Goal: Communication & Community: Answer question/provide support

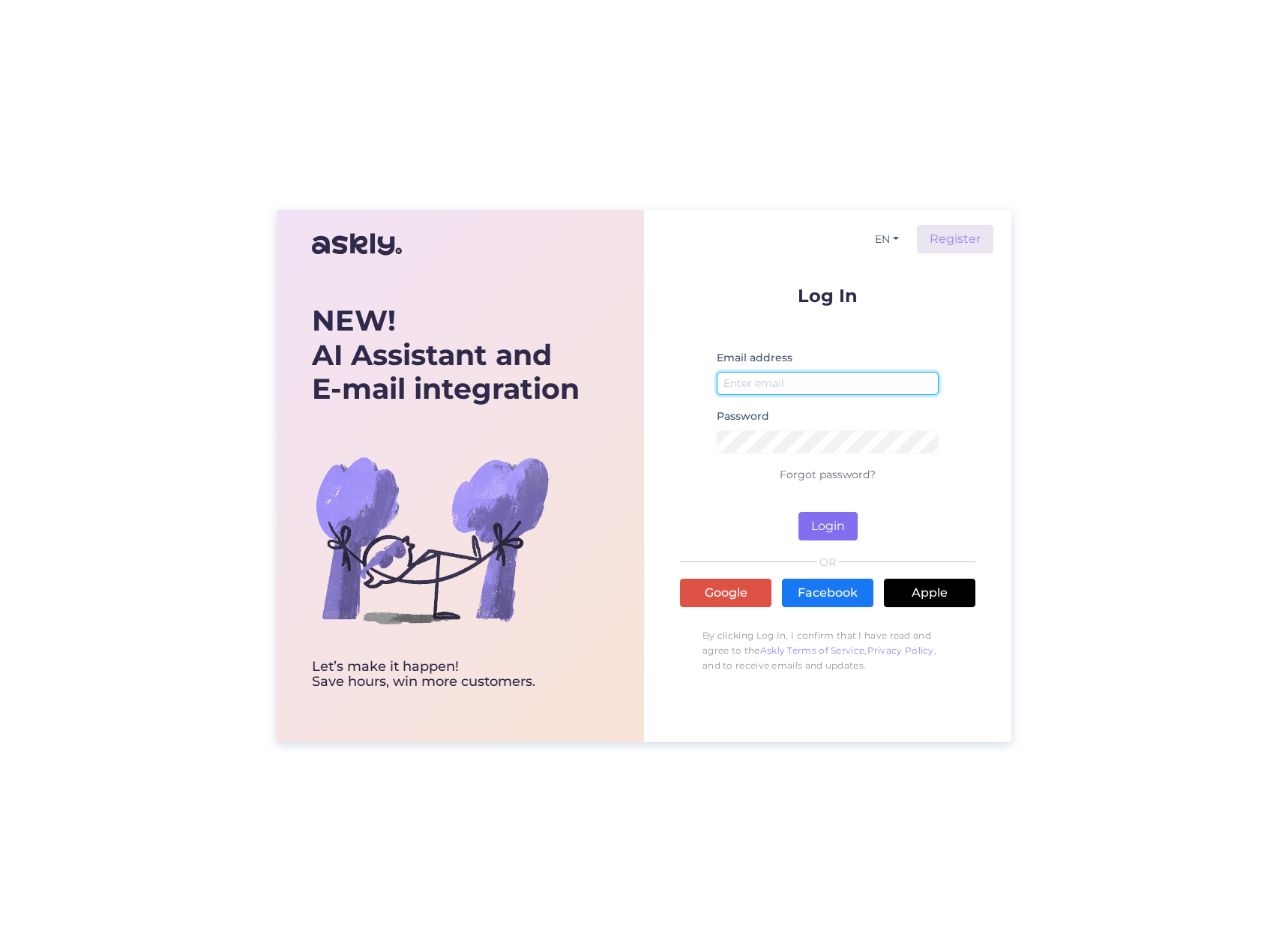
type input "[EMAIL_ADDRESS][DOMAIN_NAME]"
click at [818, 535] on button "Login" at bounding box center [828, 526] width 59 height 29
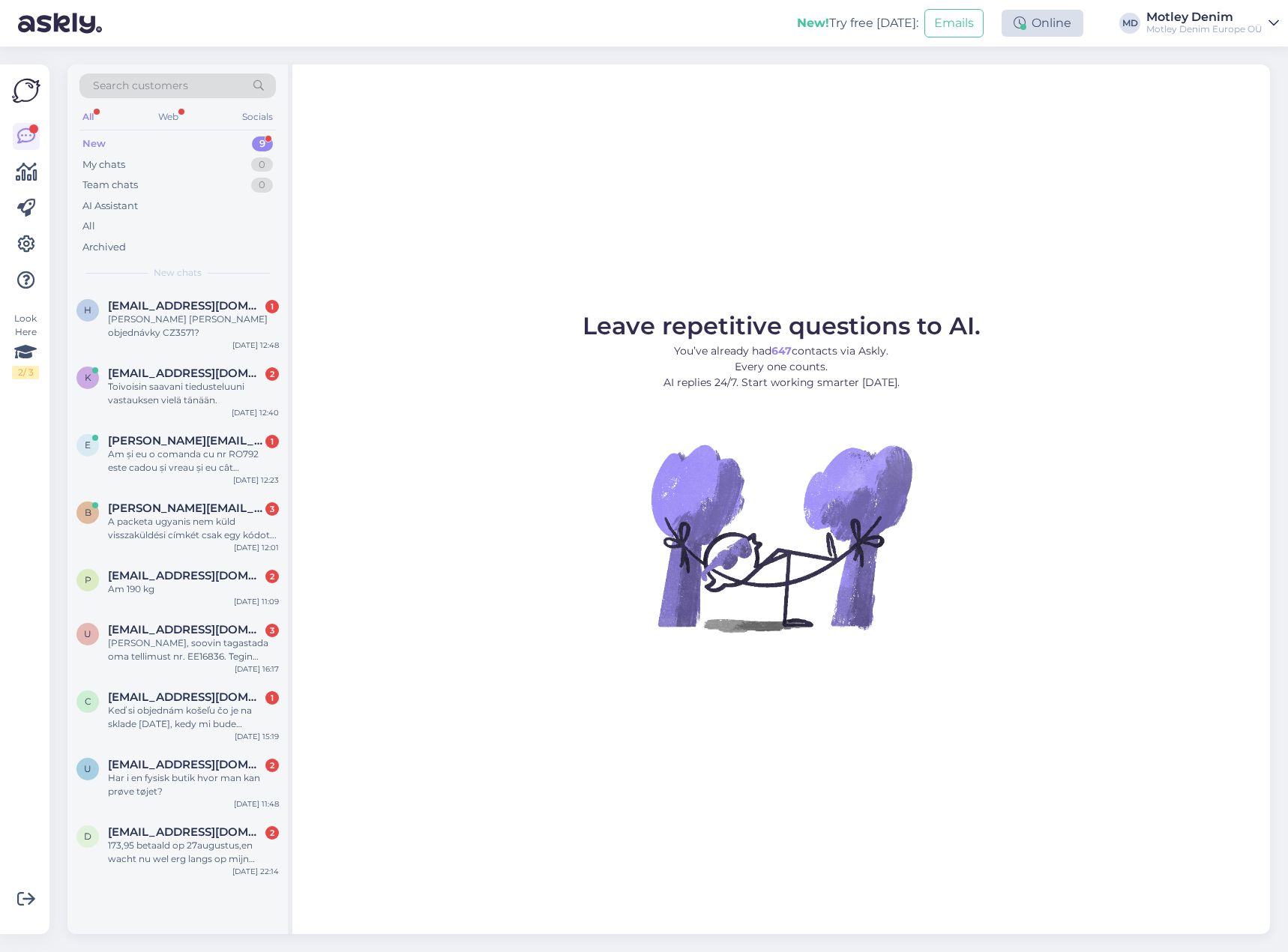
click at [1066, 25] on div "Online" at bounding box center [1042, 24] width 82 height 27
click at [1046, 83] on button "1 hour" at bounding box center [1050, 81] width 44 height 17
click at [822, 151] on div "Leave repetitive questions to AI. You’ve already had 647 contacts via Askly. Ev…" at bounding box center [782, 500] width 978 height 870
click at [169, 330] on div "h [EMAIL_ADDRESS][DOMAIN_NAME] 1 Jaký [PERSON_NAME] objednávky CZ3571? [DATE] 1…" at bounding box center [178, 322] width 220 height 67
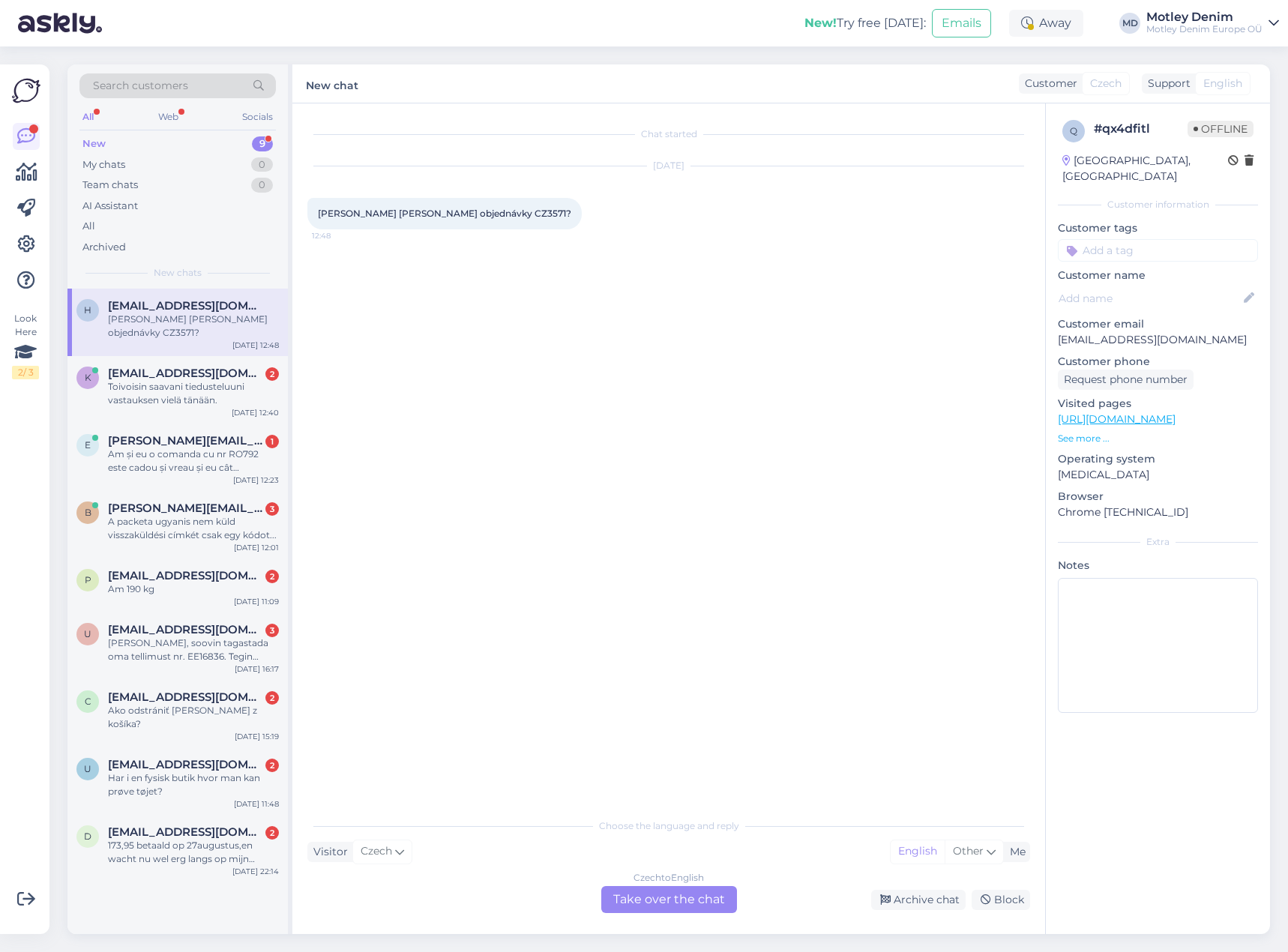
click at [691, 907] on div "Czech to English Take over the chat" at bounding box center [669, 900] width 135 height 27
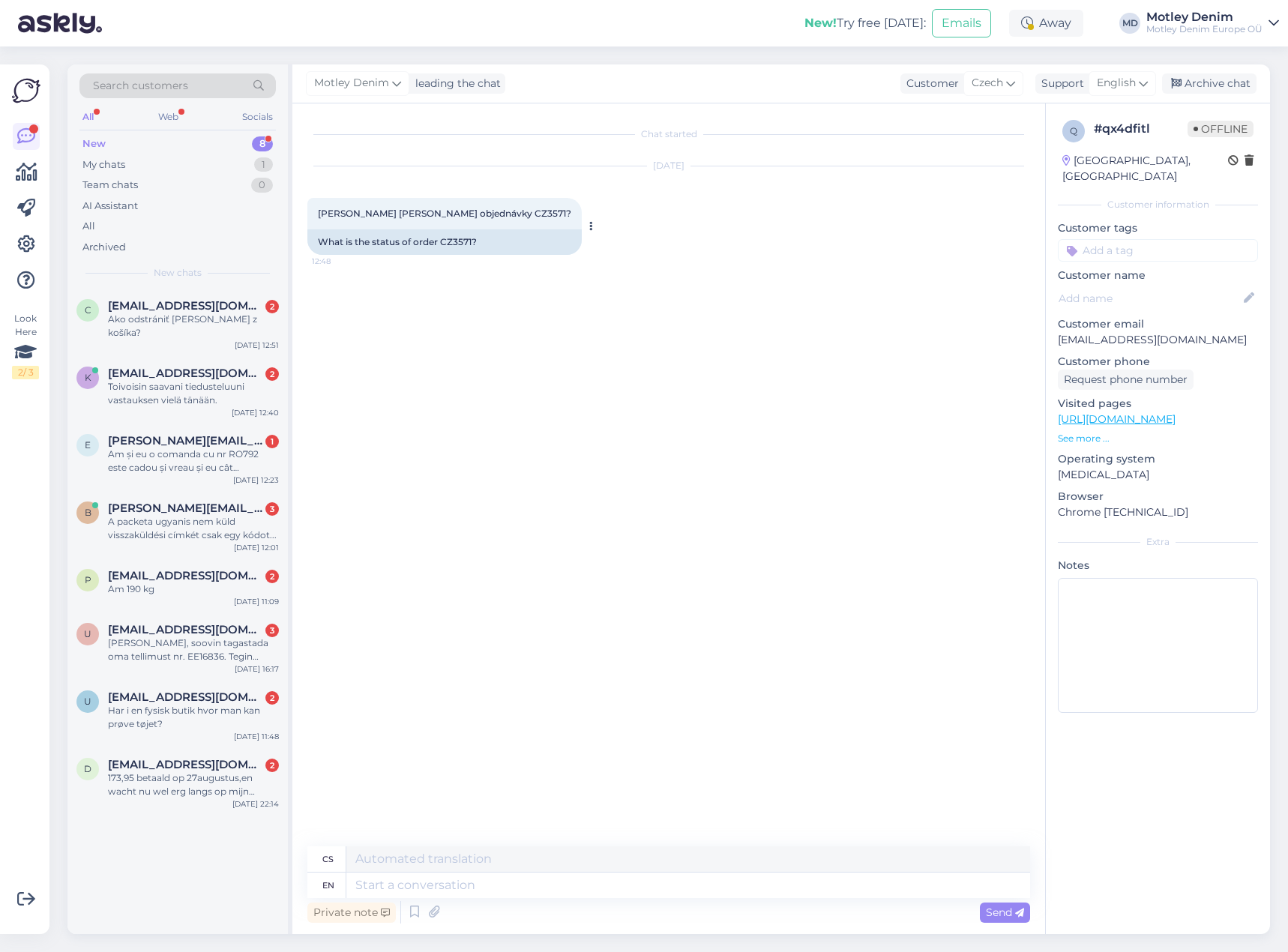
click at [455, 241] on div "What is the status of order CZ3571?" at bounding box center [444, 242] width 274 height 25
copy div "CZ3571"
click at [622, 886] on textarea at bounding box center [688, 886] width 684 height 25
type textarea "Hello"
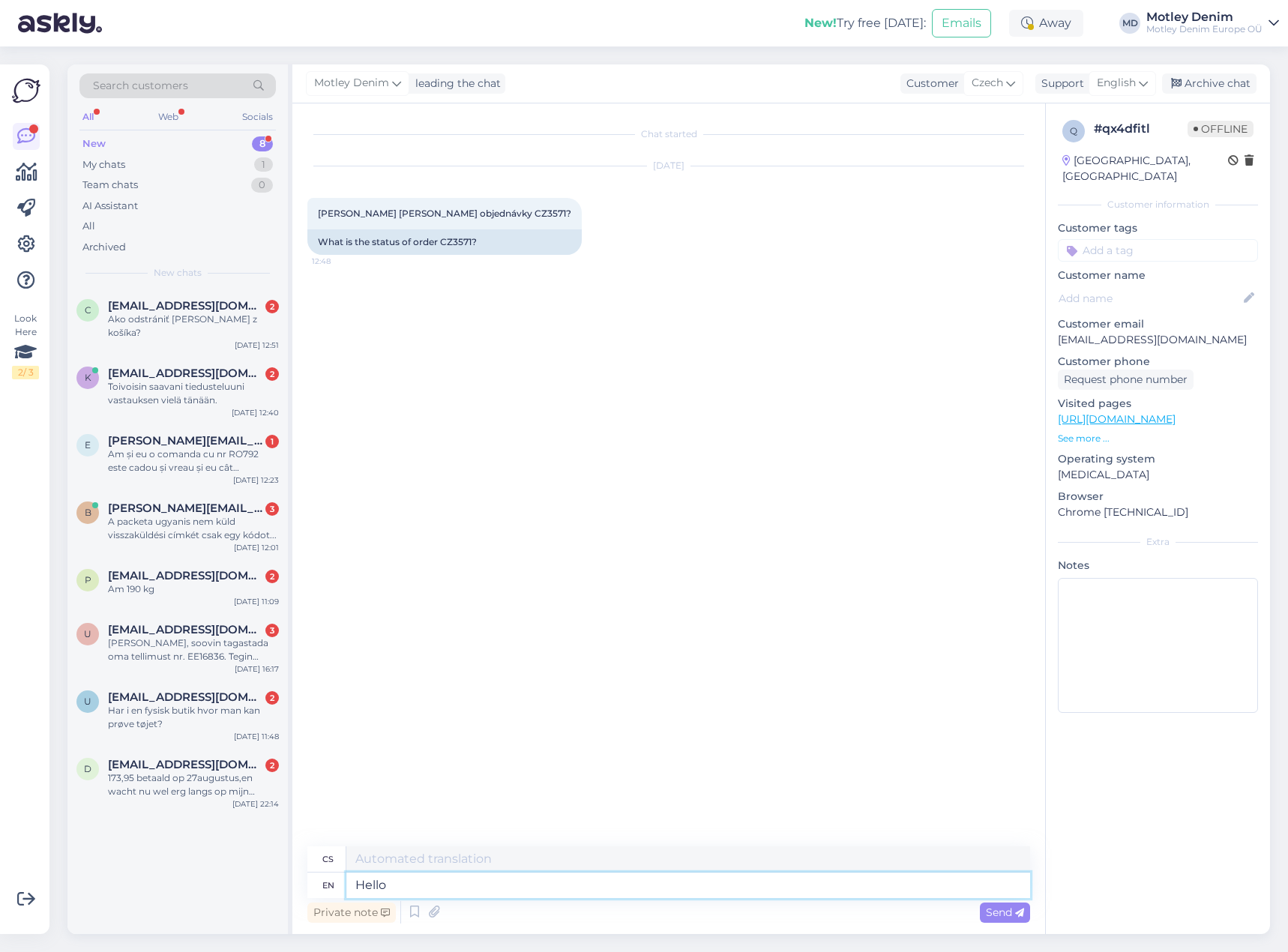
type textarea "Ahoj"
type textarea "Your"
type textarea "Váš"
type textarea "Your order"
type textarea "Vaše objednávka"
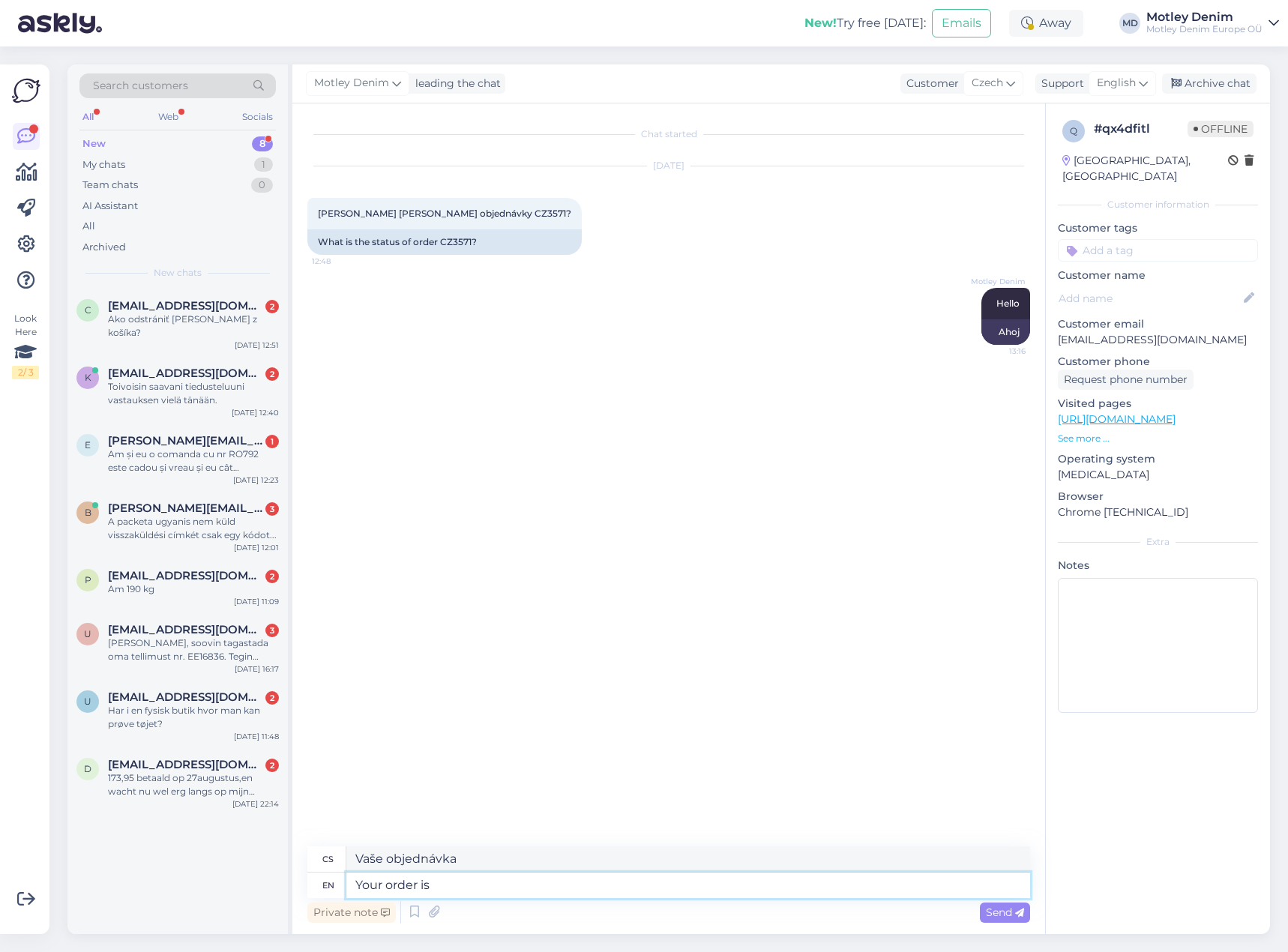
type textarea "Your order is w"
type textarea "Vaše objednávka je"
type textarea "Your order is waiting f"
type textarea "Vaše objednávka čeká"
type textarea "Your order is waiting for an i"
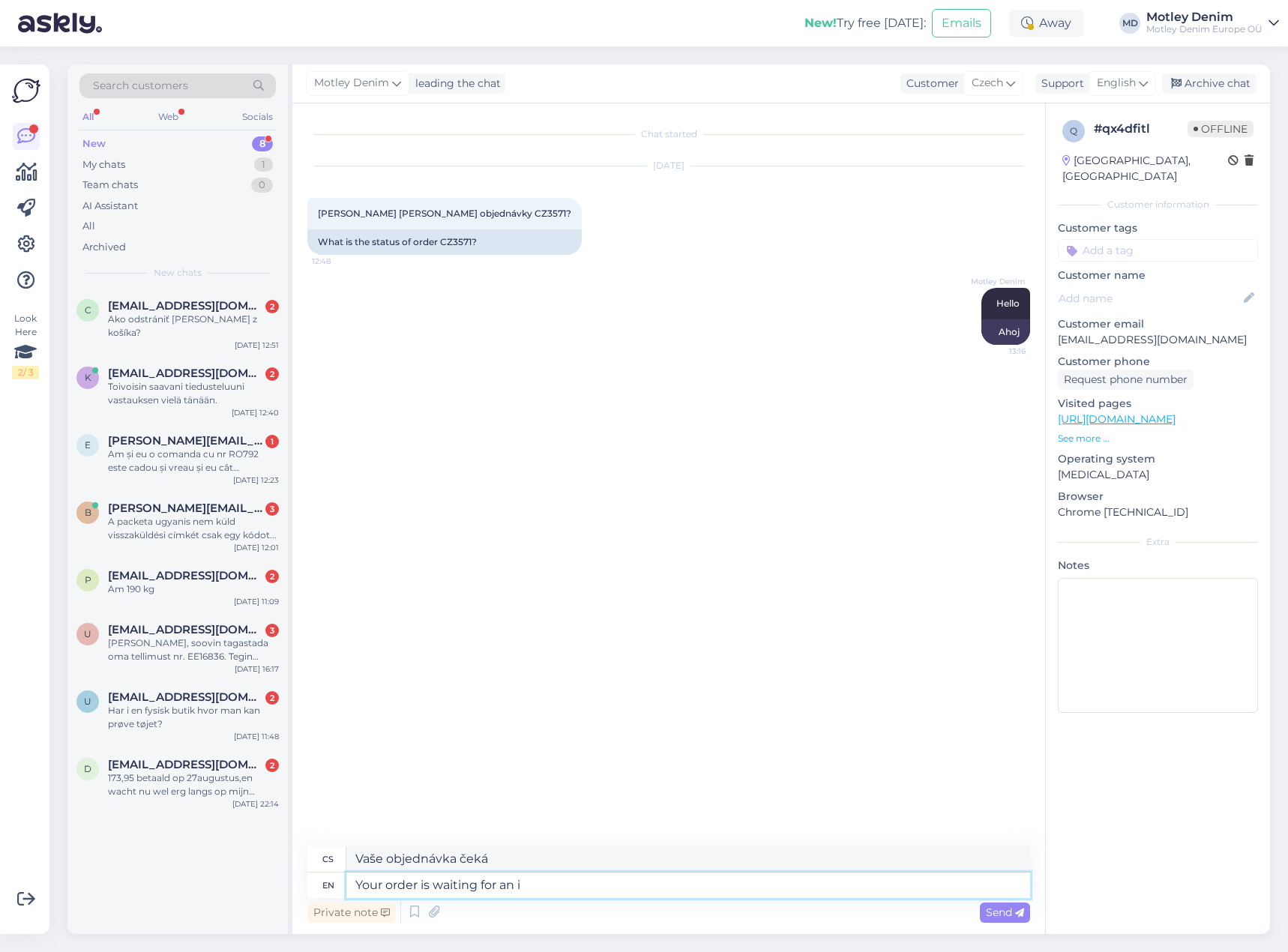
type textarea "Vaše objednávka čeká na"
type textarea "Your order is waiting for an item"
type textarea "Vaše objednávka čeká na položku"
type textarea "Your order is waiting for an item from o"
type textarea "Vaše objednávka čeká na položku od"
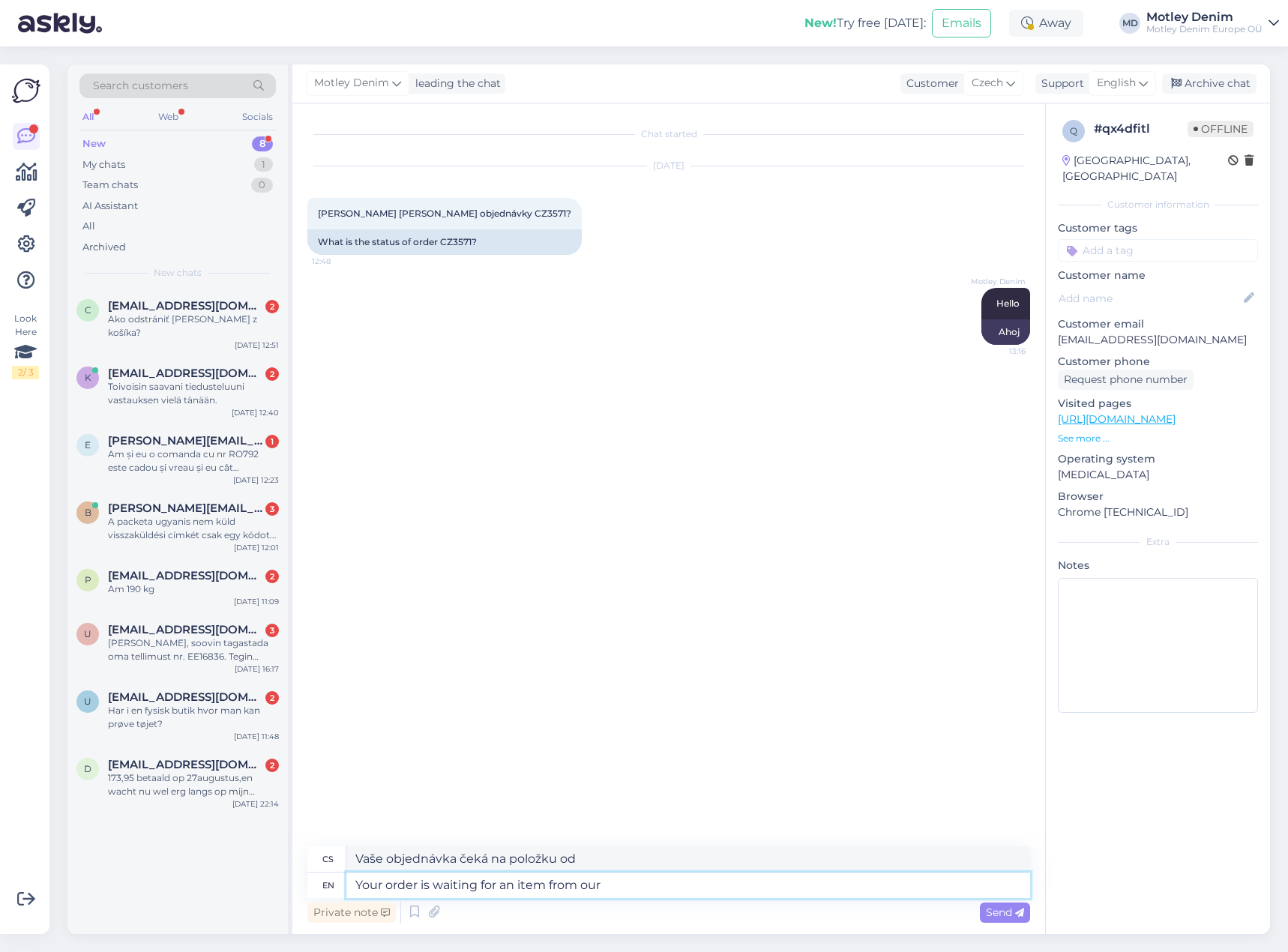
type textarea "Your order is waiting for an item from our s"
type textarea "Vaše objednávka čeká na položku od nás"
type textarea "Your order is waiting for an item from our supplier"
type textarea "Vaše objednávka čeká na položku od našeho dodavatele"
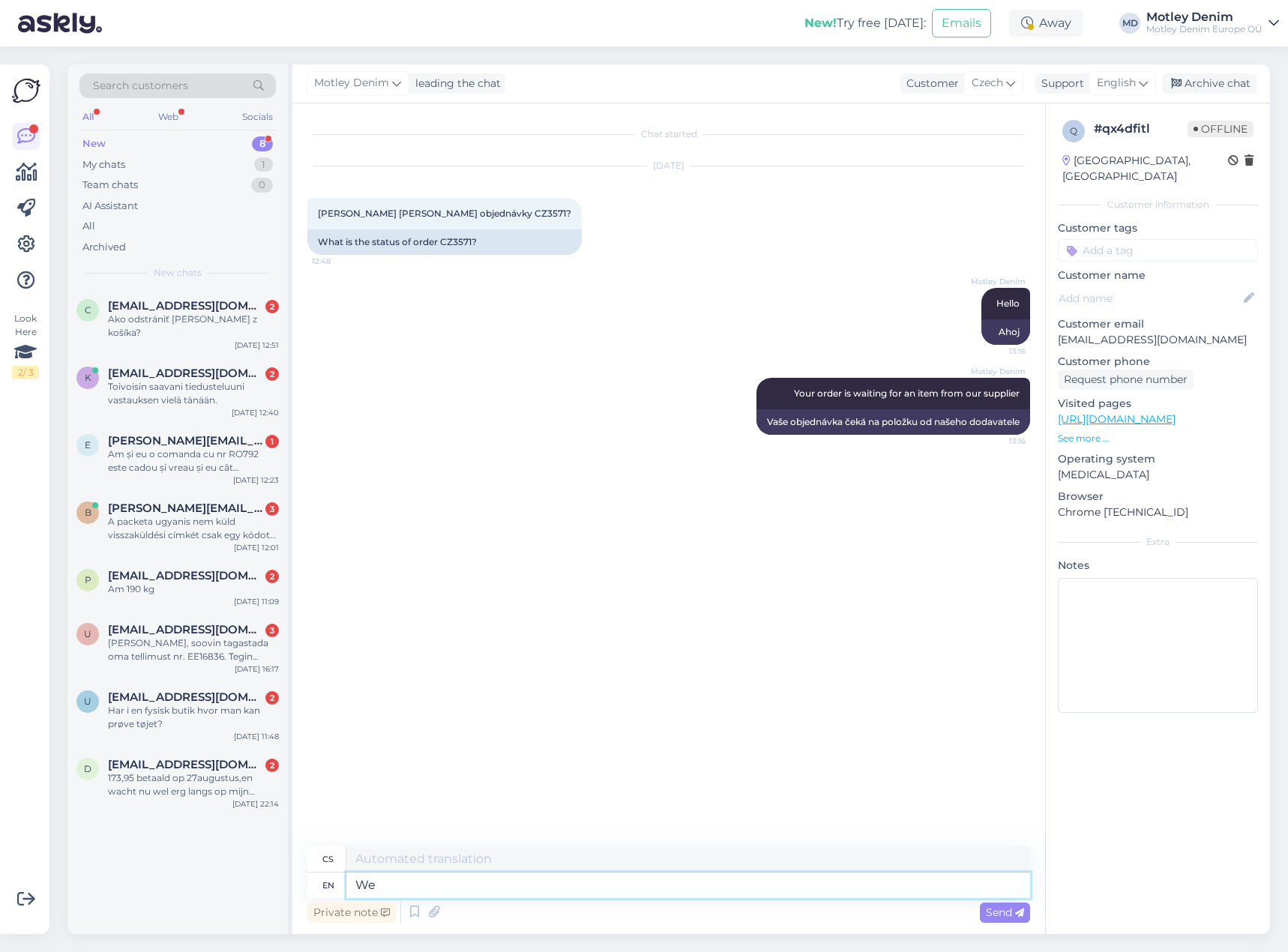
type textarea "We"
type textarea "My"
type textarea "We receive"
type textarea "Dostáváme"
type textarea "We receive 2"
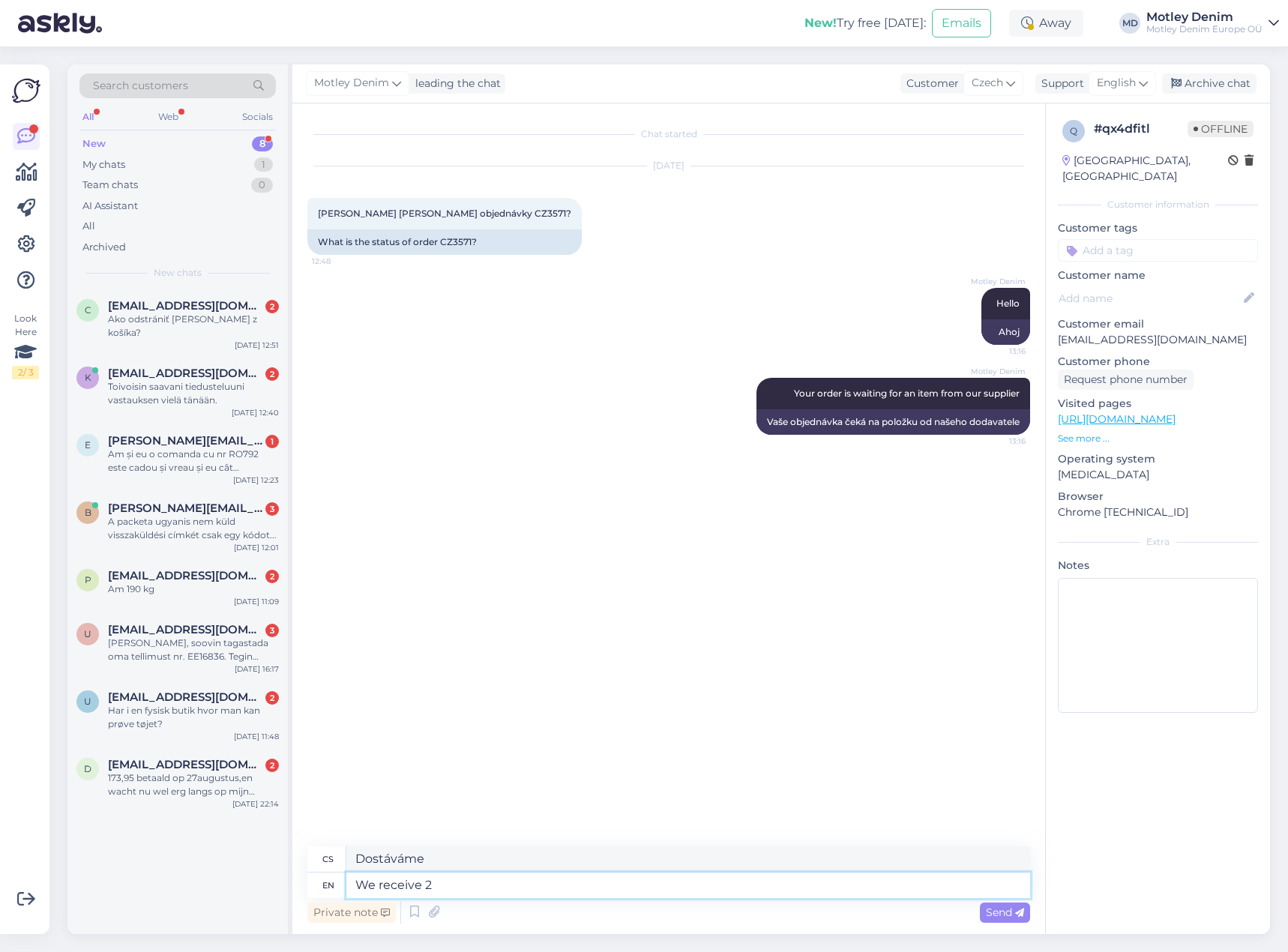
type textarea "Dostáváme 2"
type textarea "We receive"
type textarea "Dostáváme"
type textarea "We receive 1 o"
type textarea "Dostáváme 1"
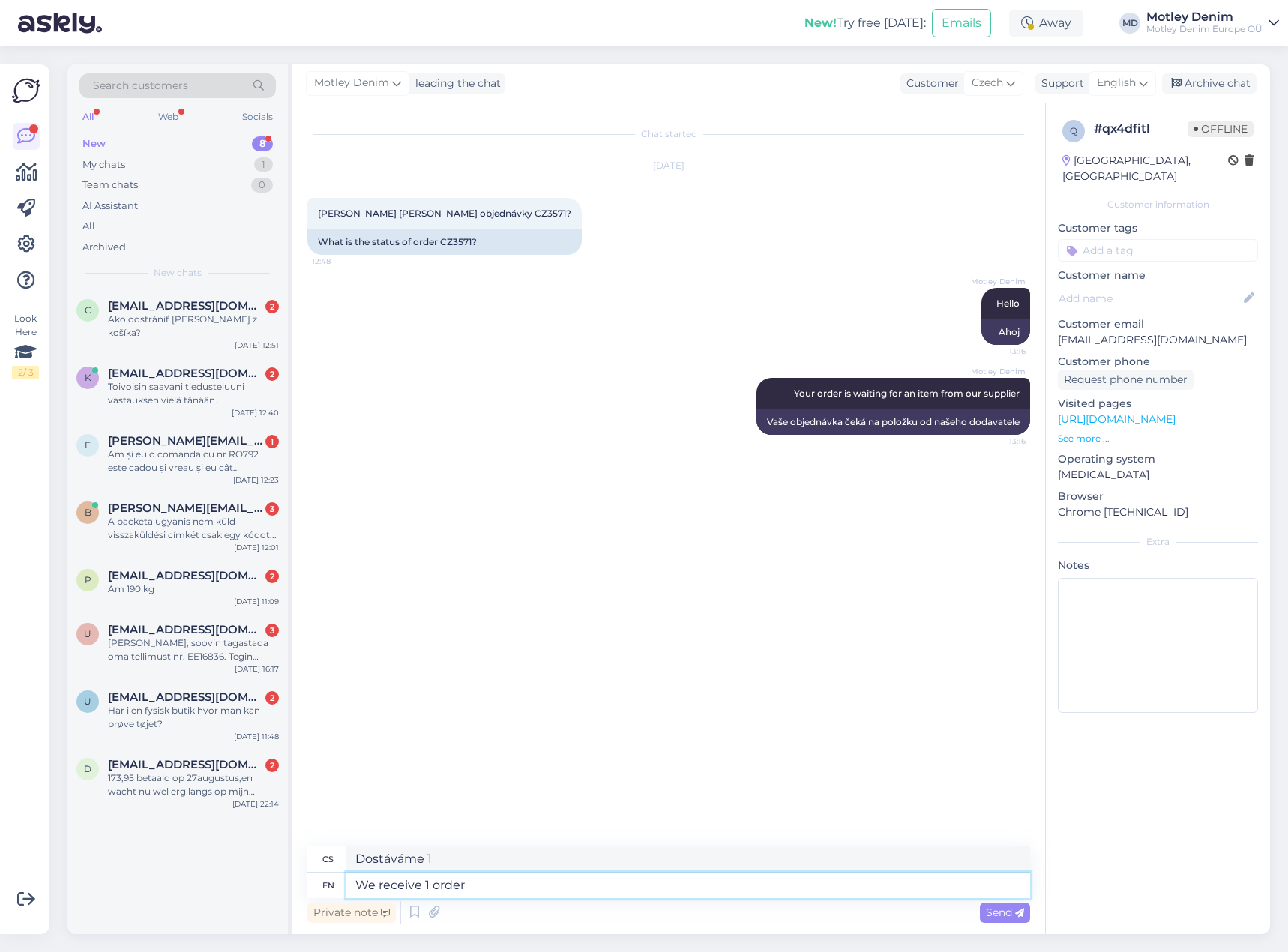
type textarea "We receive 1 order a"
type textarea "Přijímáme 1 objednávku"
type textarea "We receive 1 order a week f"
type textarea "Přijímáme 1 objednávku týdně"
type textarea "We receive 1 order a week from tt"
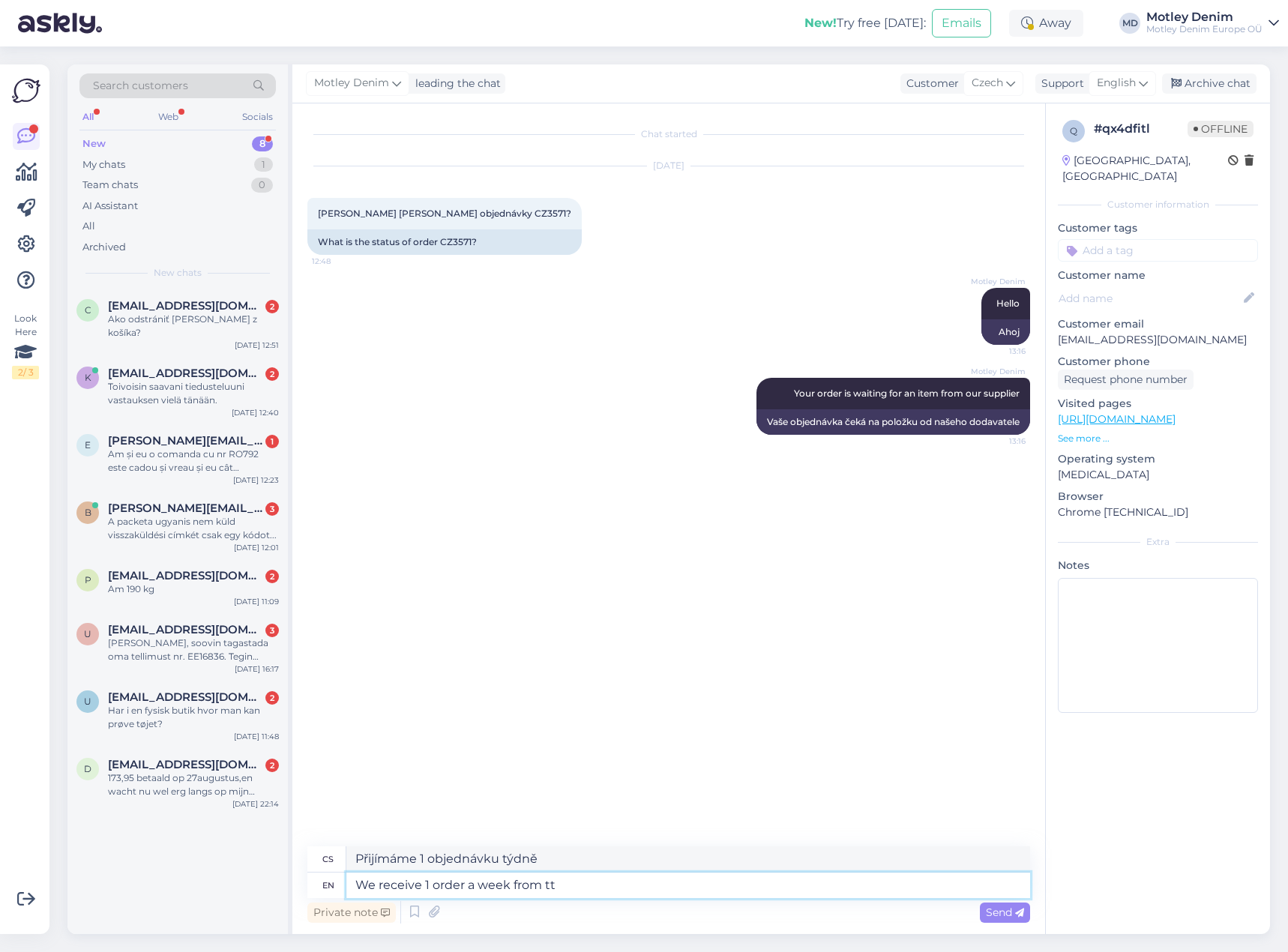
type textarea "Týdně přijímáme 1 objednávku od"
type textarea "We receive 1 order a week from tthem"
type textarea "Dostáváme od nich 1 objednávku týdně"
type textarea "We receive 1 order a week from them"
type textarea "Dostáváme od nich 1 objednávku týdně."
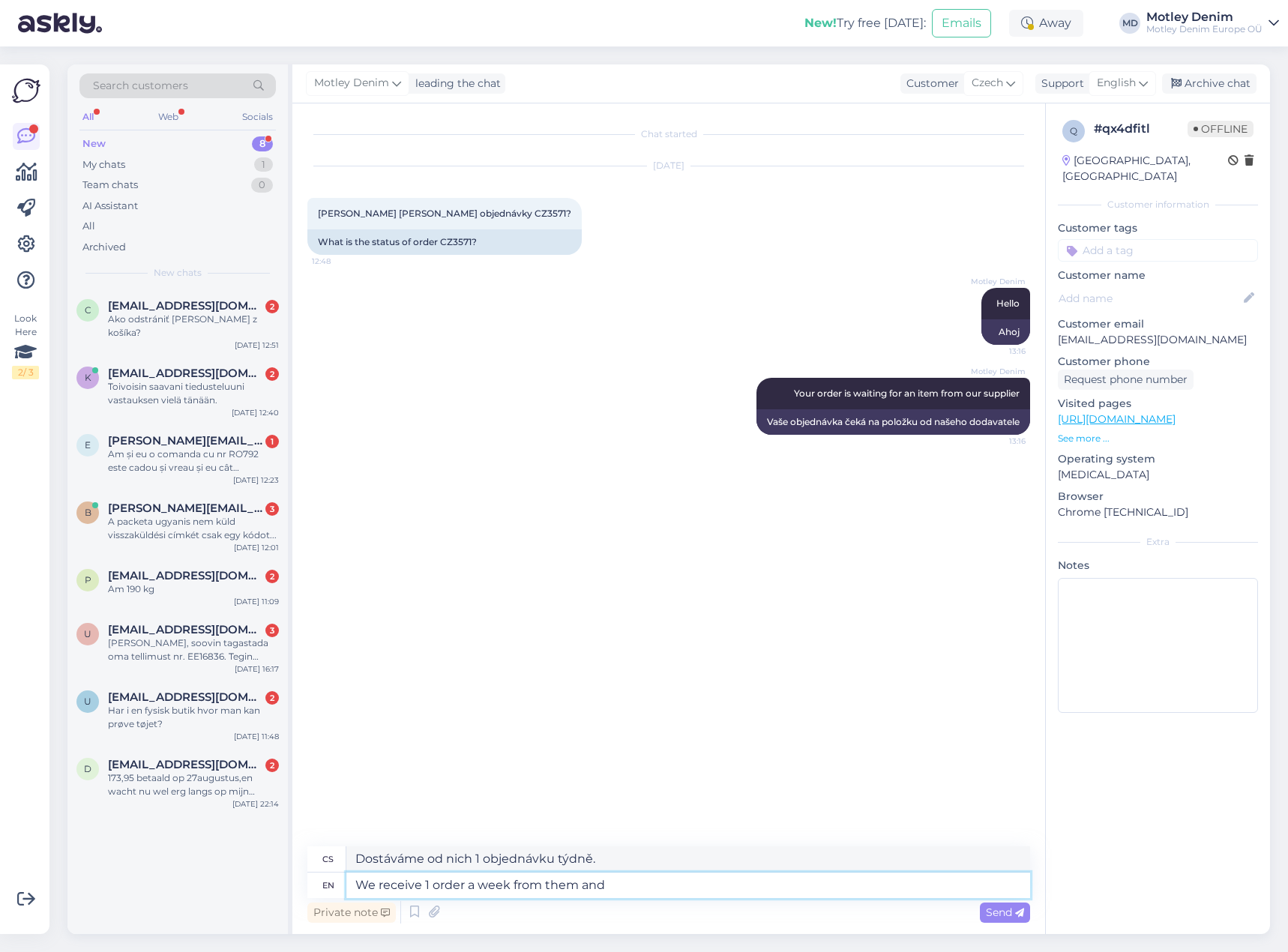
type textarea "We receive 1 order a week from them and s"
type textarea "Dostáváme od nich 1 objednávku týdně a"
type textarea "We receive 1 order a week from them and soon m"
type textarea "Dostáváme od nich 1 objednávku týdně a brzy"
type textarea "We receive 1 order a week from them and soon more."
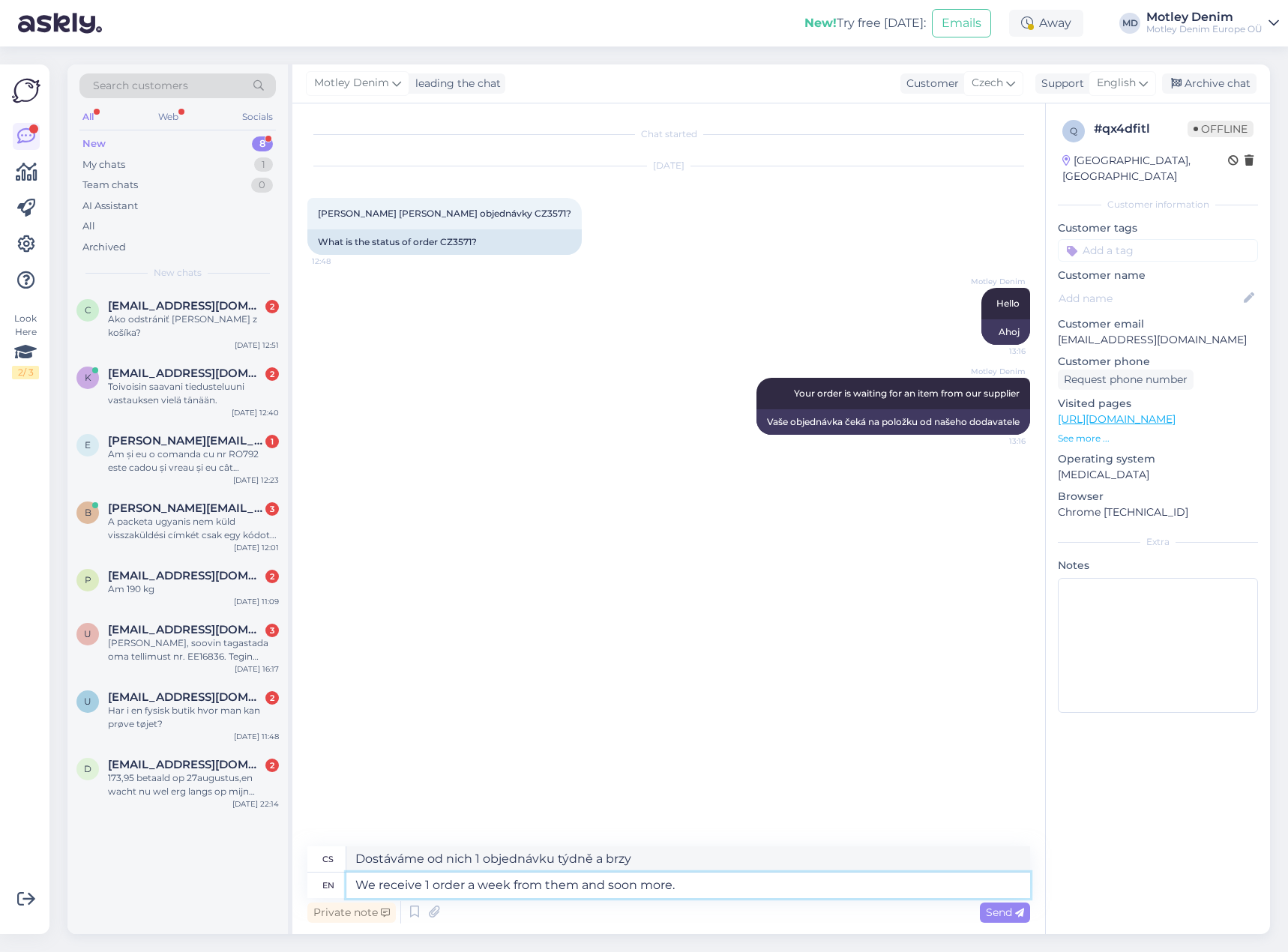
type textarea "Dostáváme od nich 1 objednávku týdně a brzy jich bude více."
type textarea "We receive 1 order a week from them and soon more. So"
type textarea "[PERSON_NAME] od nich jednu objednávku týdně a brzy i další. Takže"
type textarea "We receive 1 order a week from them and soon more. So as so"
type textarea "Dostáváme od nich jednu objednávku týdně a brzy i více. Takže jak"
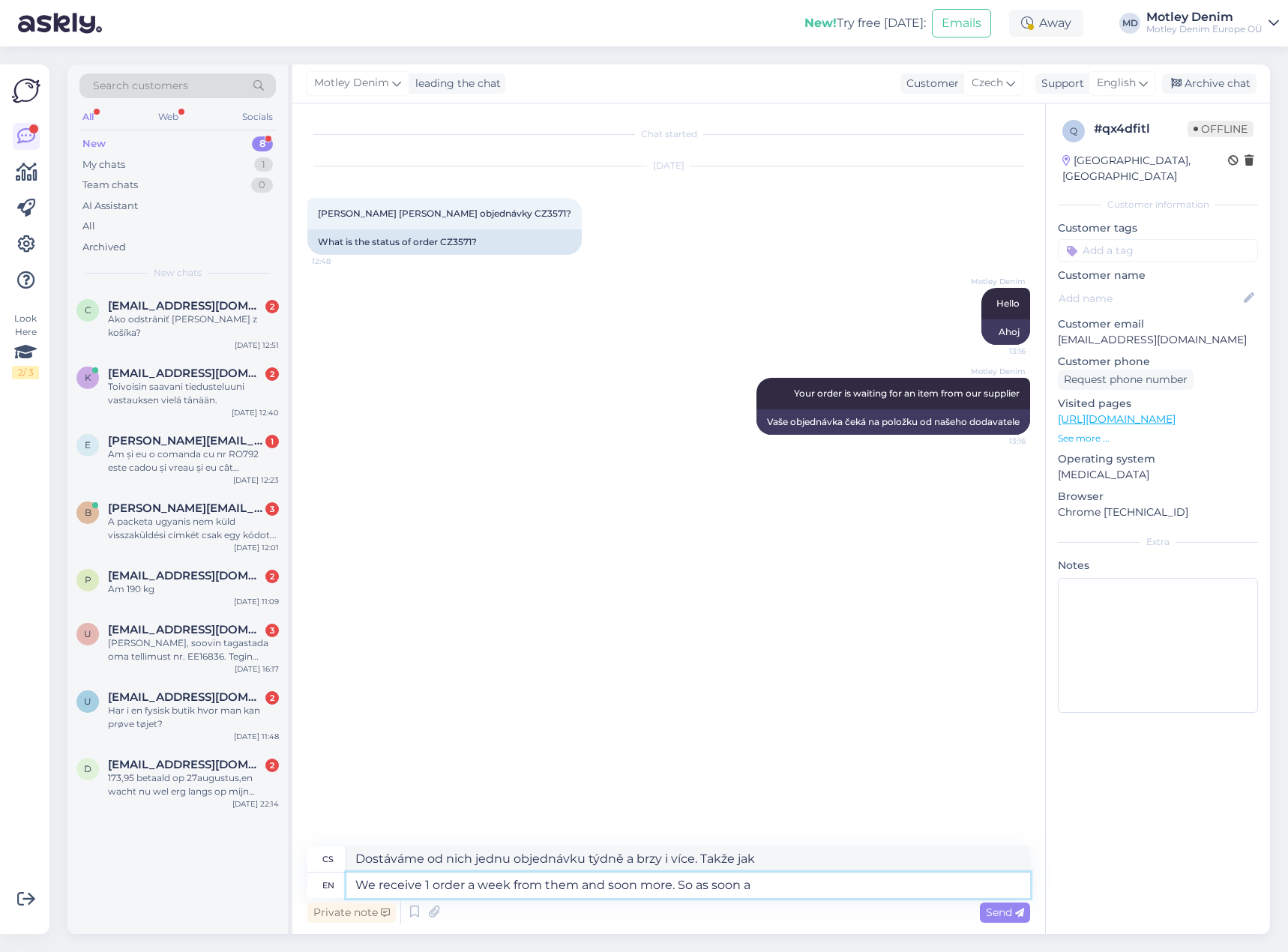
type textarea "We receive 1 order a week from them and soon more. So as soon as"
type textarea "Dostáváme od nich jednu objednávku týdně a brzy i více. Takže jakmile"
type textarea "We receive 1 order a week from them and soon more. So as soon as the item arr"
type textarea "Dostáváme od nich jednu objednávku týdně a brzy i více. Takže jakmile zboží..."
type textarea "We receive 1 order a week from them and soon more. So as soon as the item arriv…"
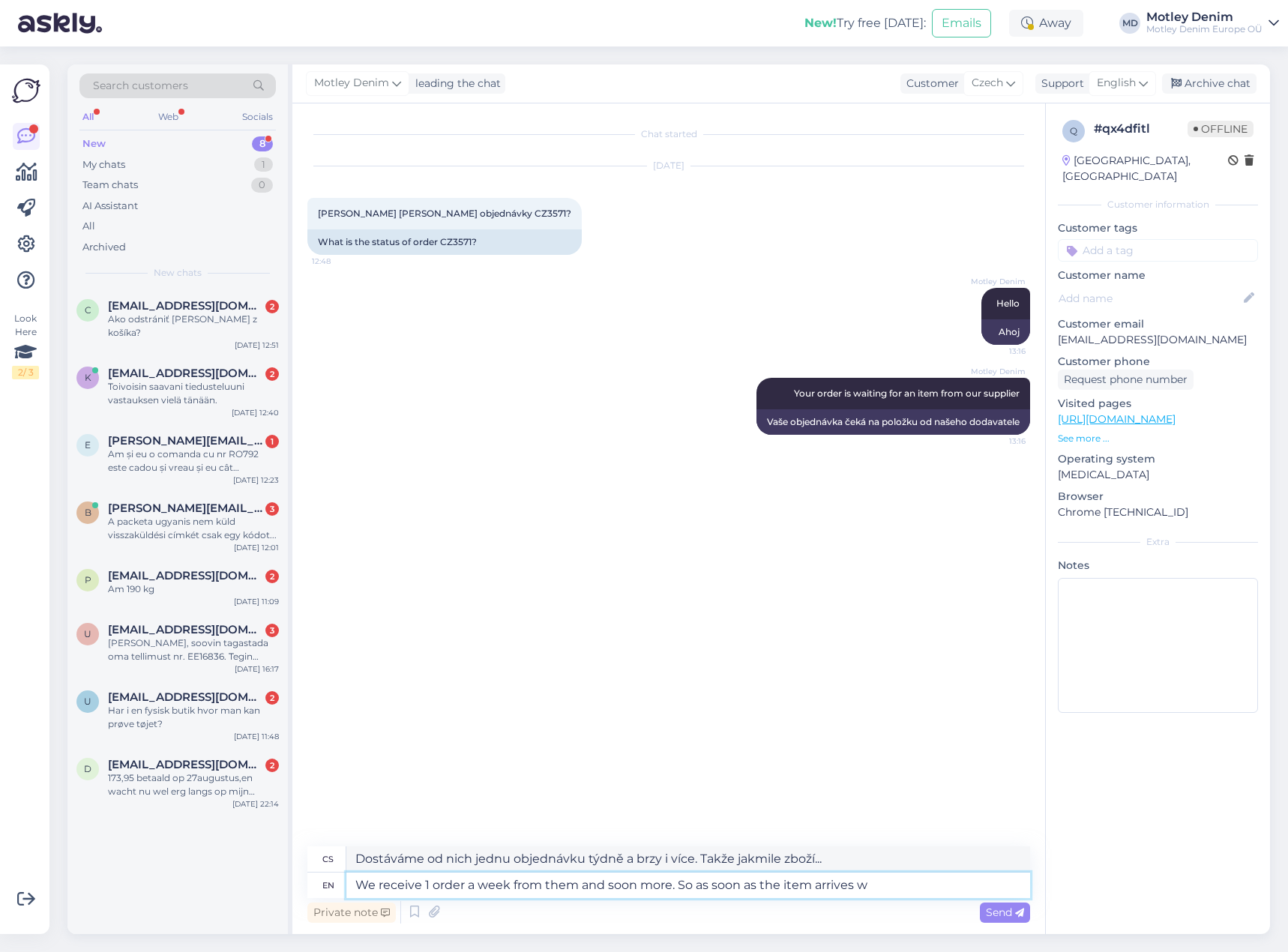
type textarea "Dostáváme od nich jednu objednávku týdně a brzy jich bude více. Takže jakmile z…"
type textarea "We receive 1 order a week from them and soon more. So as soon as the item arriv…"
type textarea "Dostáváme od nich jednu objednávku týdně a brzy jich bude více. Takže jakmile z…"
type textarea "We receive 1 order a week from them and soon more. So as soon as the item arriv…"
type textarea "Dostáváme od nich jednu objednávku týdně a brzy jich bude více. Takže jakmile z…"
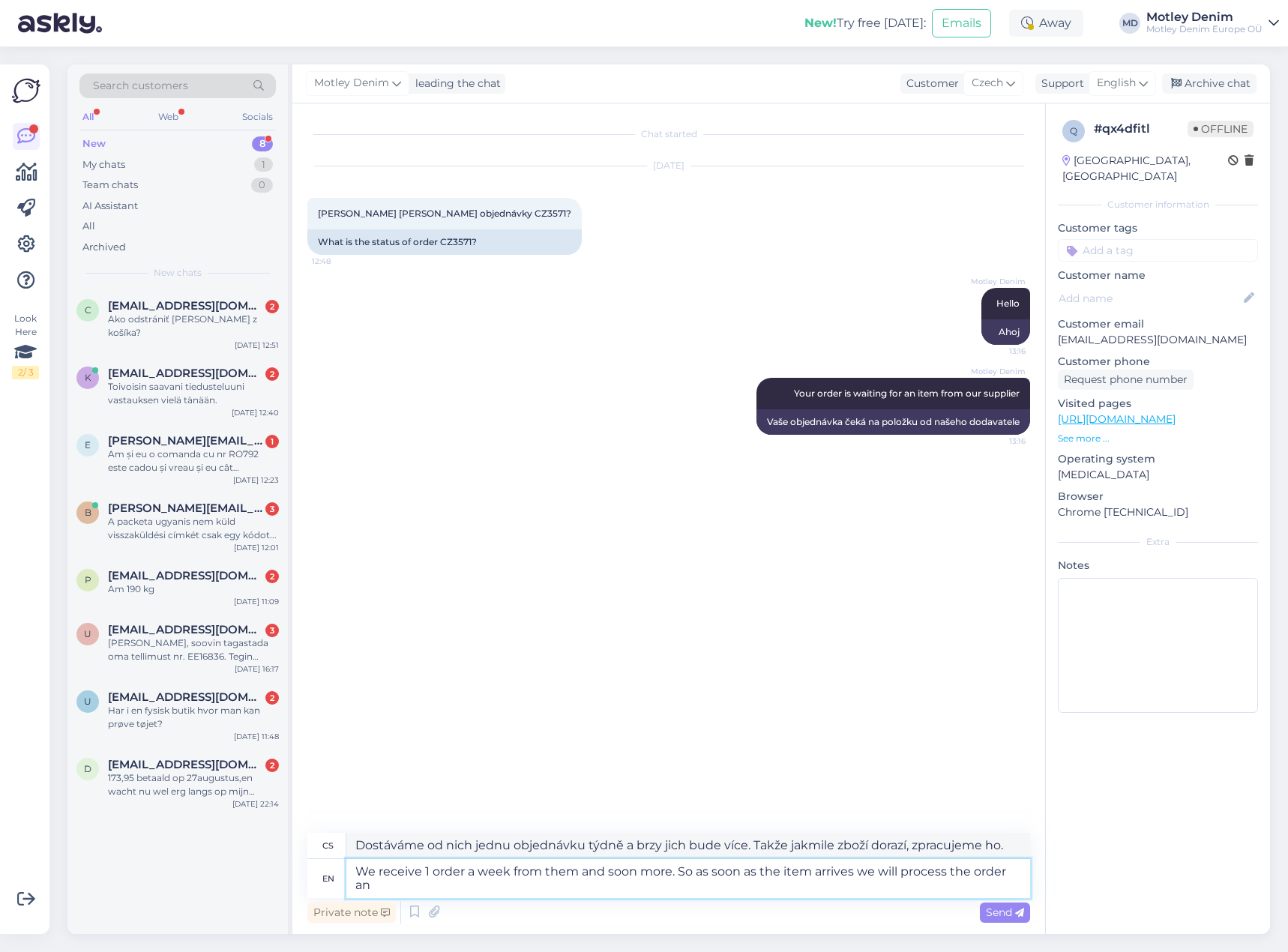
type textarea "We receive 1 order a week from them and soon more. So as soon as the item arriv…"
type textarea "Dostáváme od nich jednu objednávku týdně a brzy jich bude více. Takže jakmile z…"
type textarea "We receive 1 order a week from them and soon more. So as soon as the item arriv…"
type textarea "Dostáváme od nich jednu objednávku týdně a brzy i více. Takže jakmile zboží dor…"
type textarea "We receive 1 order a week from them and soon more. So as soon as the item arriv…"
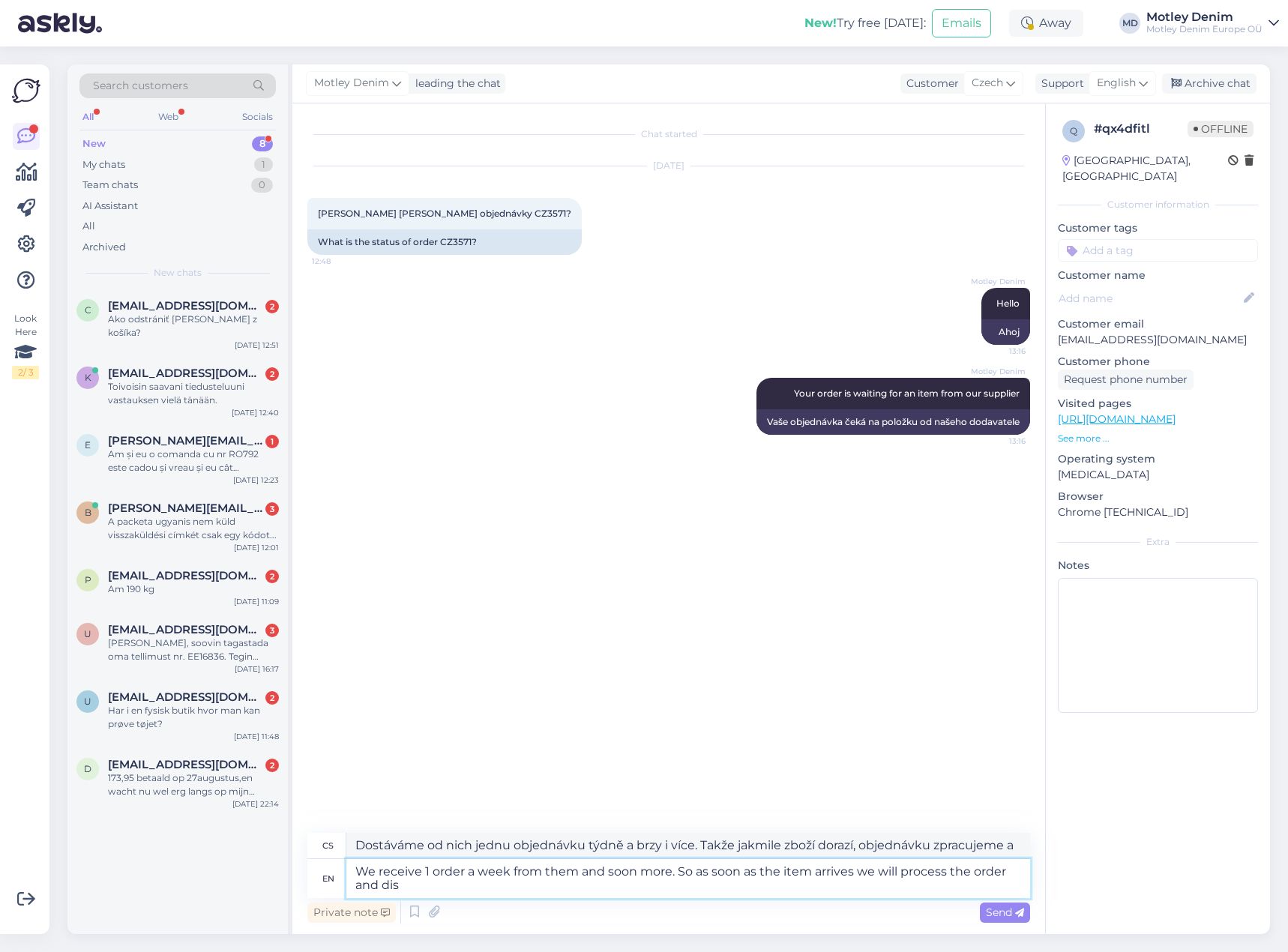
type textarea "Dostáváme od nich jednu objednávku týdně a brzy jich bude více. Takže jakmile z…"
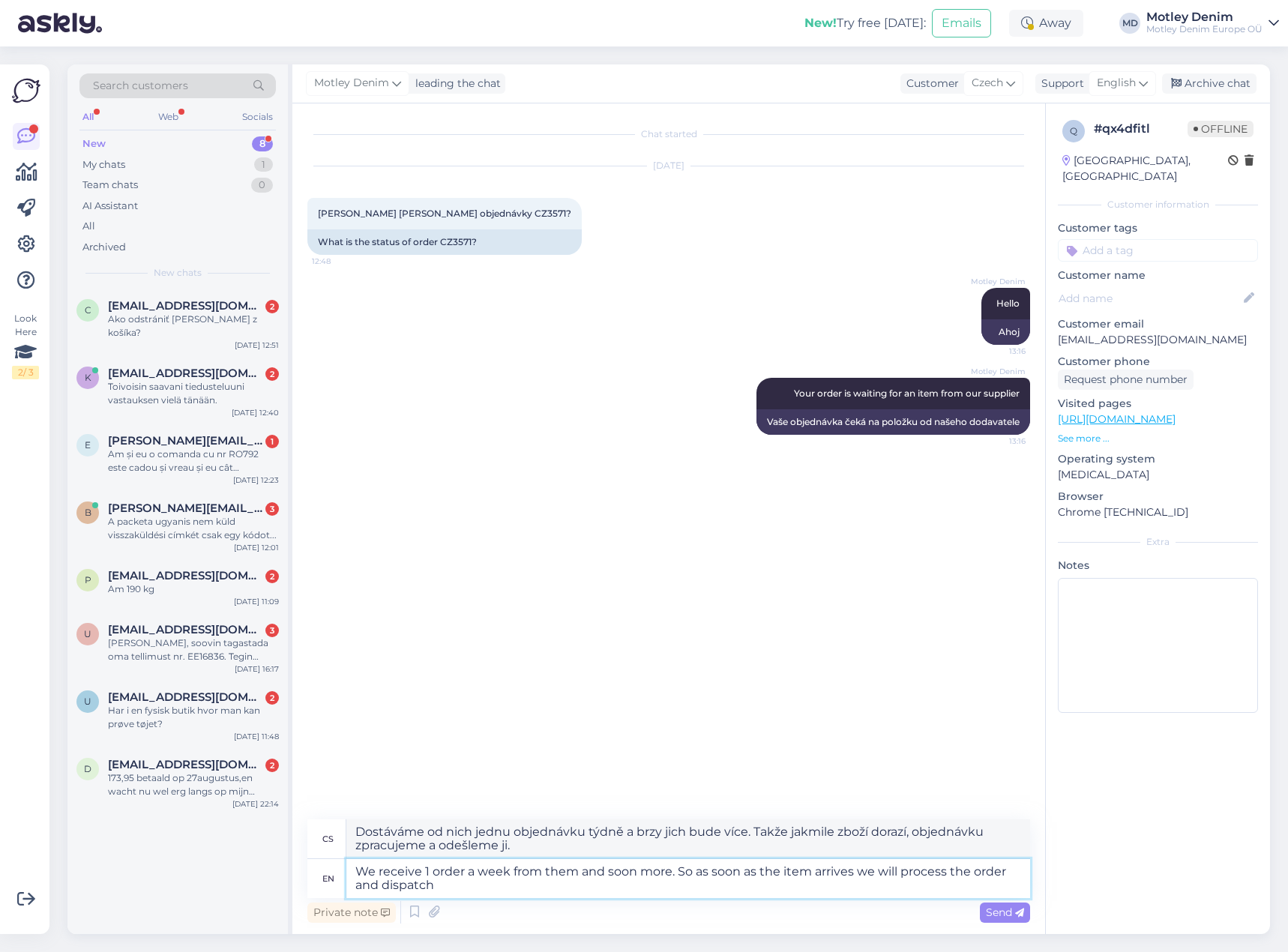
type textarea "We receive 1 order a week from them and soon more. So as soon as the item arriv…"
type textarea "Dostáváme od nich jednu objednávku týdně a brzy jich bude více. Takže jakmile z…"
type textarea "We receive 1 order a week from them and soon more. So as soon as the item arriv…"
type textarea "Dostáváme od nich jednu objednávku týdně a brzy jich bude více. Takže jakmile z…"
type textarea "We receive 1 order a week from them and soon more. So as soon as the item arriv…"
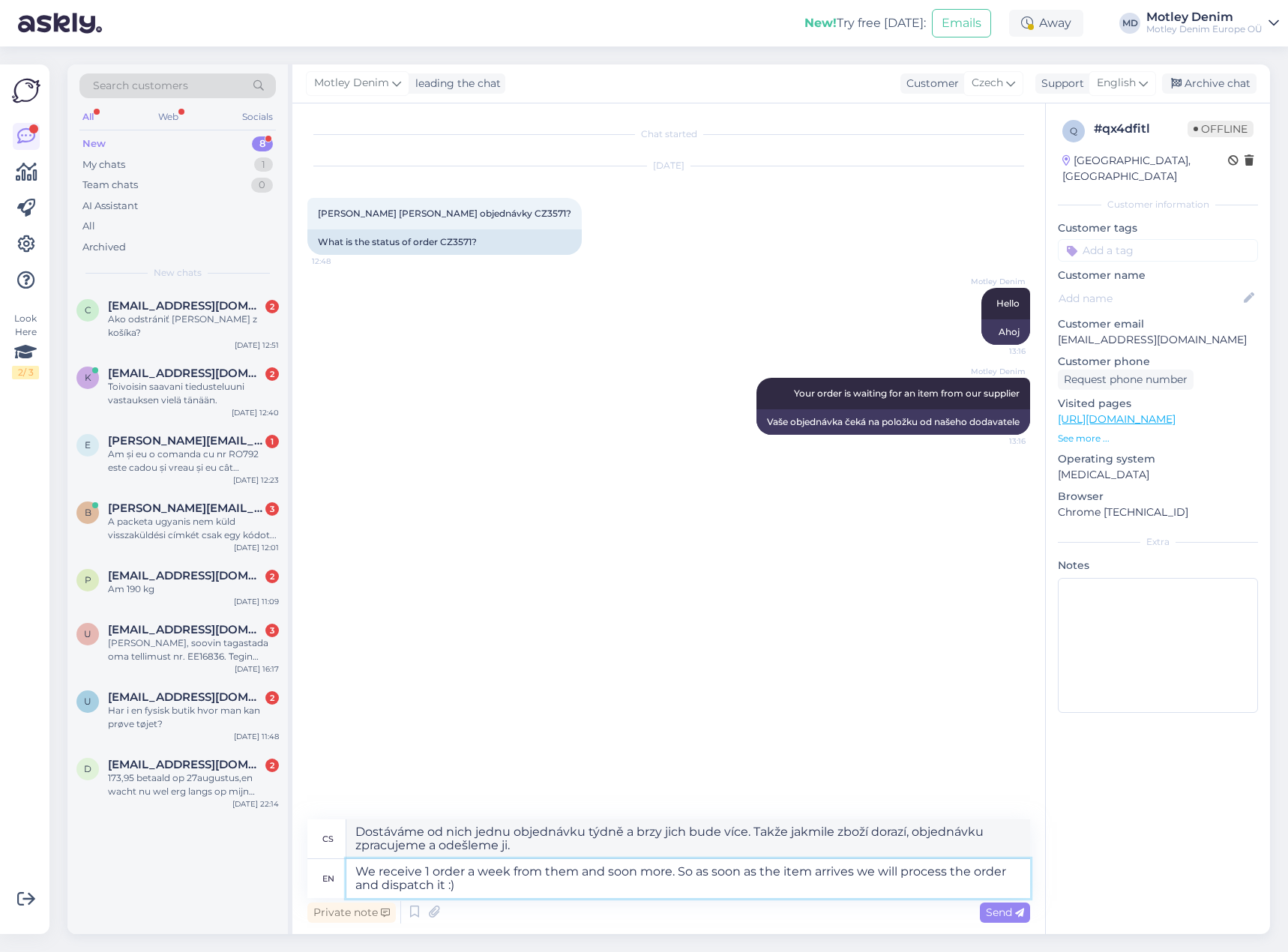
type textarea "Dostáváme od nich jednu objednávku týdně a brzy jich bude víc. Takže jakmile zb…"
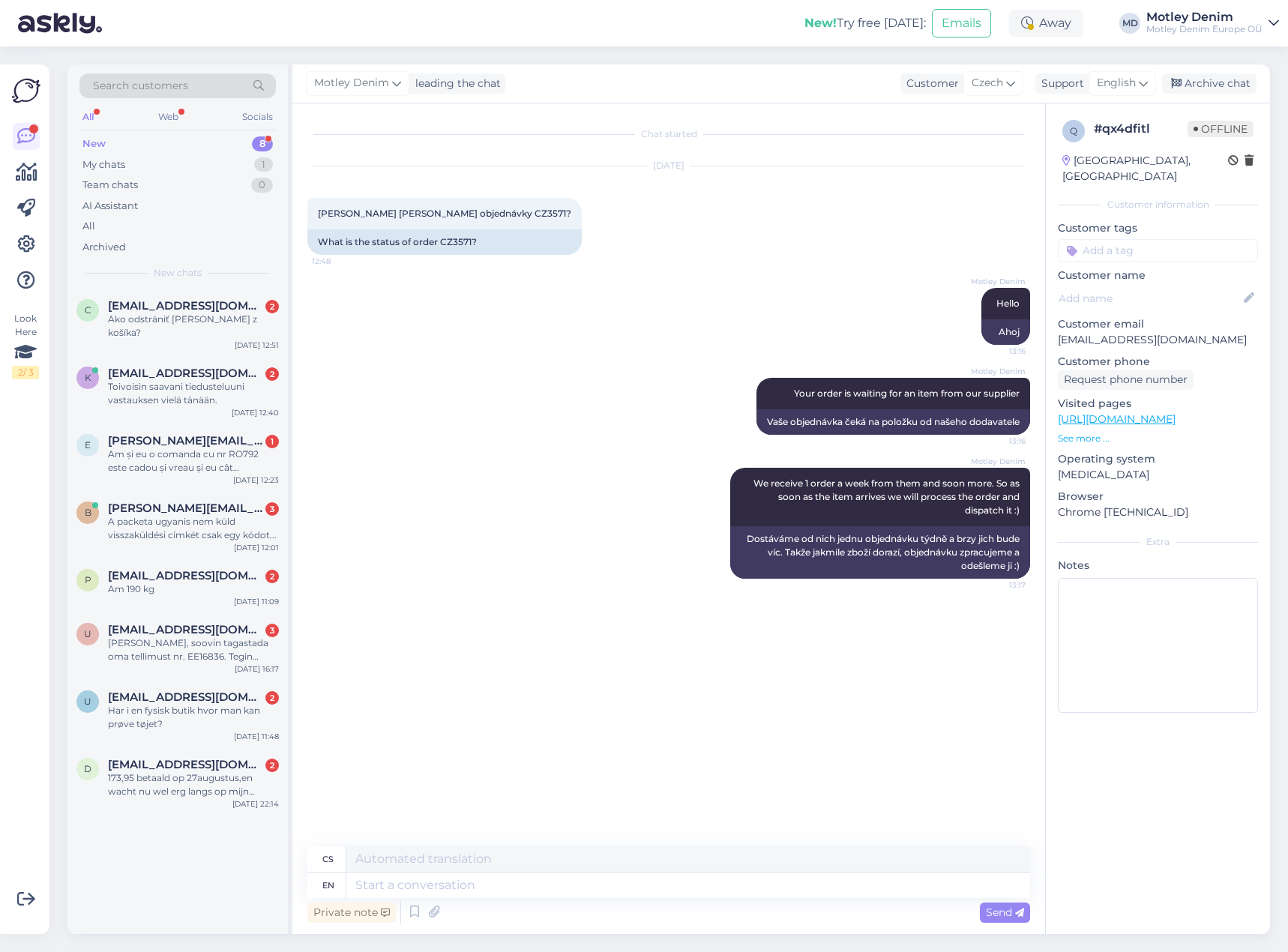
click at [1128, 241] on input at bounding box center [1158, 250] width 200 height 23
type input "waiting"
click at [1146, 283] on div "Waiting for NOS" at bounding box center [1158, 290] width 87 height 15
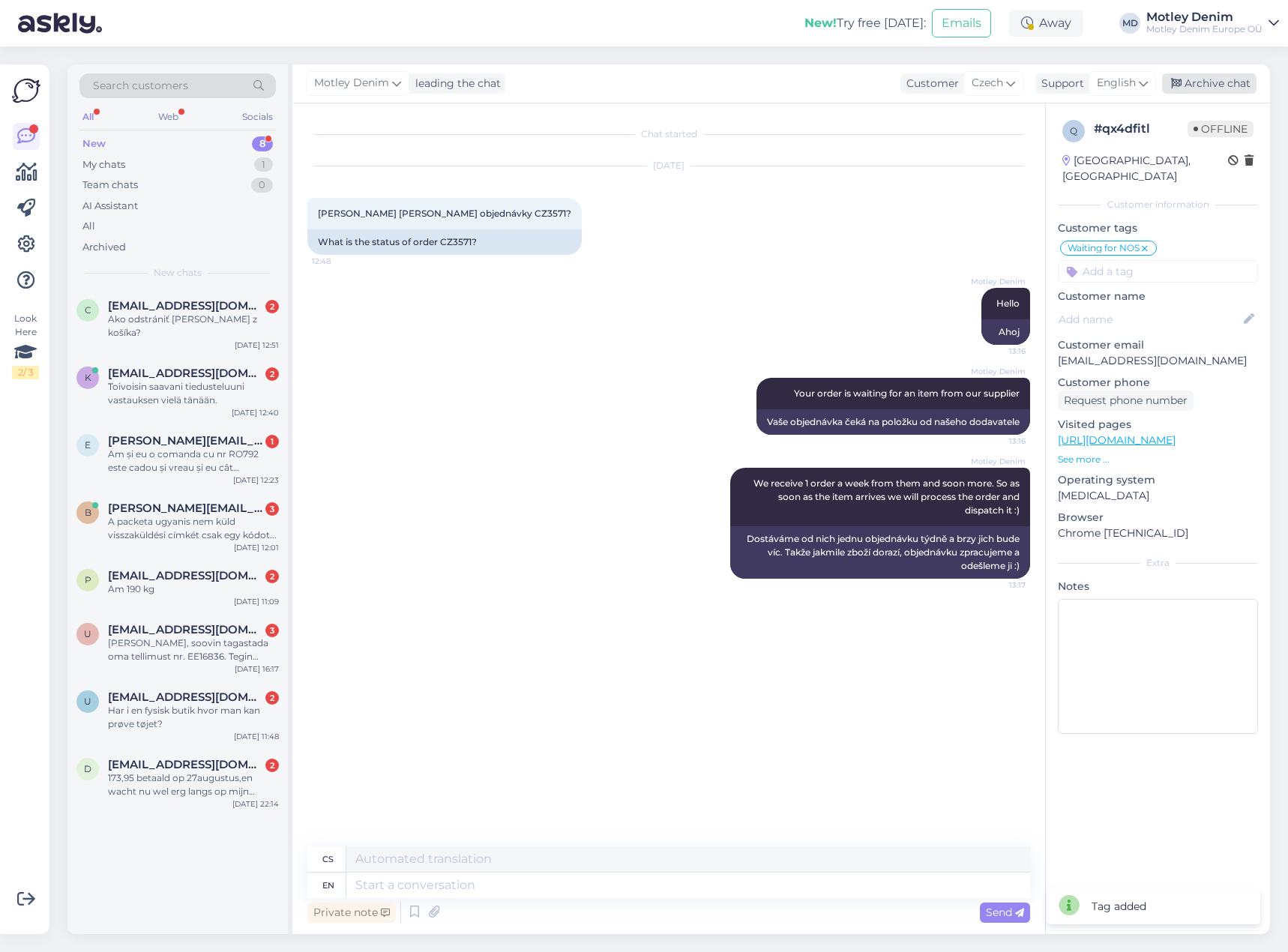
click at [1228, 89] on div "Archive chat" at bounding box center [1210, 83] width 94 height 20
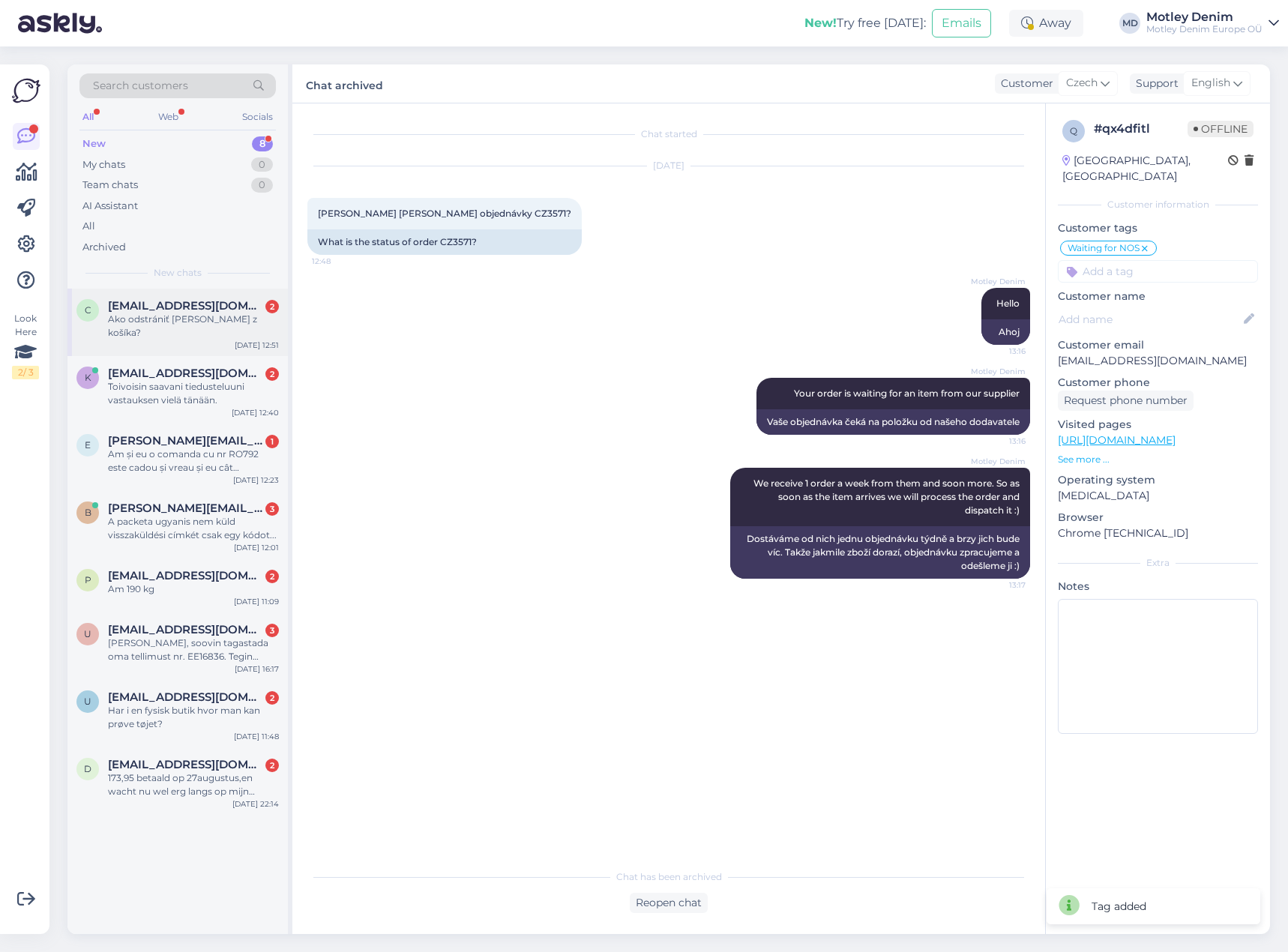
click at [177, 320] on div "Ako odstrániť [PERSON_NAME] z košíka?" at bounding box center [193, 326] width 171 height 27
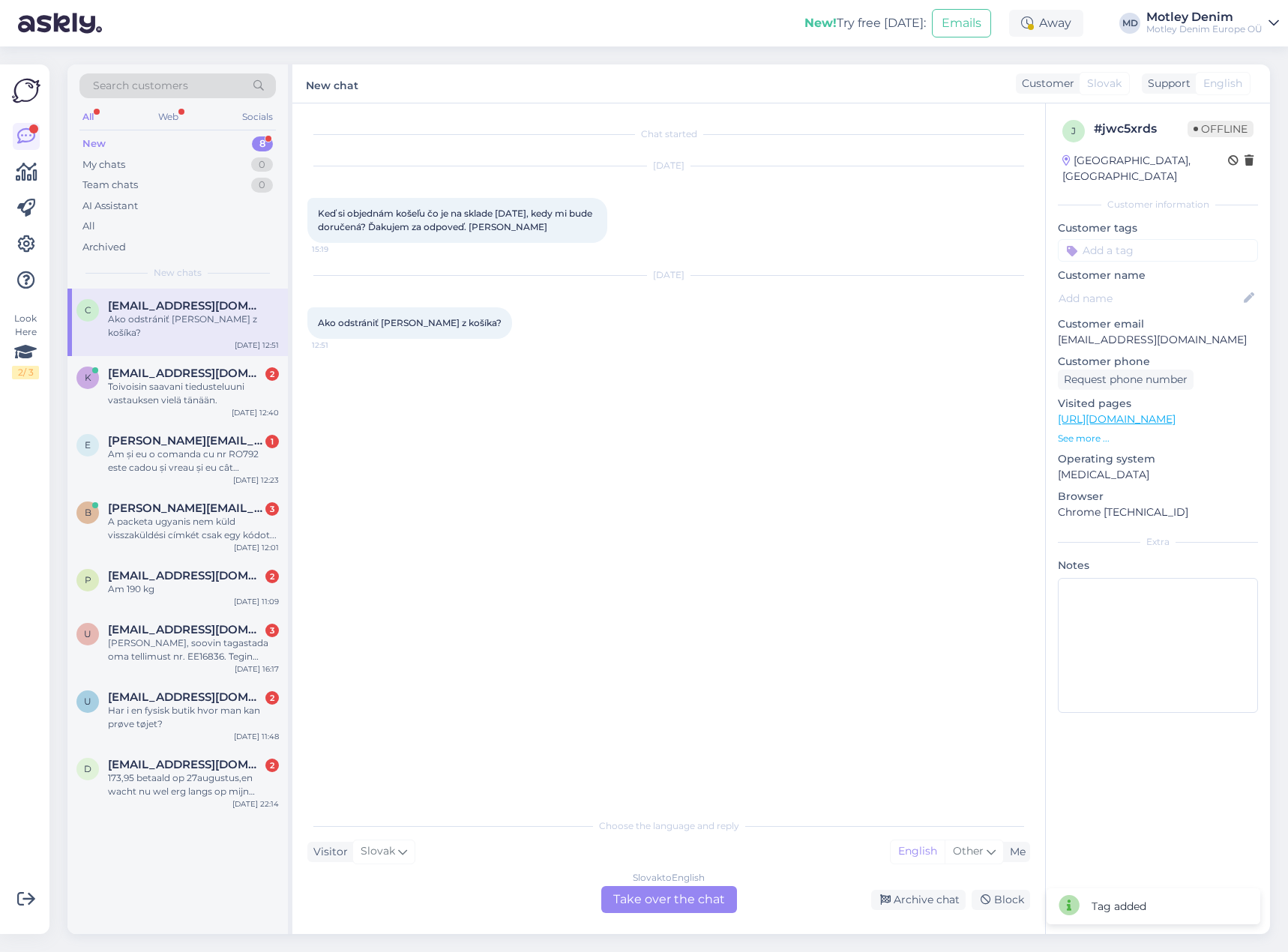
click at [676, 914] on div "Chat started [DATE] Keď si objednám košeľu čo je na sklade [DATE], kedy mi bude…" at bounding box center [669, 519] width 753 height 831
click at [686, 901] on div "Slovak to English Take over the chat" at bounding box center [669, 900] width 135 height 27
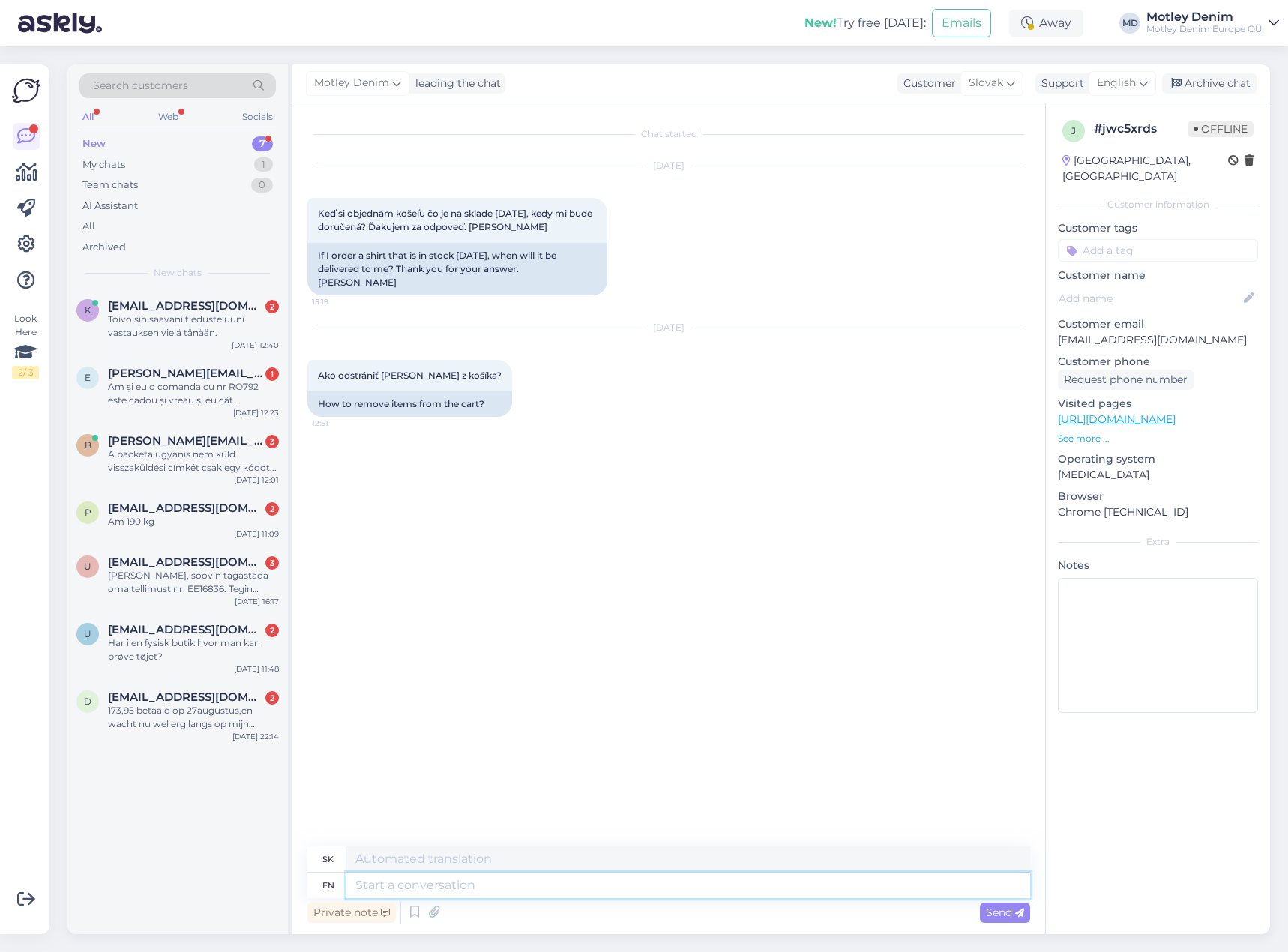
click at [597, 881] on textarea at bounding box center [688, 886] width 684 height 25
type textarea "Hello"
type textarea "Ahoj"
click at [660, 898] on div "Private note Send" at bounding box center [668, 912] width 723 height 29
click at [667, 889] on textarea at bounding box center [688, 886] width 684 height 25
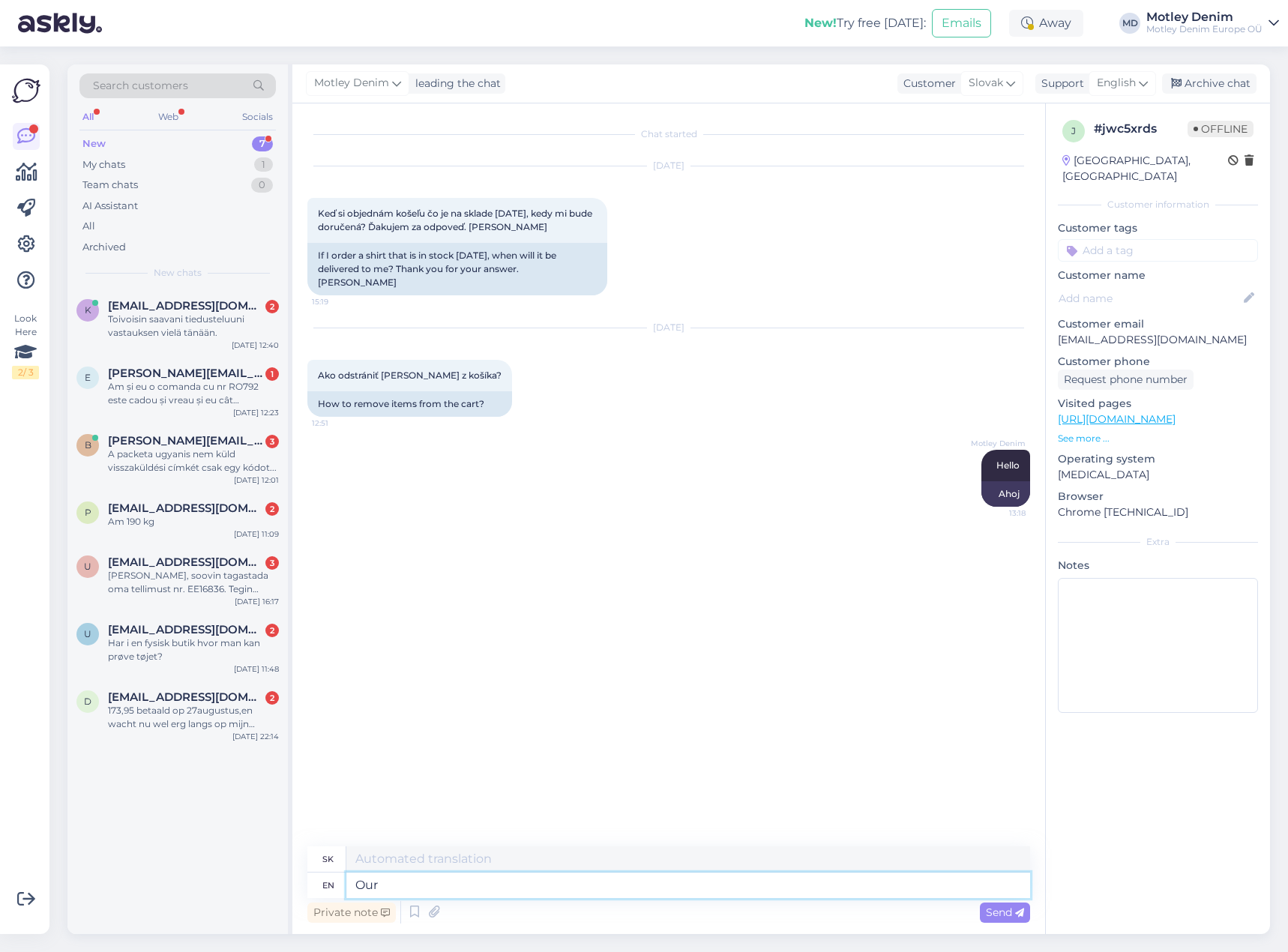
type textarea "Our d"
type textarea "Naše"
type textarea "Our delivery [PERSON_NAME]"
type textarea "[PERSON_NAME]"
type textarea "Our delivery times are"
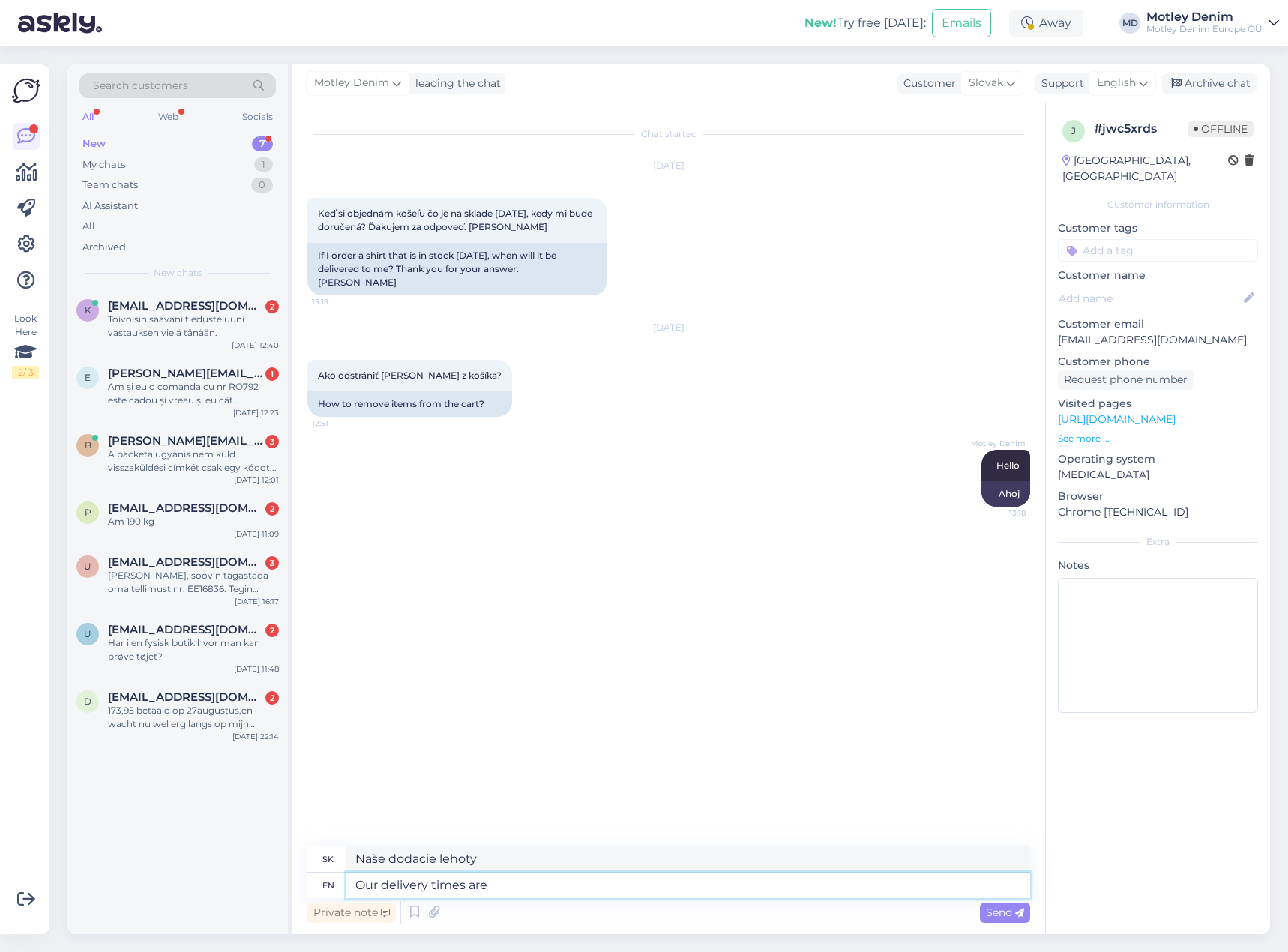
type textarea "Naše dodacie lehoty sú"
paste textarea "[URL][DOMAIN_NAME]"
type textarea "Our delivery times are here: [URL][DOMAIN_NAME]"
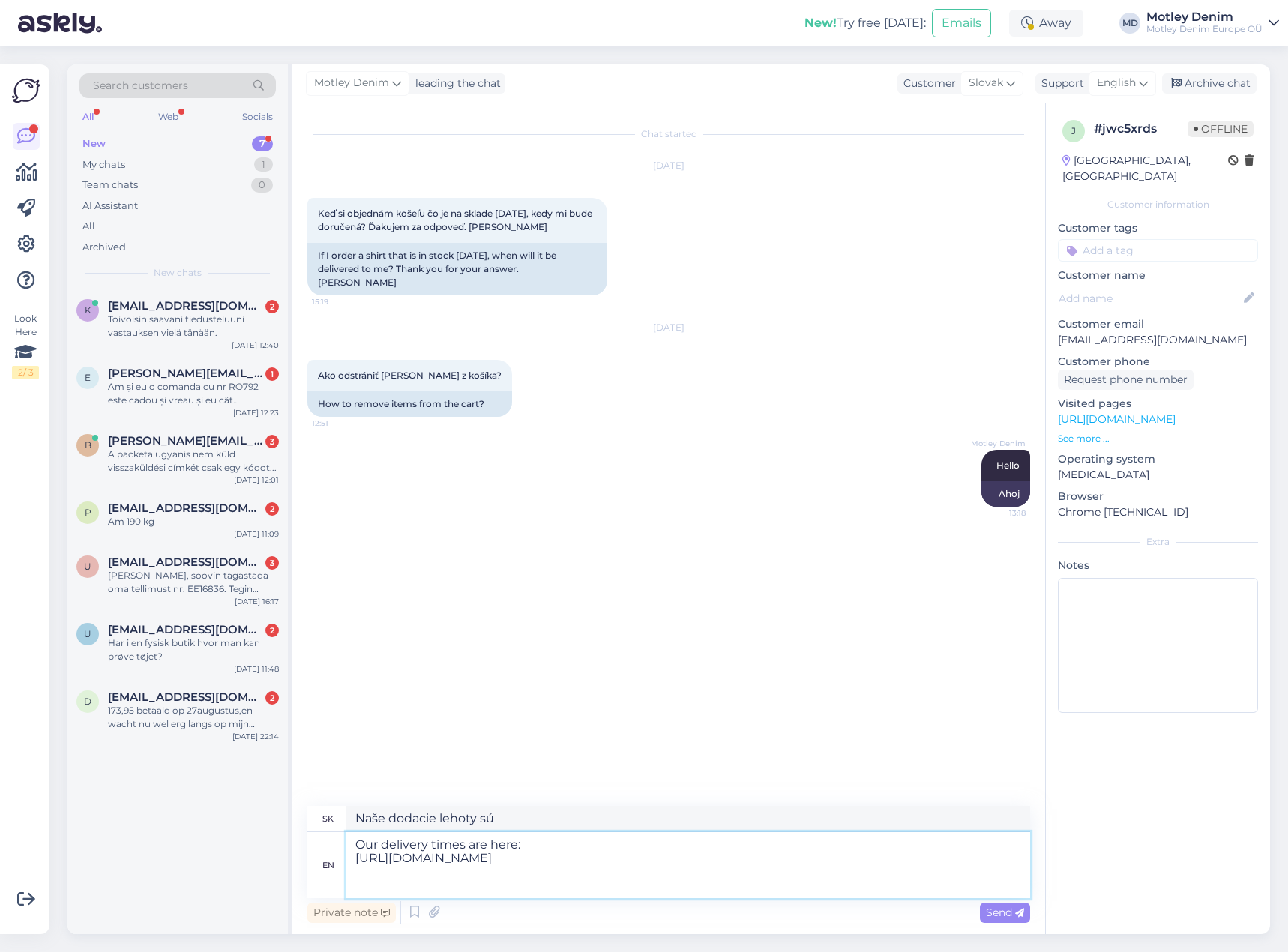
type textarea "Naše dodacie lehoty sú tu: [URL][DOMAIN_NAME] *12bsglk*_up* MQ..&gclid=Cj0KCQjw…"
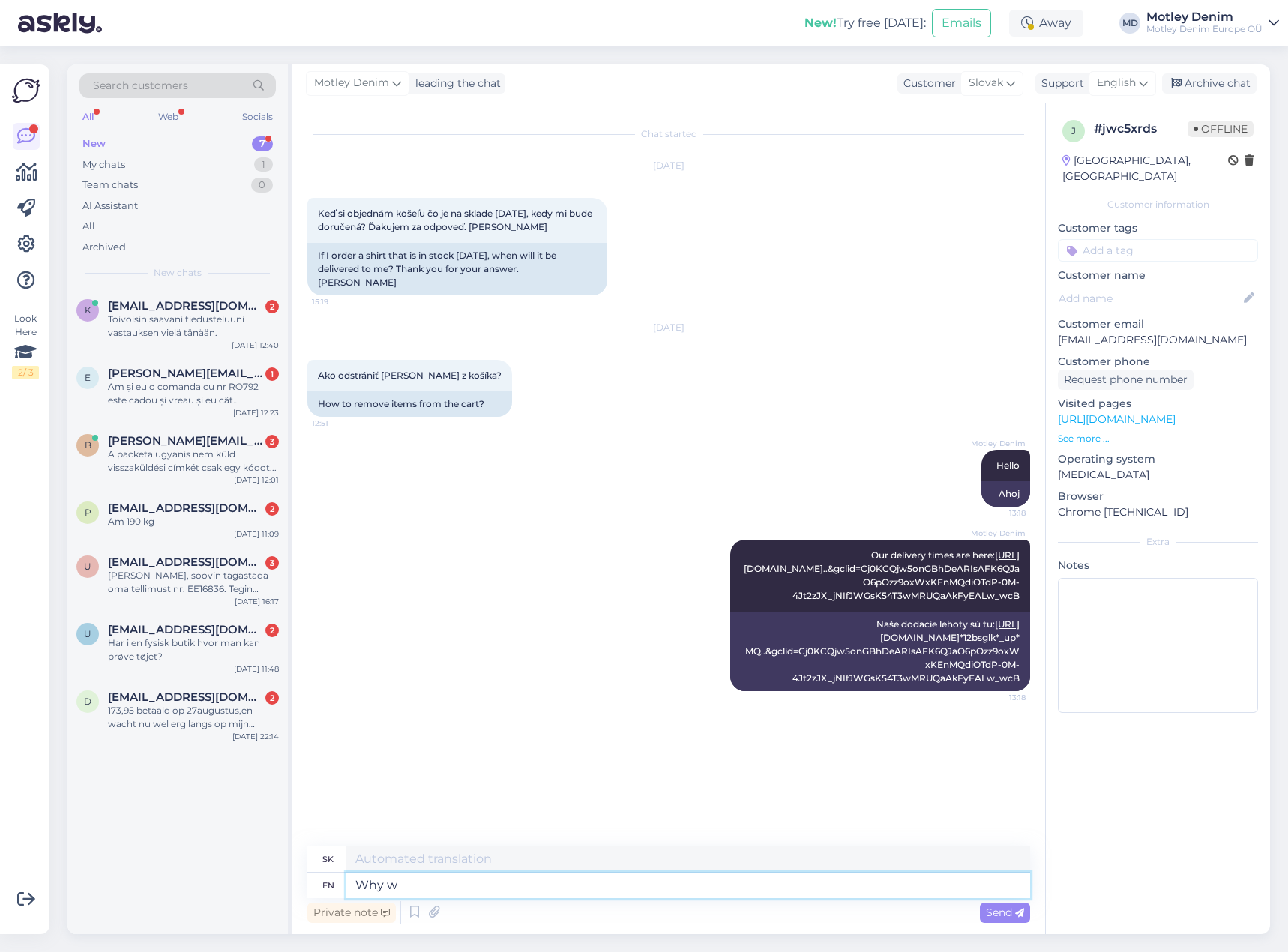
type textarea "Why wo"
type textarea "Prečo"
type textarea "Why would"
type textarea "Prečo by"
type textarea "Why would you l"
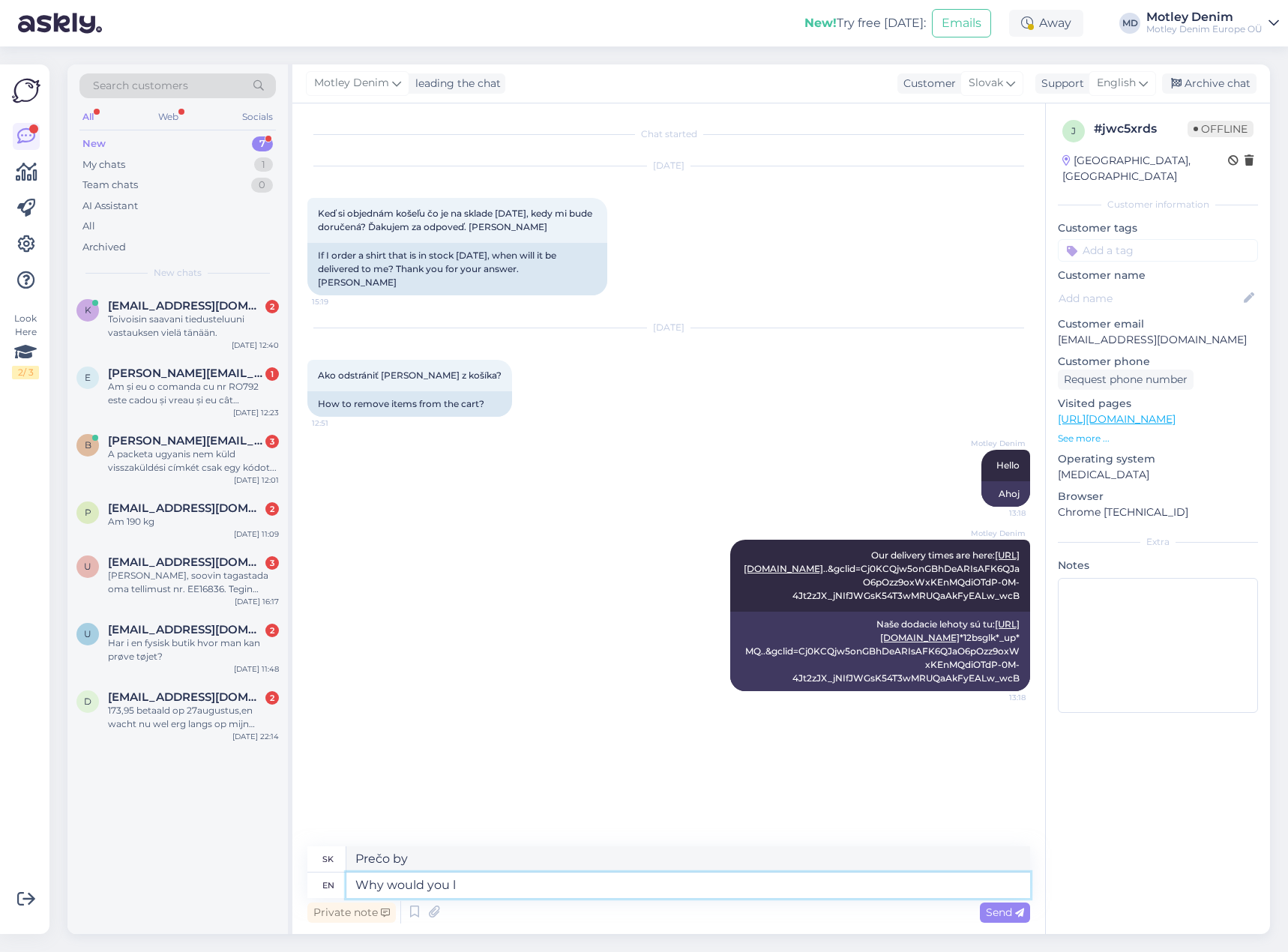
type textarea "Prečo by [PERSON_NAME]"
type textarea "Why would you like to"
type textarea "Prečo by si chcel/a"
type textarea "Why would you like to remove"
type textarea "Prečo by ste chceli odstrániť"
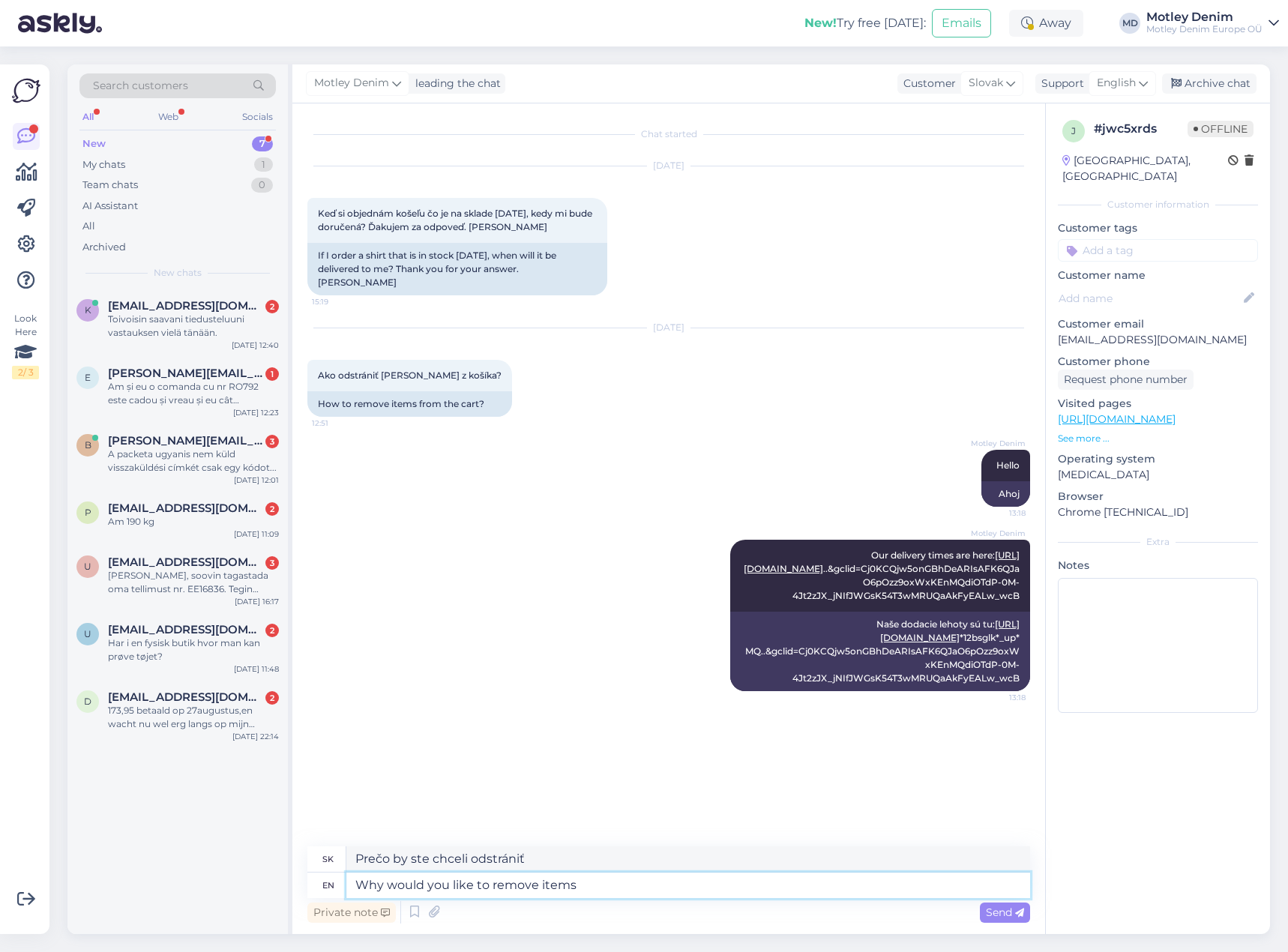
type textarea "Why would you like to remove items f"
type textarea "Prečo chcete odstrániť položky"
type textarea "Why would you like to remove items from"
type textarea "Prečo chcete odstrániť položky z"
type textarea "Why would you like to remove items from your ca"
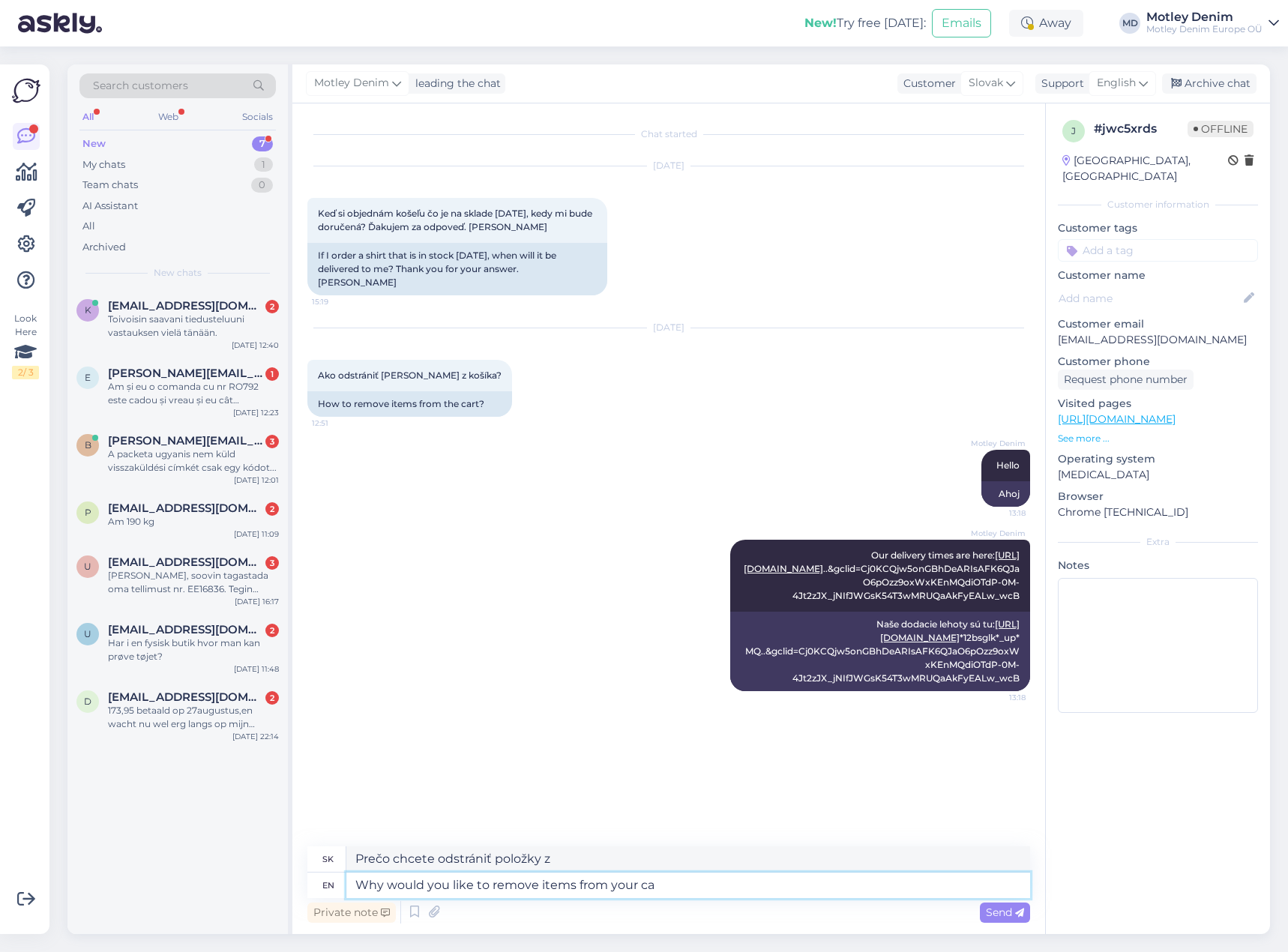
type textarea "Prečo by ste chceli odstrániť položky zo svojho"
type textarea "Why would you like to remove items from your cart?"
type textarea "Prečo chcete odstrániť položky z košíka?"
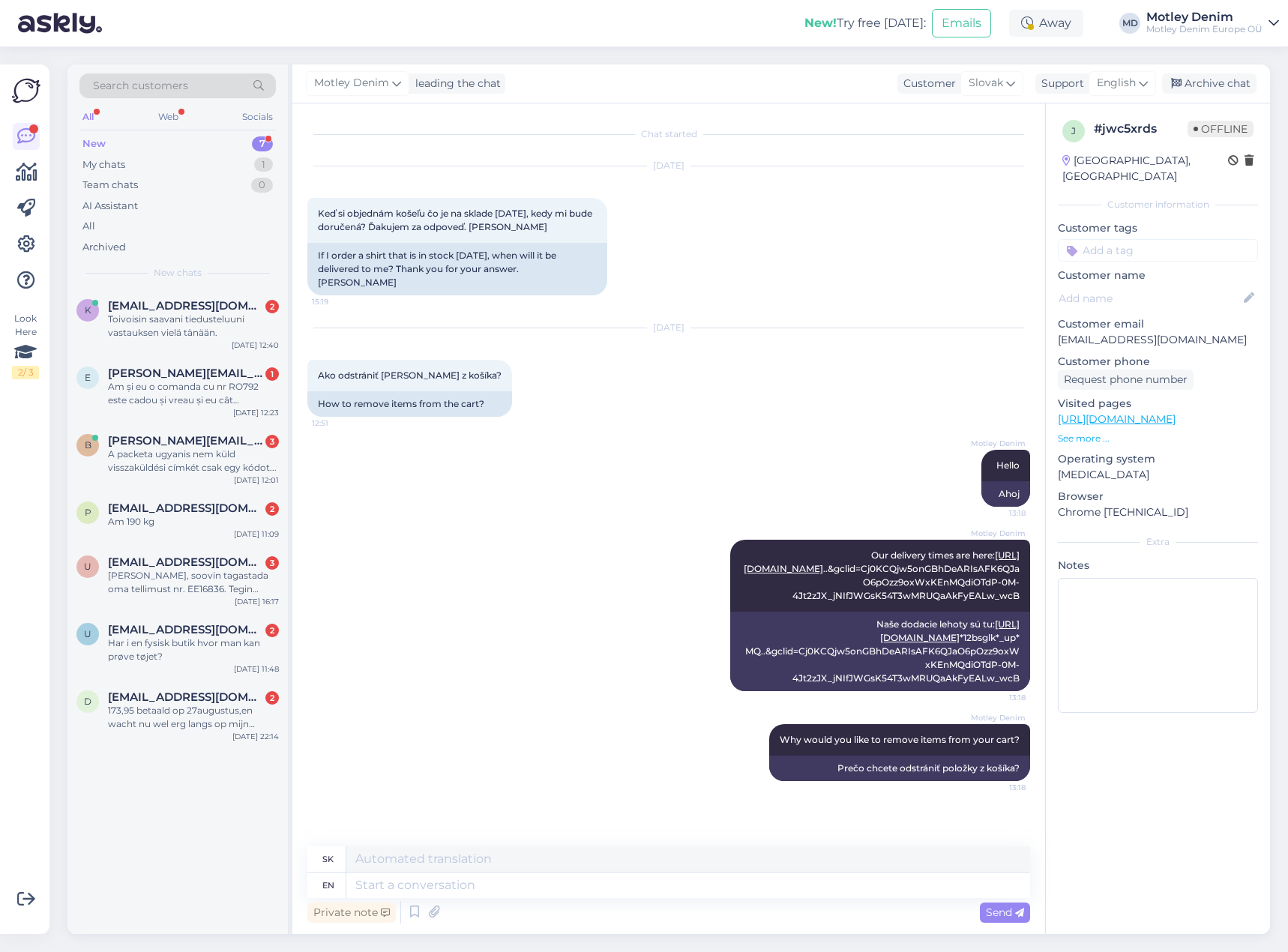
click at [1142, 245] on input at bounding box center [1158, 250] width 200 height 23
type input "delivery times"
click at [1161, 286] on span "delivery times" at bounding box center [1158, 290] width 63 height 9
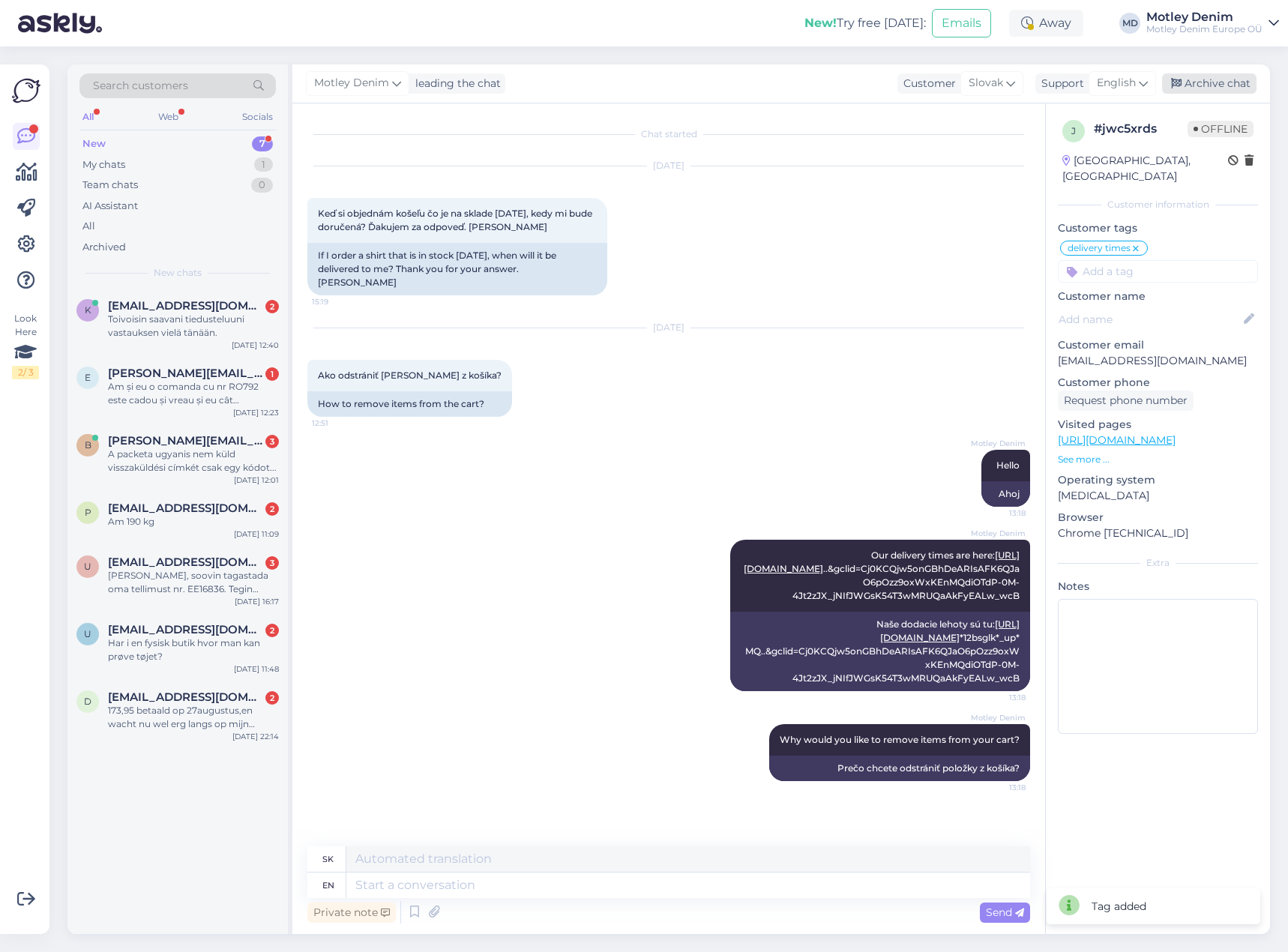
click at [1228, 93] on div "Archive chat" at bounding box center [1210, 83] width 94 height 20
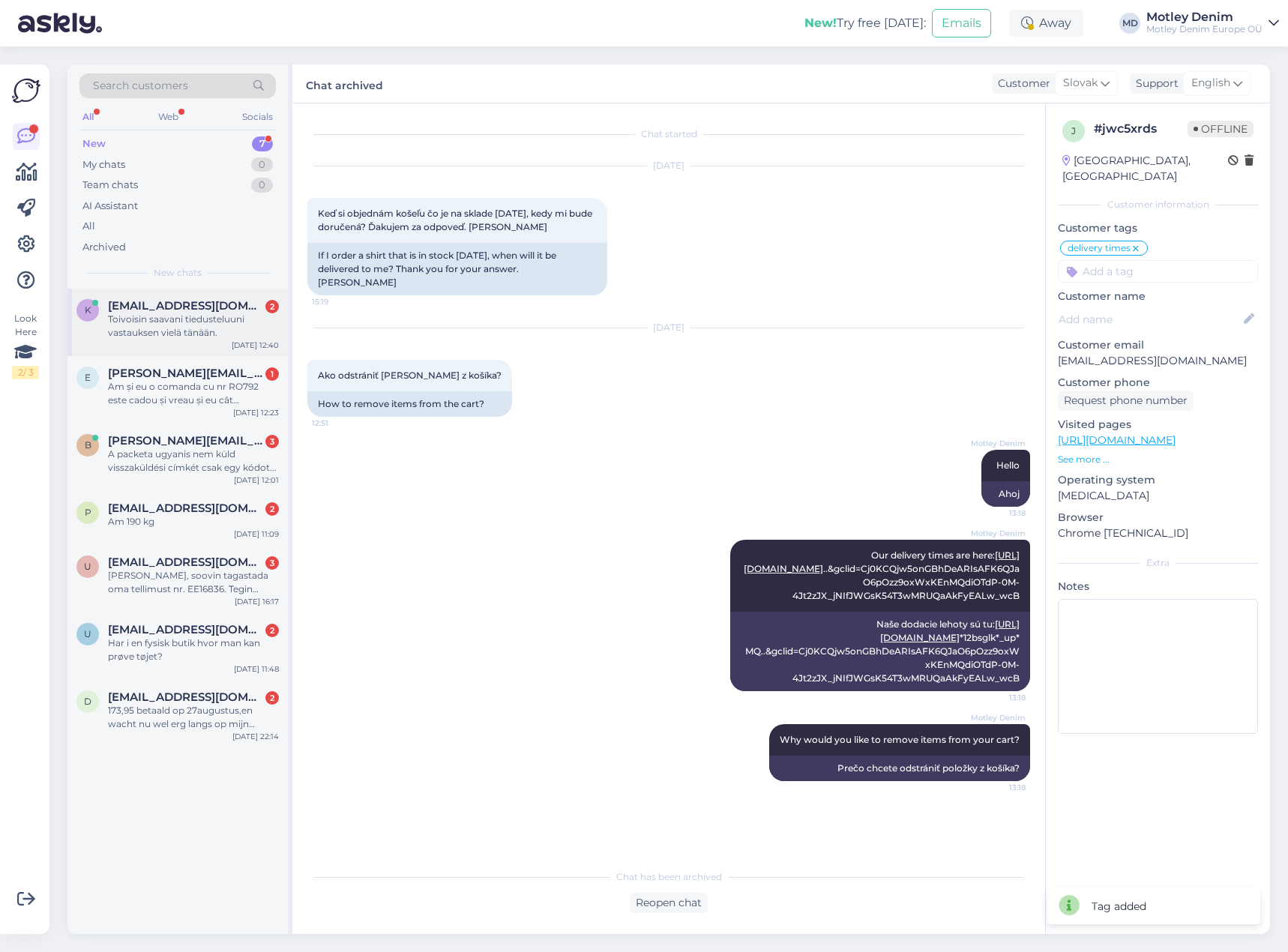
click at [231, 320] on div "Toivoisin saavani tiedusteluuni vastauksen vielä tänään." at bounding box center [193, 326] width 171 height 27
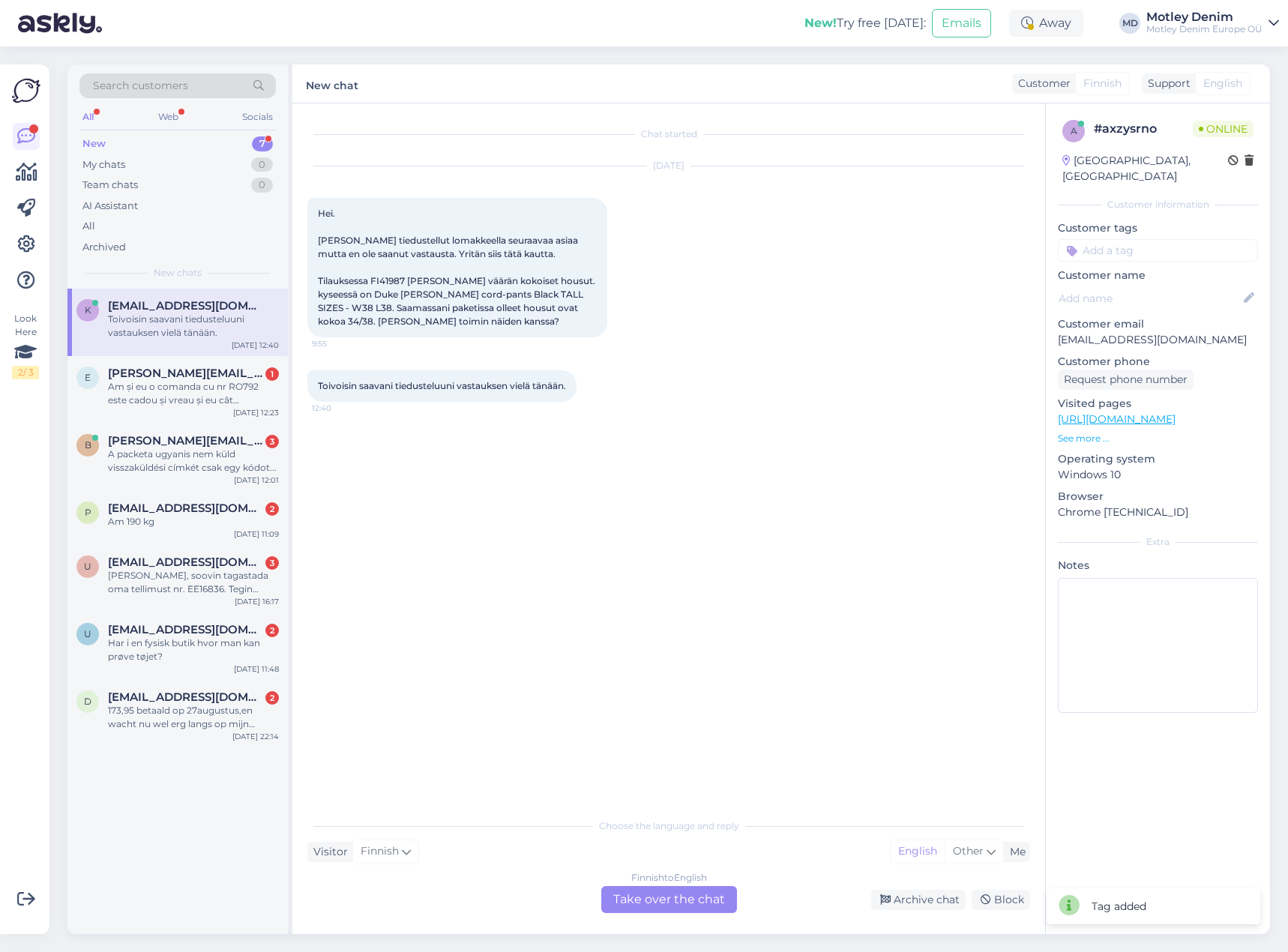
click at [641, 907] on div "Finnish to English Take over the chat" at bounding box center [669, 900] width 135 height 27
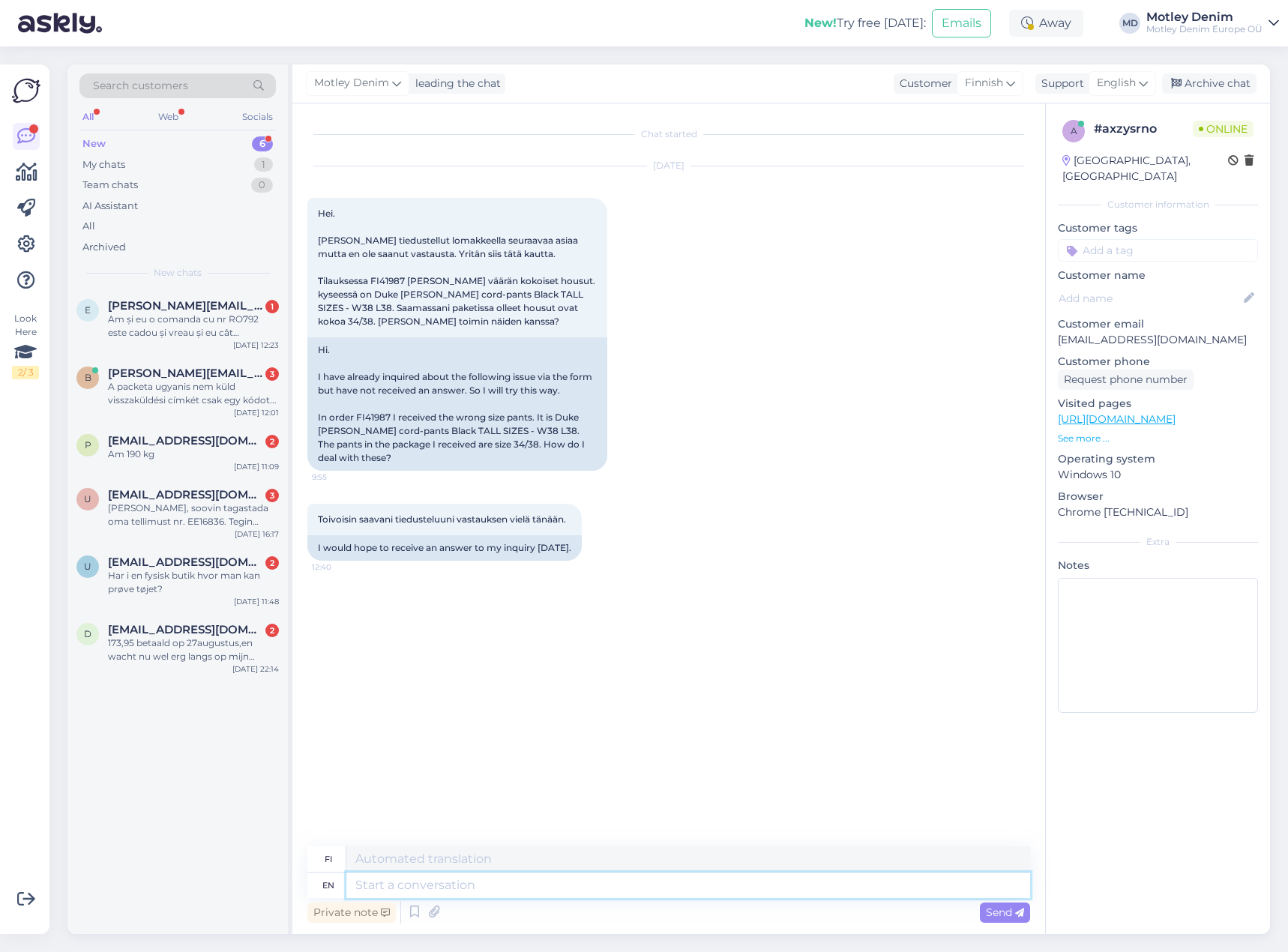
click at [565, 891] on textarea at bounding box center [688, 886] width 684 height 25
type textarea "Hello"
type textarea "Hei"
click at [576, 885] on textarea at bounding box center [688, 886] width 684 height 25
click at [372, 415] on div "Hi. I have already inquired about the following issue via the form but have not…" at bounding box center [457, 404] width 300 height 134
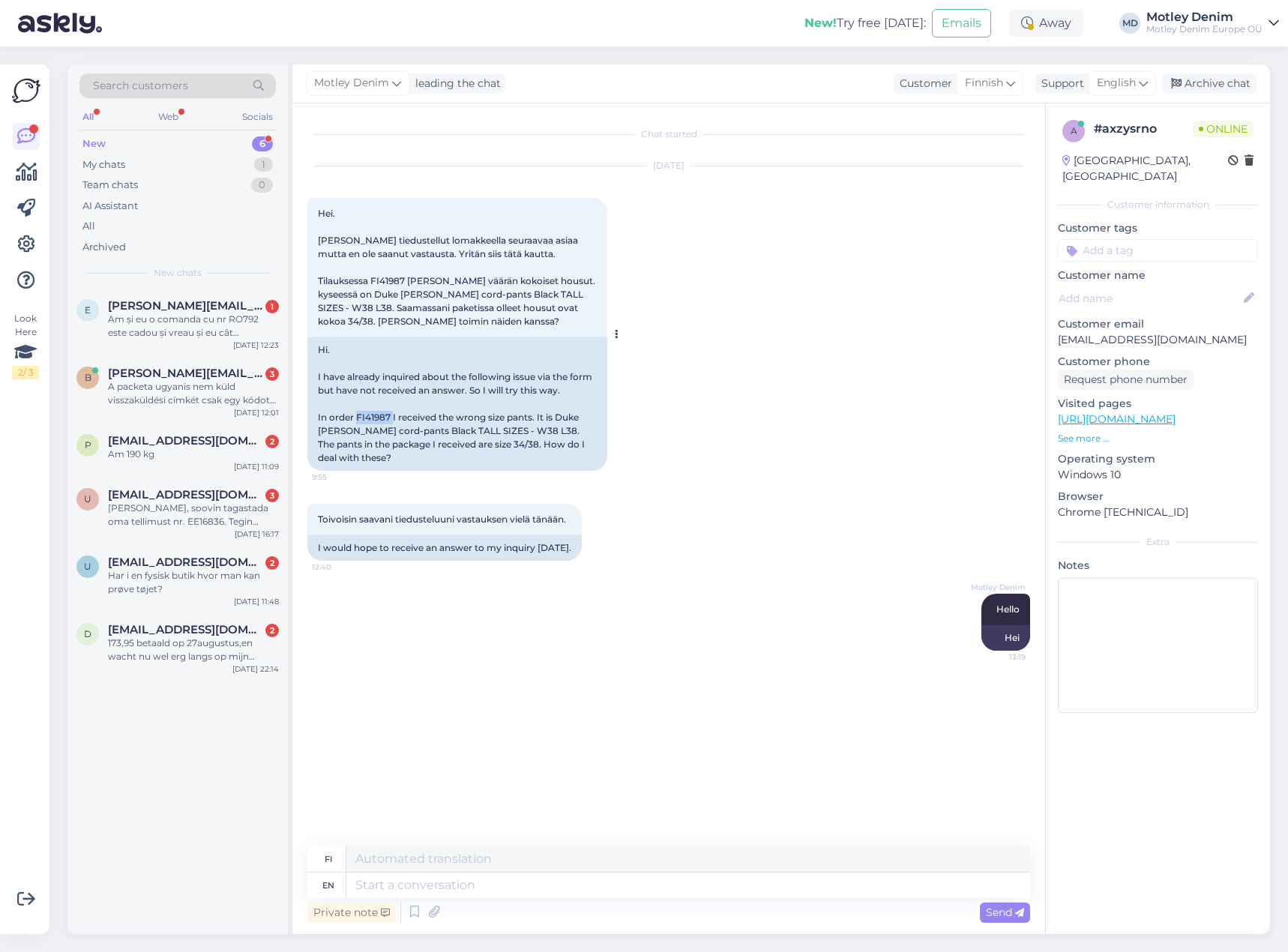
click at [372, 415] on div "Hi. I have already inquired about the following issue via the form but have not…" at bounding box center [457, 404] width 300 height 134
copy div "FI41987"
click at [728, 892] on textarea at bounding box center [688, 886] width 684 height 25
type textarea "We a"
type textarea "Me"
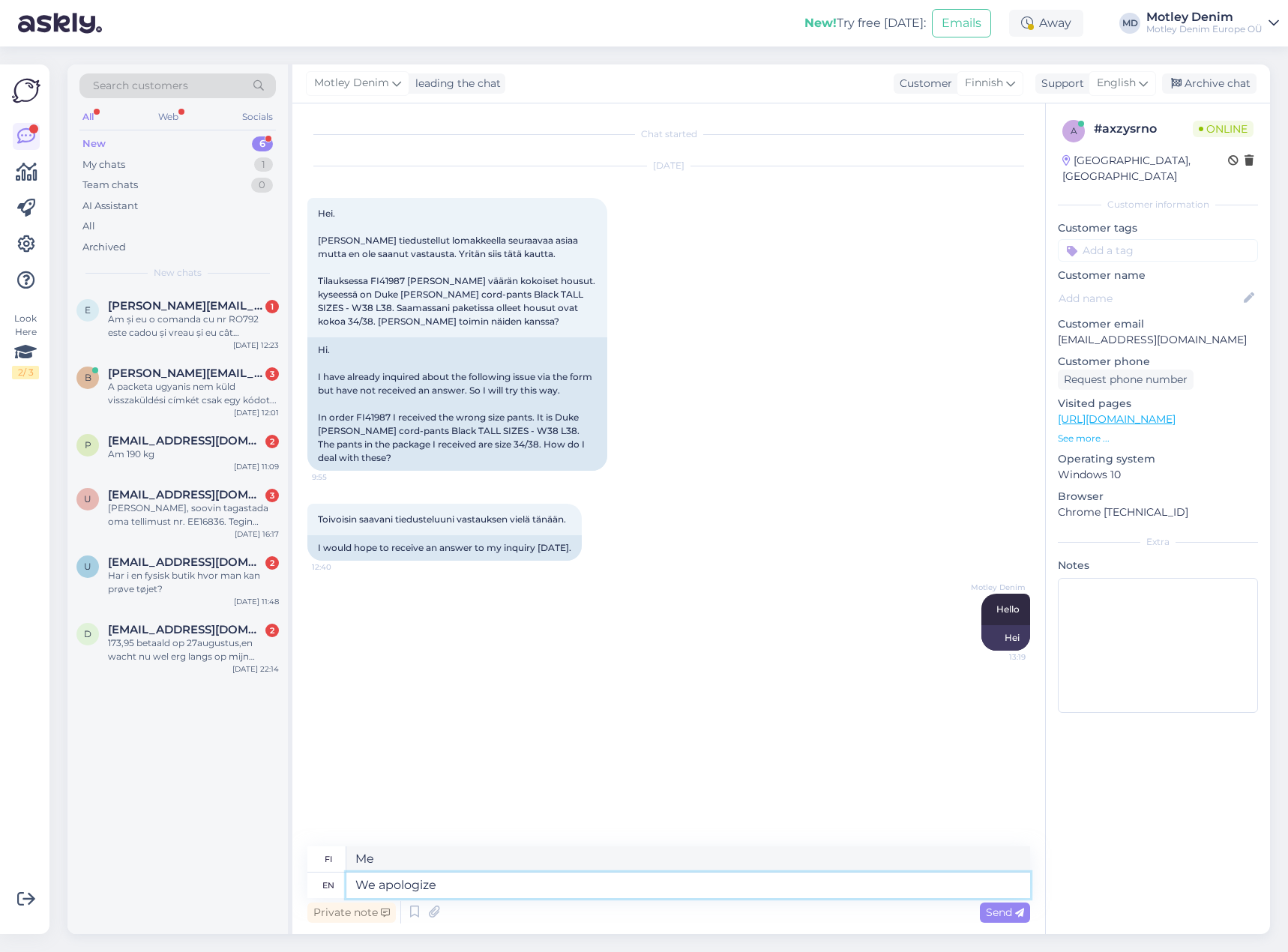
type textarea "We apologize"
type textarea "Pahoittelemme"
click at [627, 886] on textarea "We apologize" at bounding box center [688, 886] width 684 height 25
type textarea "We apologize for sending"
type textarea "Pahoittelemme lähettämistä"
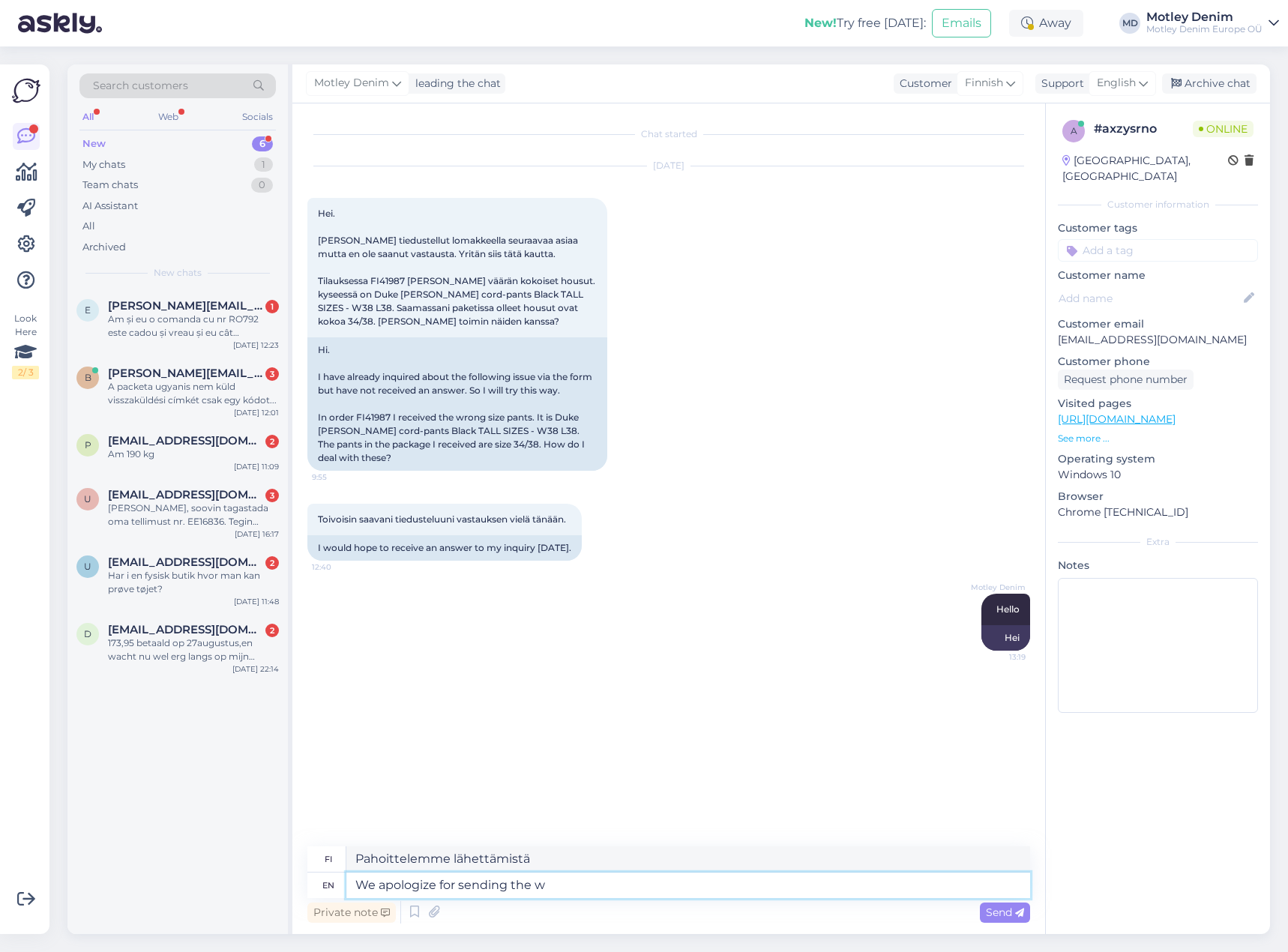
type textarea "We apologize for sending the wr"
type textarea "Pahoittelemme lähettämistämme"
type textarea "We apologize for sending the wrong si"
type textarea "Pahoittelemme väärän lähetyksen"
type textarea "We apologize for sending the wrong size"
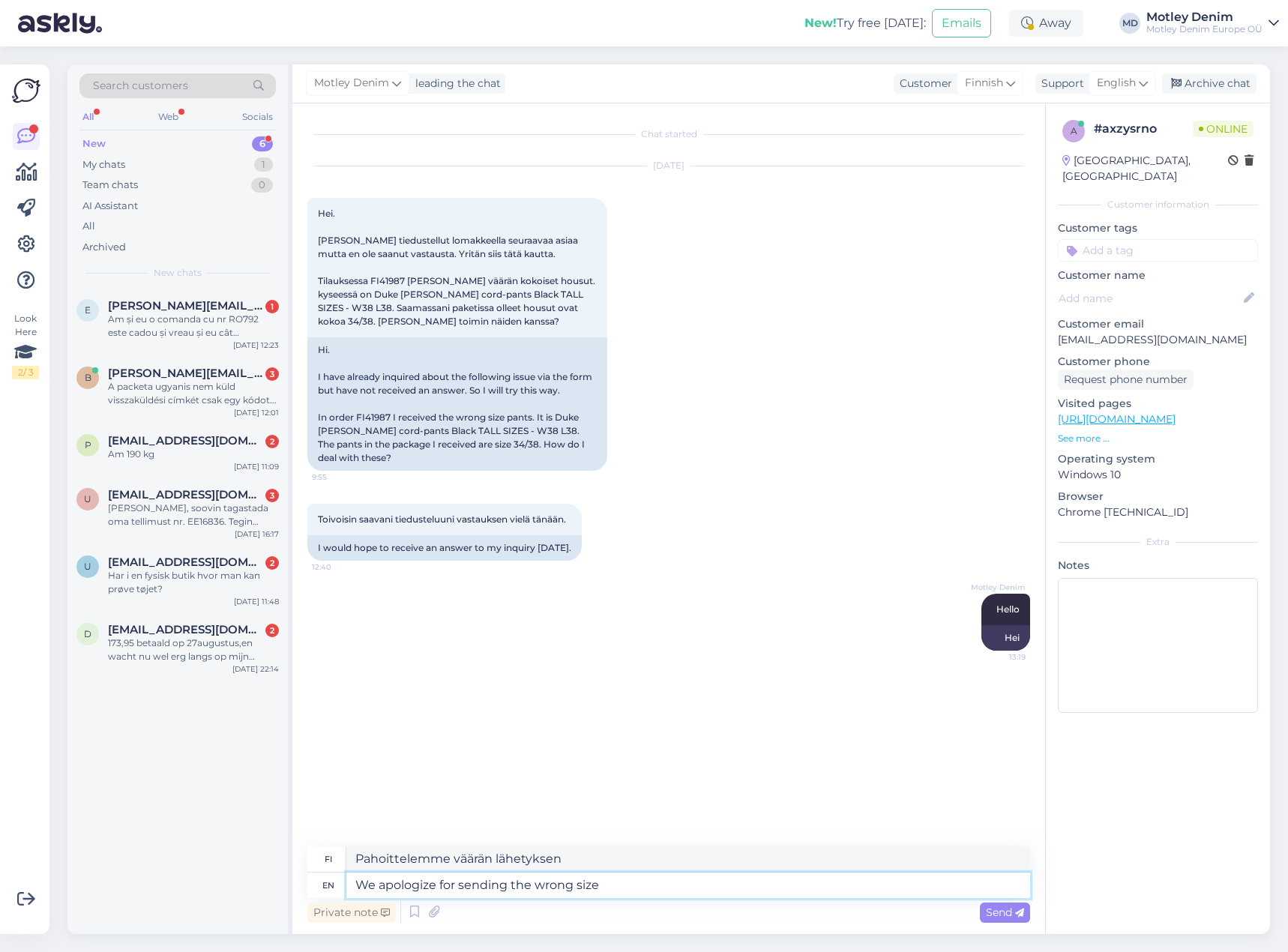
type textarea "Pahoittelemme väärän [PERSON_NAME] lähettämistä"
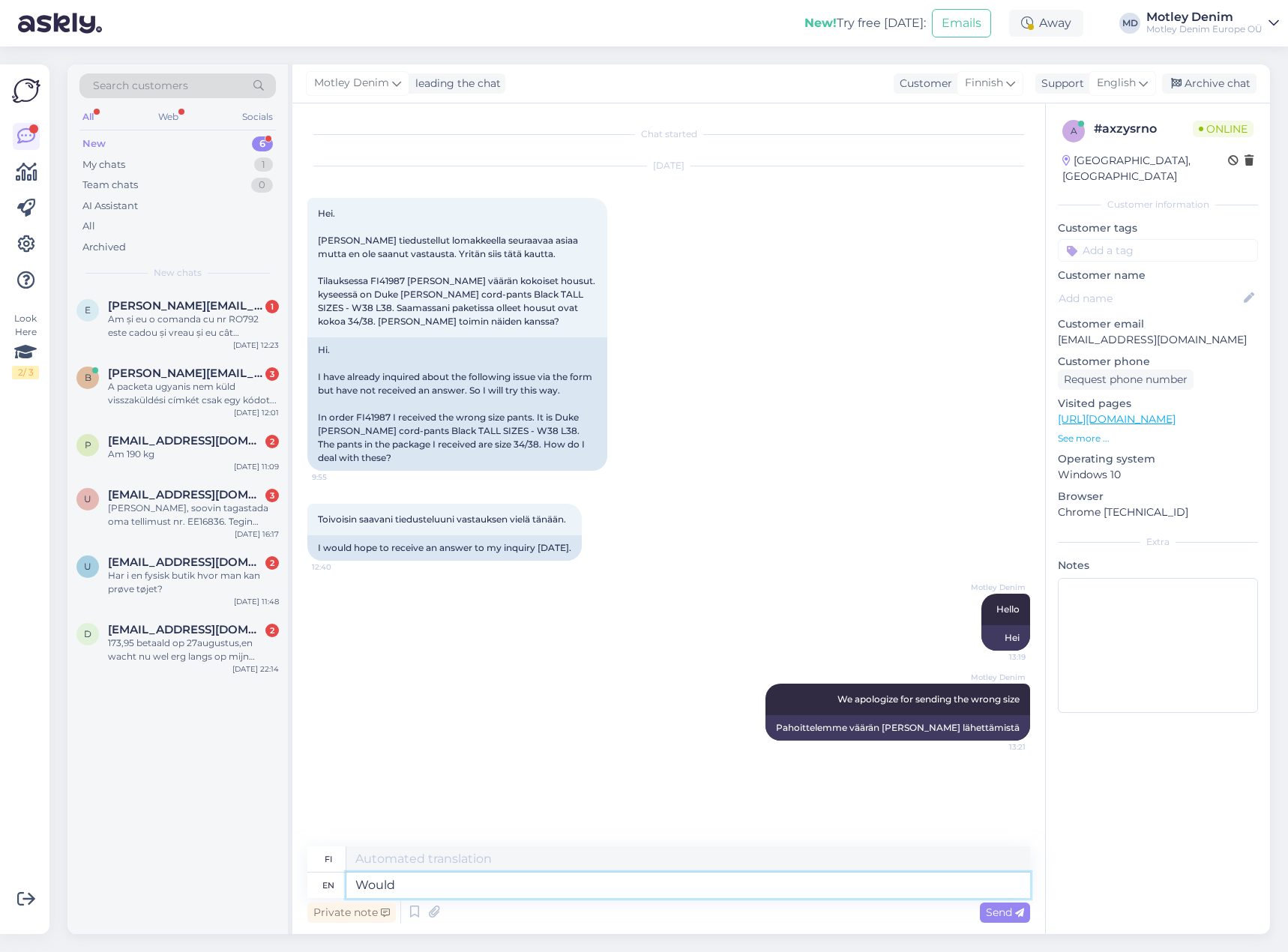
type textarea "Would"
type textarea "Olisiko"
type textarea "Would you p"
type textarea "Olisitko"
type textarea "Would you please"
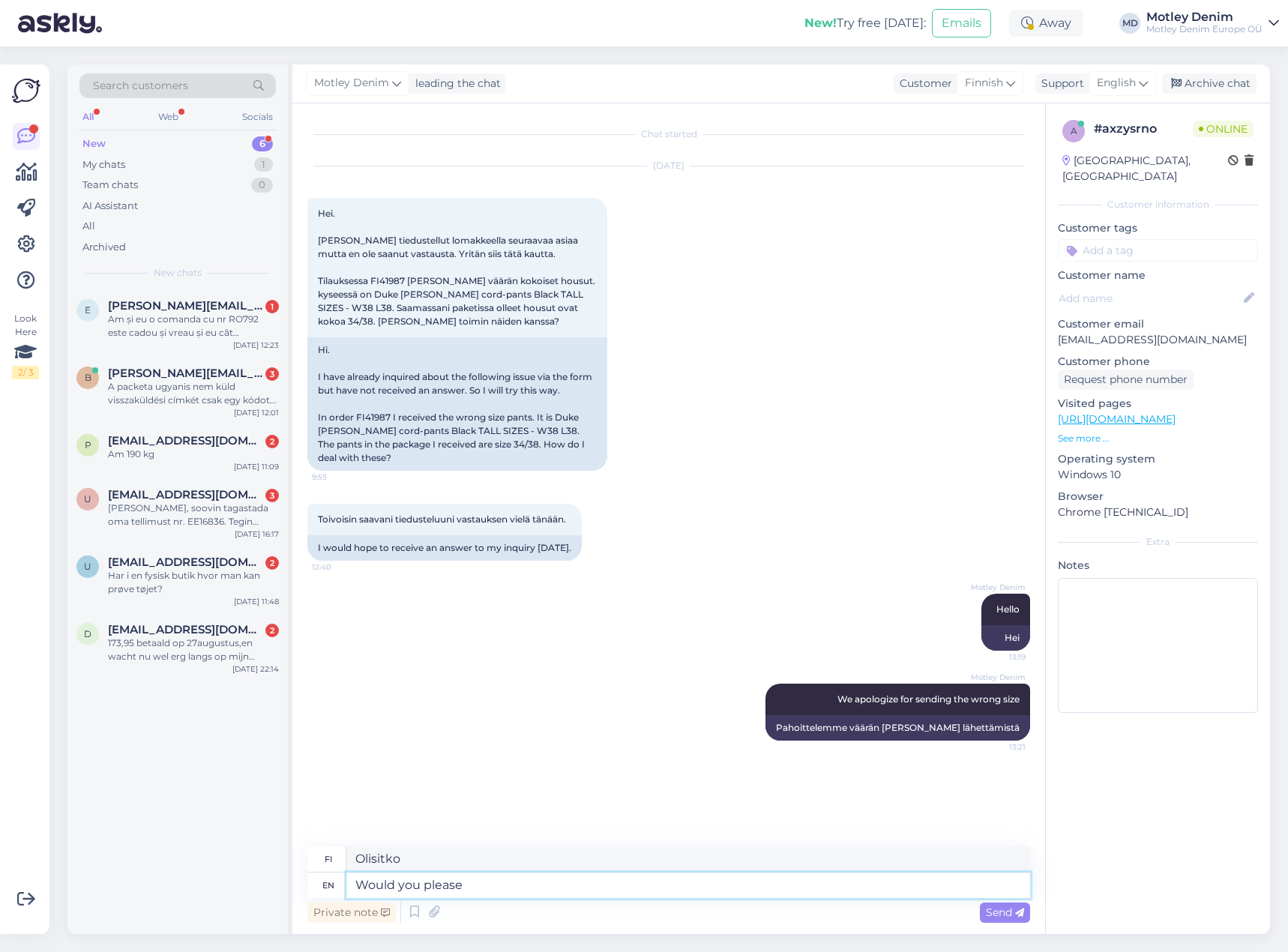
type textarea "Voisitko"
type textarea "Would you please provide"
type textarea "Voisitko [PERSON_NAME]"
type textarea "Would you please provide us soim"
type textarea "Voisitko antaa meille"
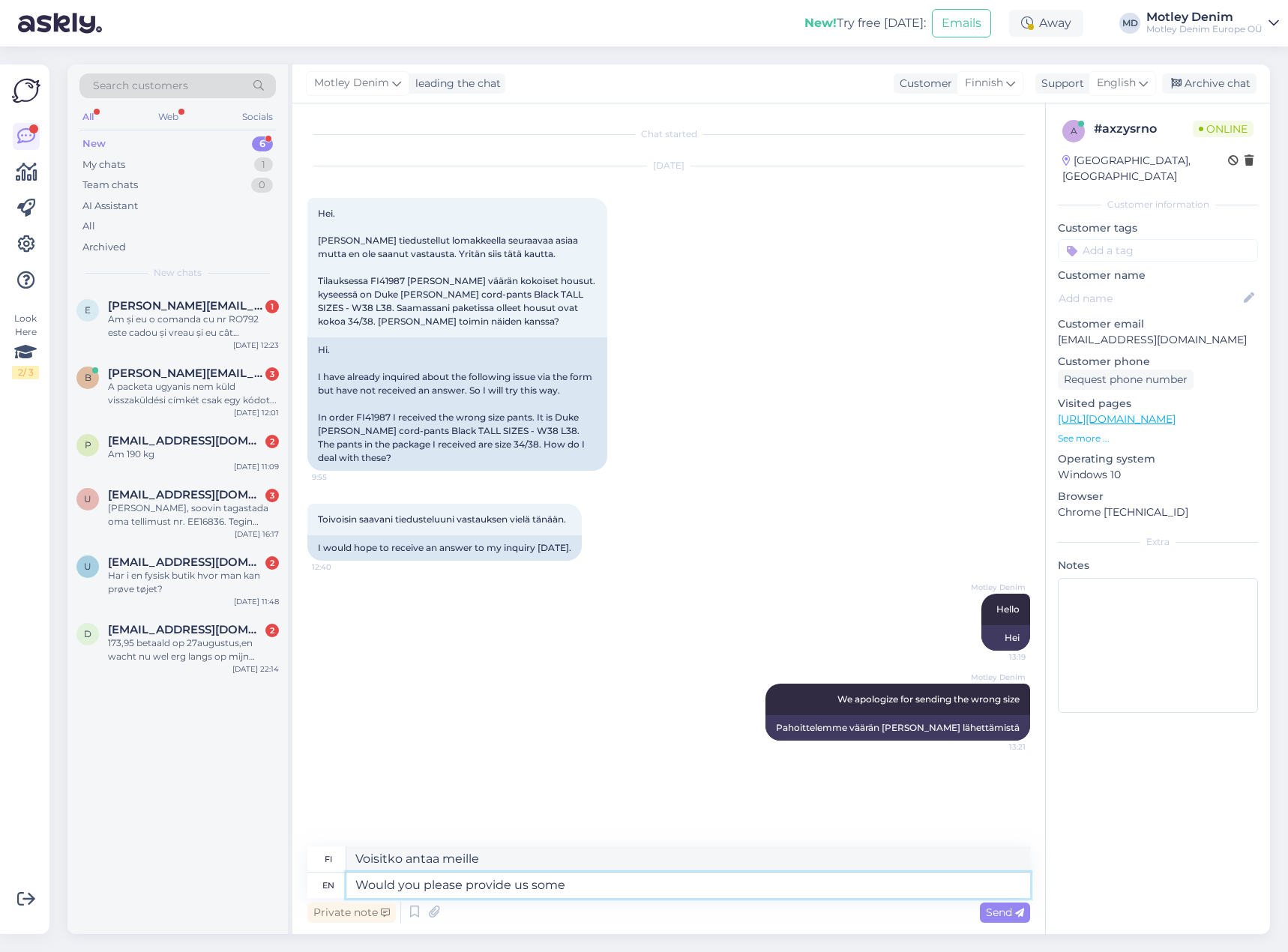
type textarea "Would you please provide us some p"
type textarea "Voisitko antaa meille joitakin"
type textarea "Would you please provide us some photos?"
type textarea "Voisitko lähettää meille kuvia?"
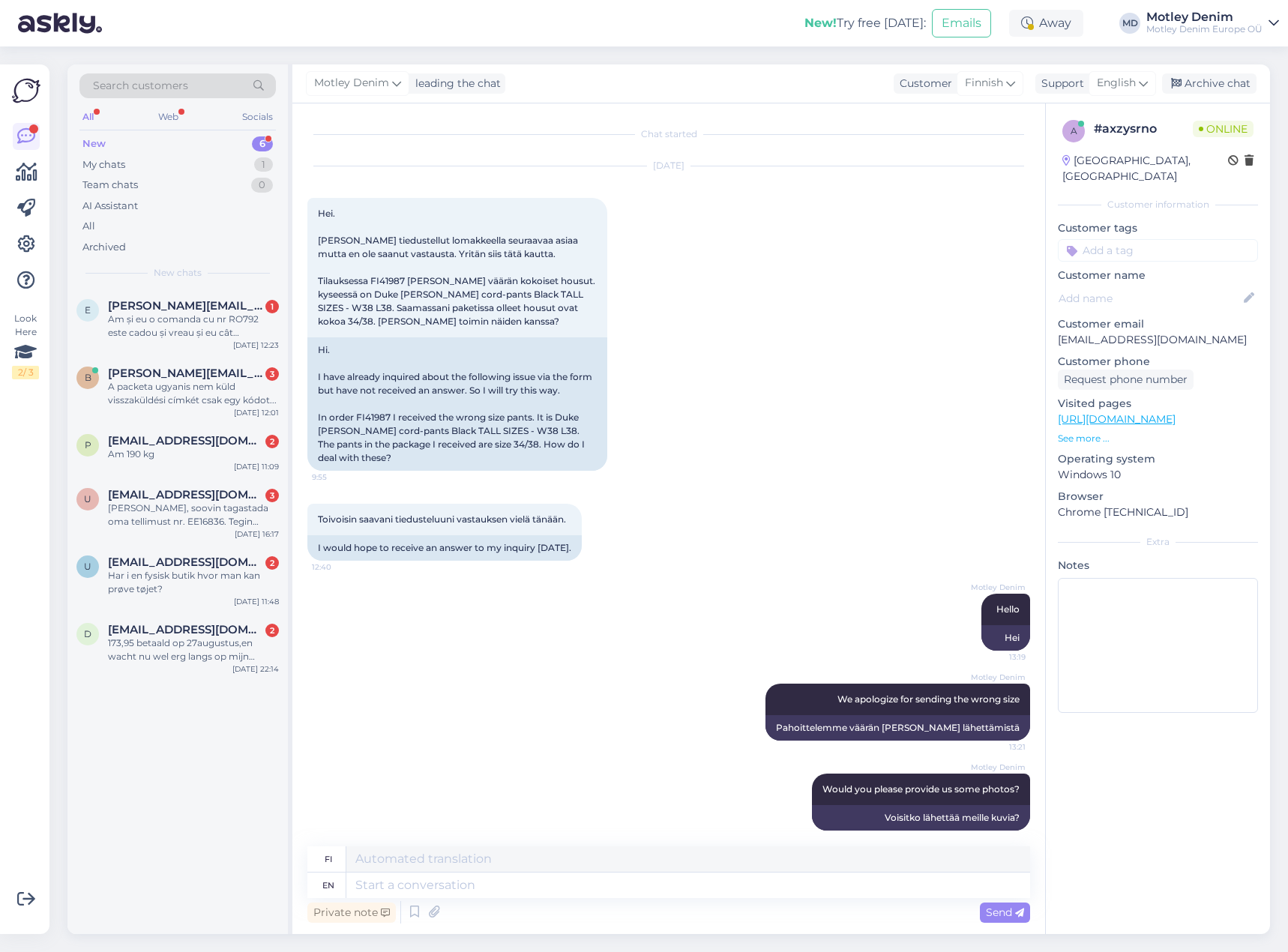
click at [1190, 239] on input at bounding box center [1158, 250] width 200 height 23
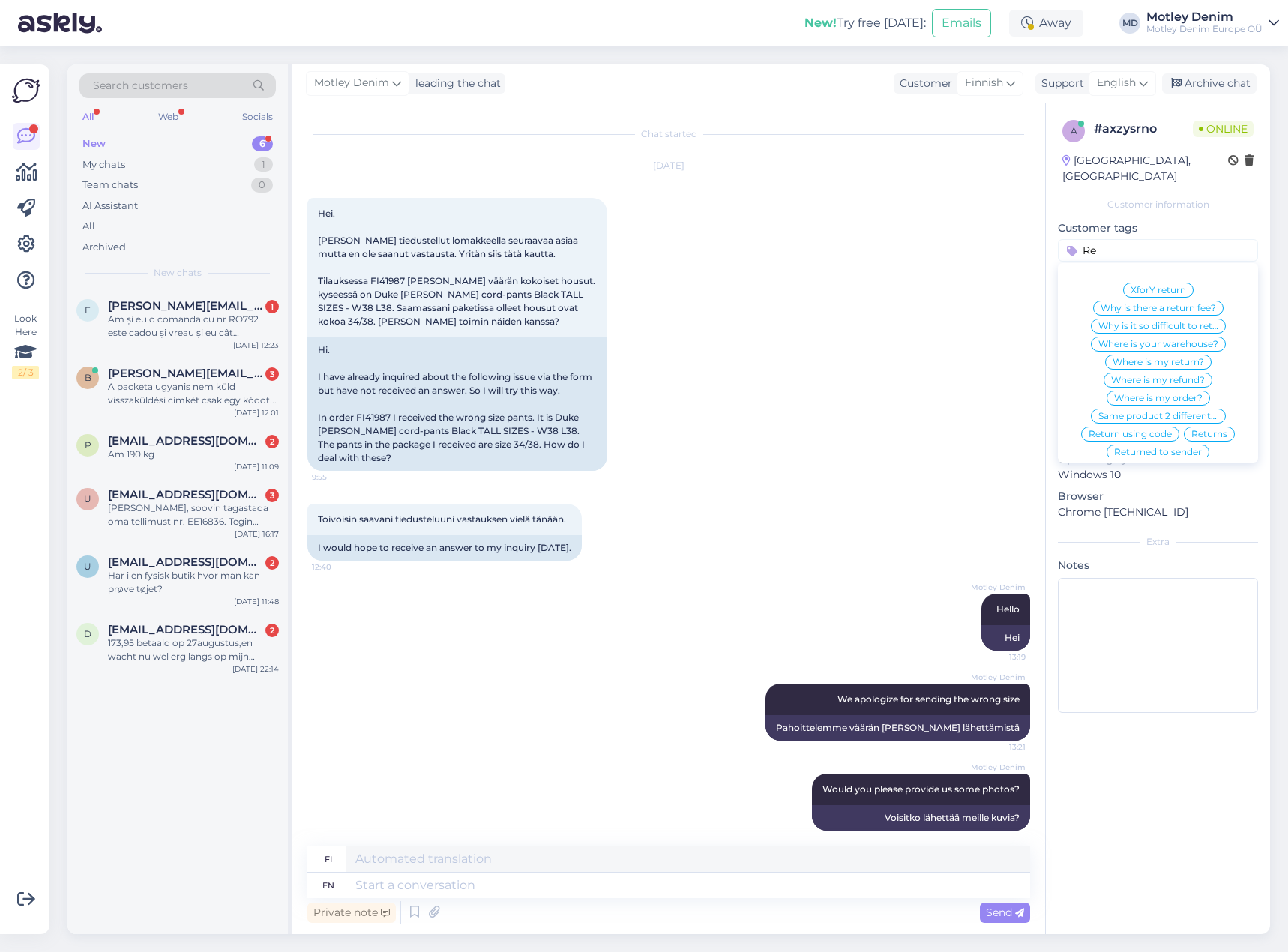
type input "R"
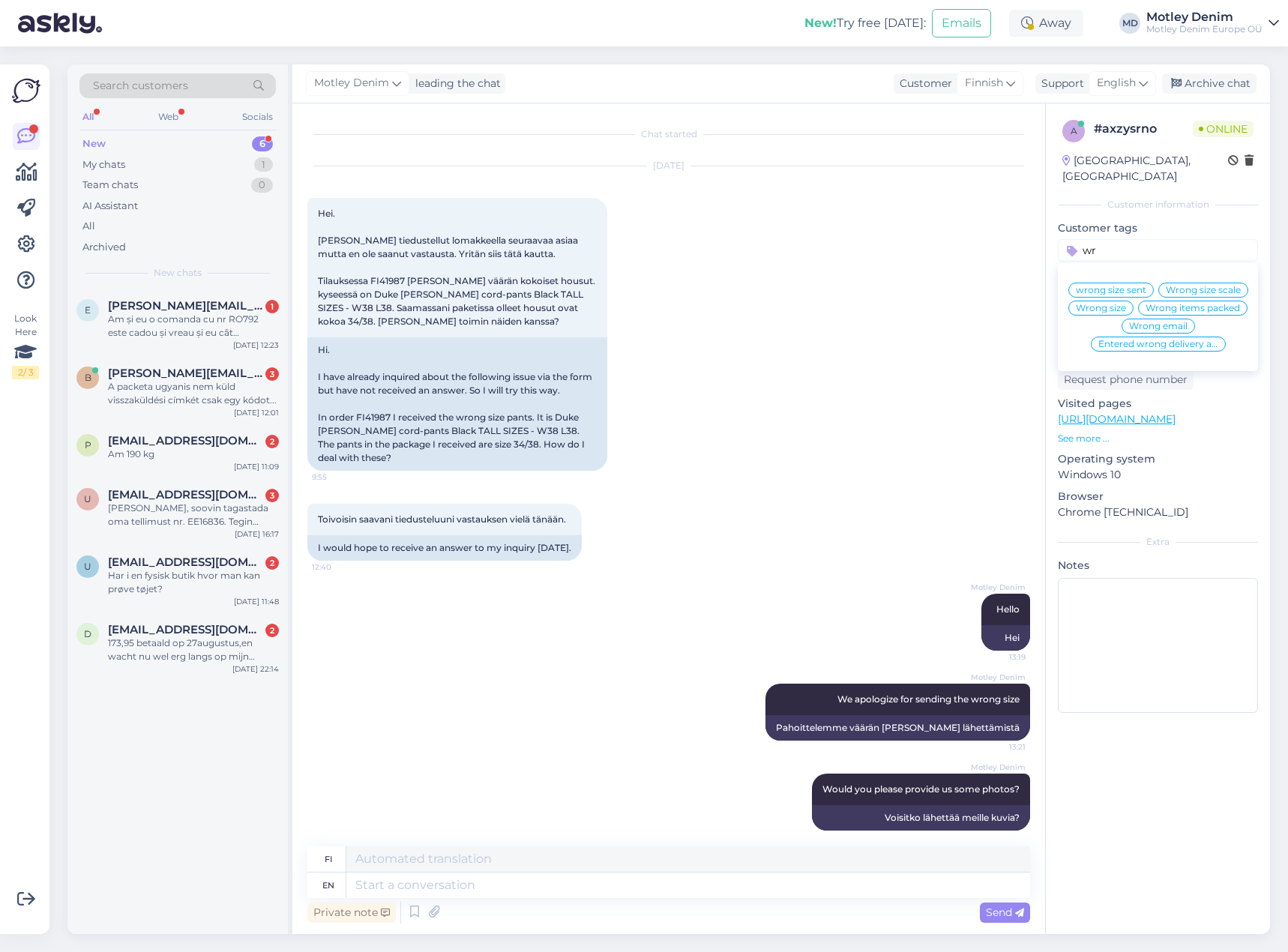
type input "wr"
click at [1107, 286] on span "wrong size sent" at bounding box center [1111, 290] width 71 height 9
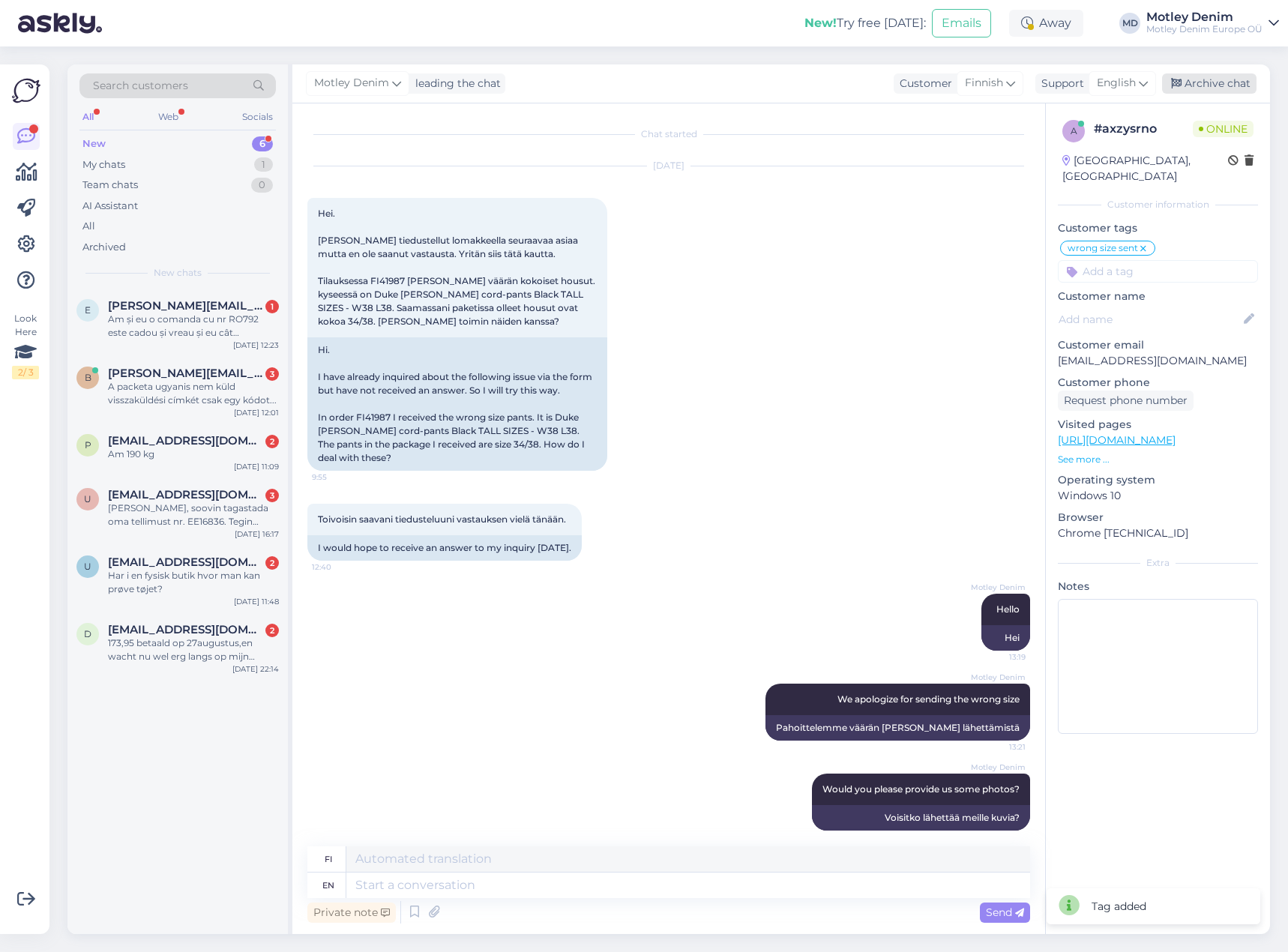
click at [1220, 86] on div "Archive chat" at bounding box center [1210, 83] width 94 height 20
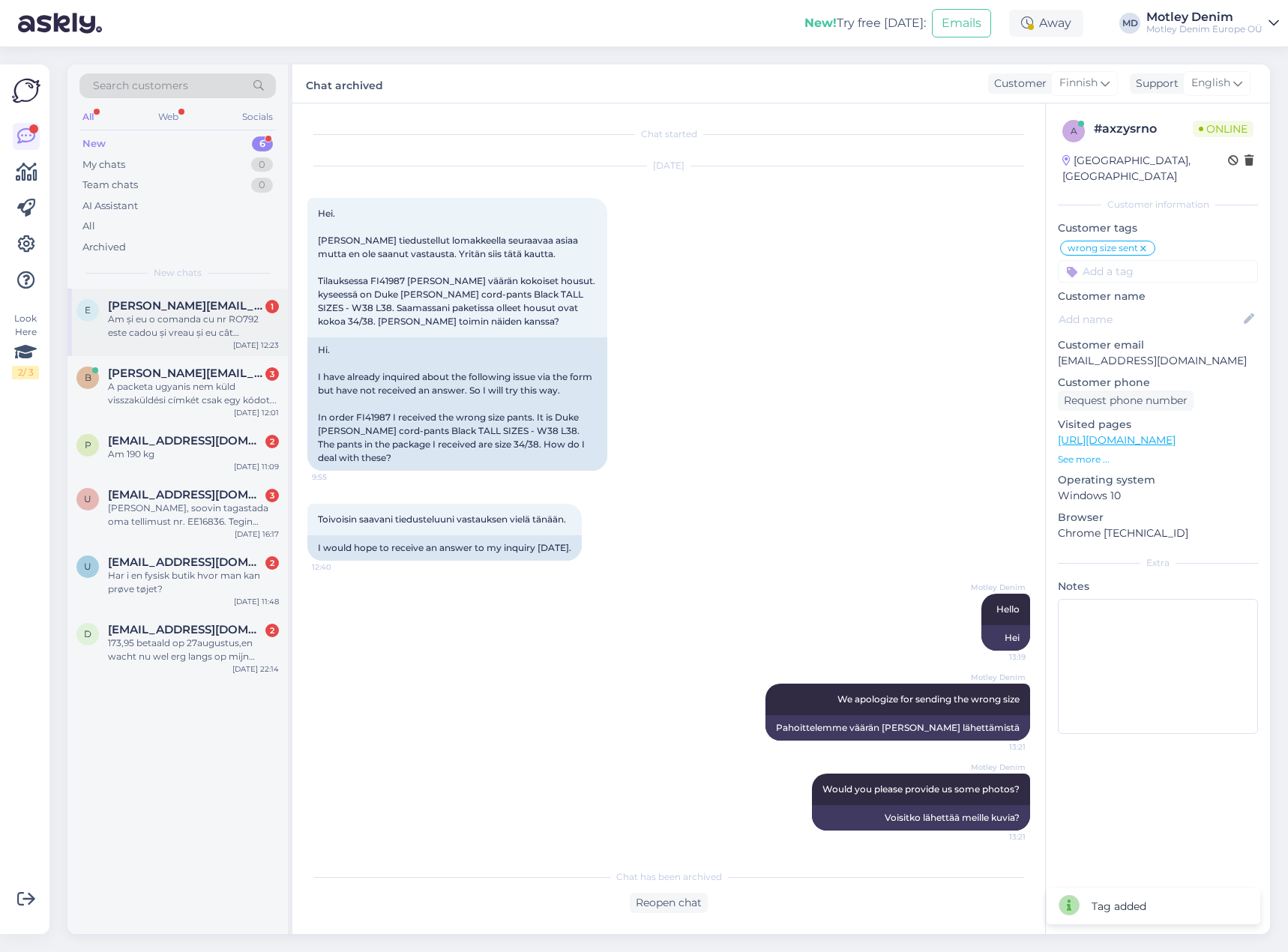
click at [198, 334] on div "Am și eu o comanda cu nr RO792 este cadou și vreau și eu cât [PERSON_NAME] cole…" at bounding box center [193, 326] width 171 height 27
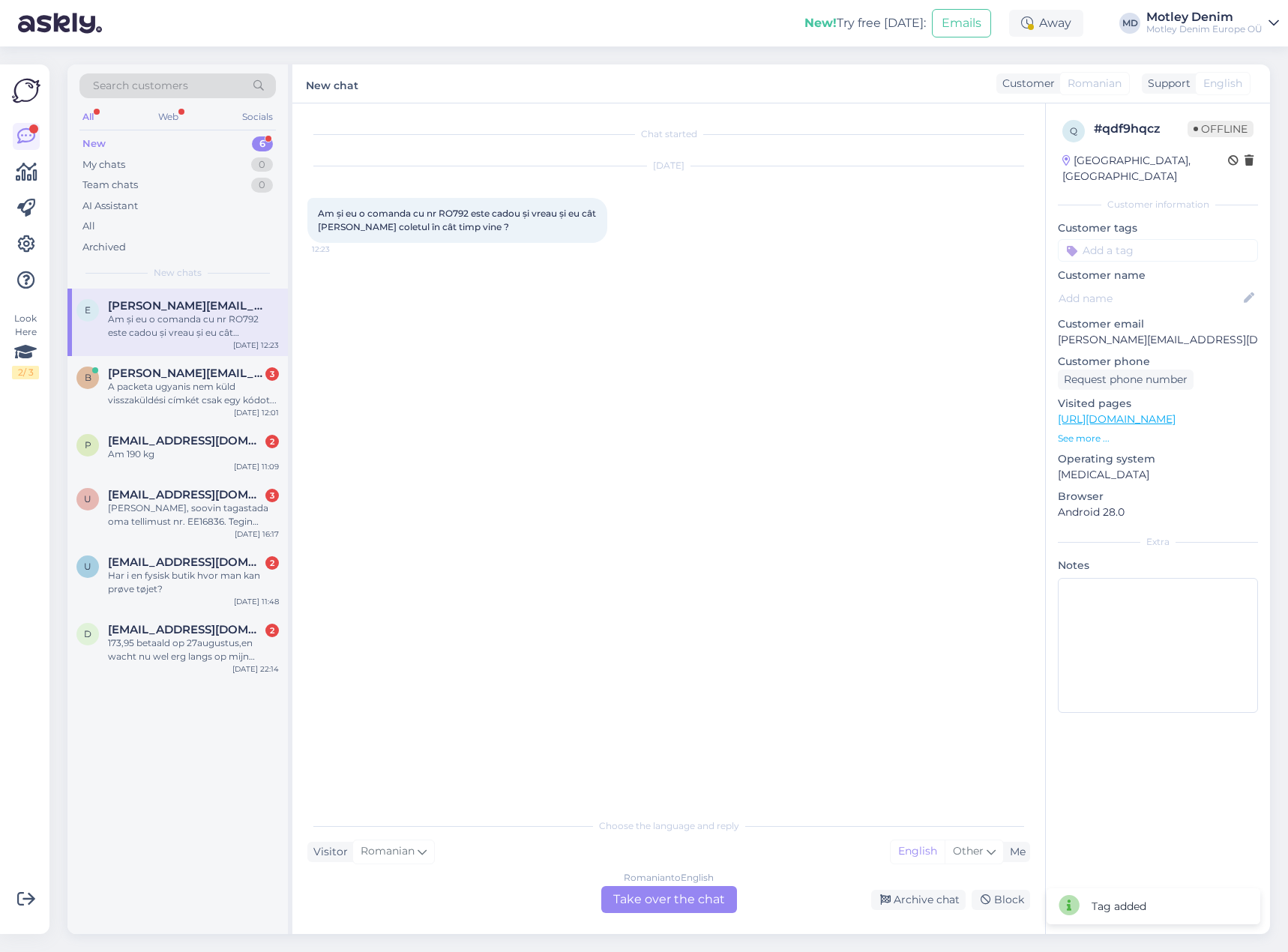
click at [671, 898] on div "Romanian to English Take over the chat" at bounding box center [669, 900] width 135 height 27
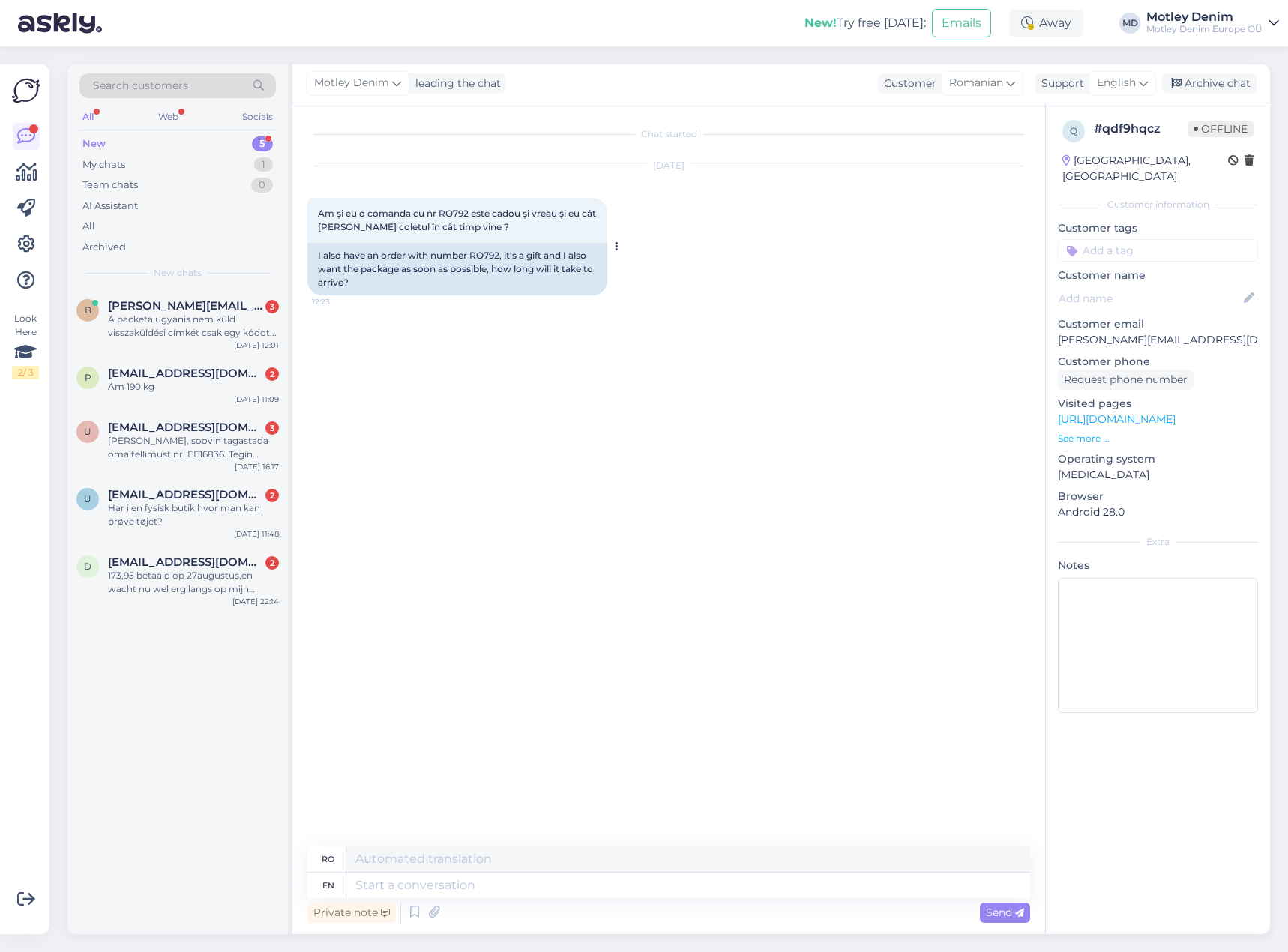
click at [480, 258] on div "I also have an order with number RO792, it's a gift and I also want the package…" at bounding box center [457, 269] width 300 height 52
copy div "RO792"
drag, startPoint x: 1166, startPoint y: 404, endPoint x: 1054, endPoint y: 395, distance: 112.4
click at [788, 881] on textarea at bounding box center [688, 886] width 684 height 25
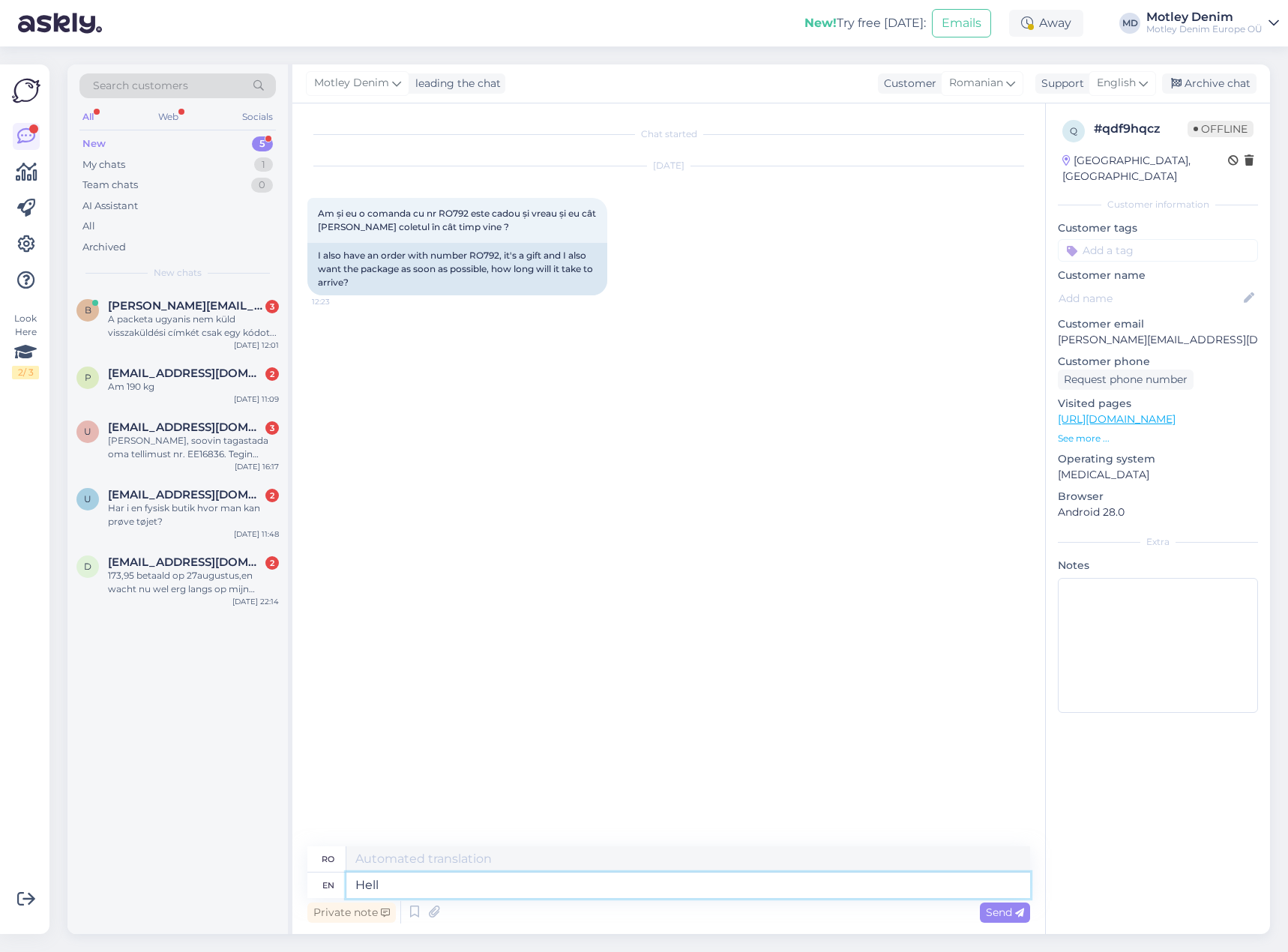
type textarea "Hello"
type textarea "Buna ziua"
type textarea "We"
type textarea "Noi"
type textarea "We dispatched y"
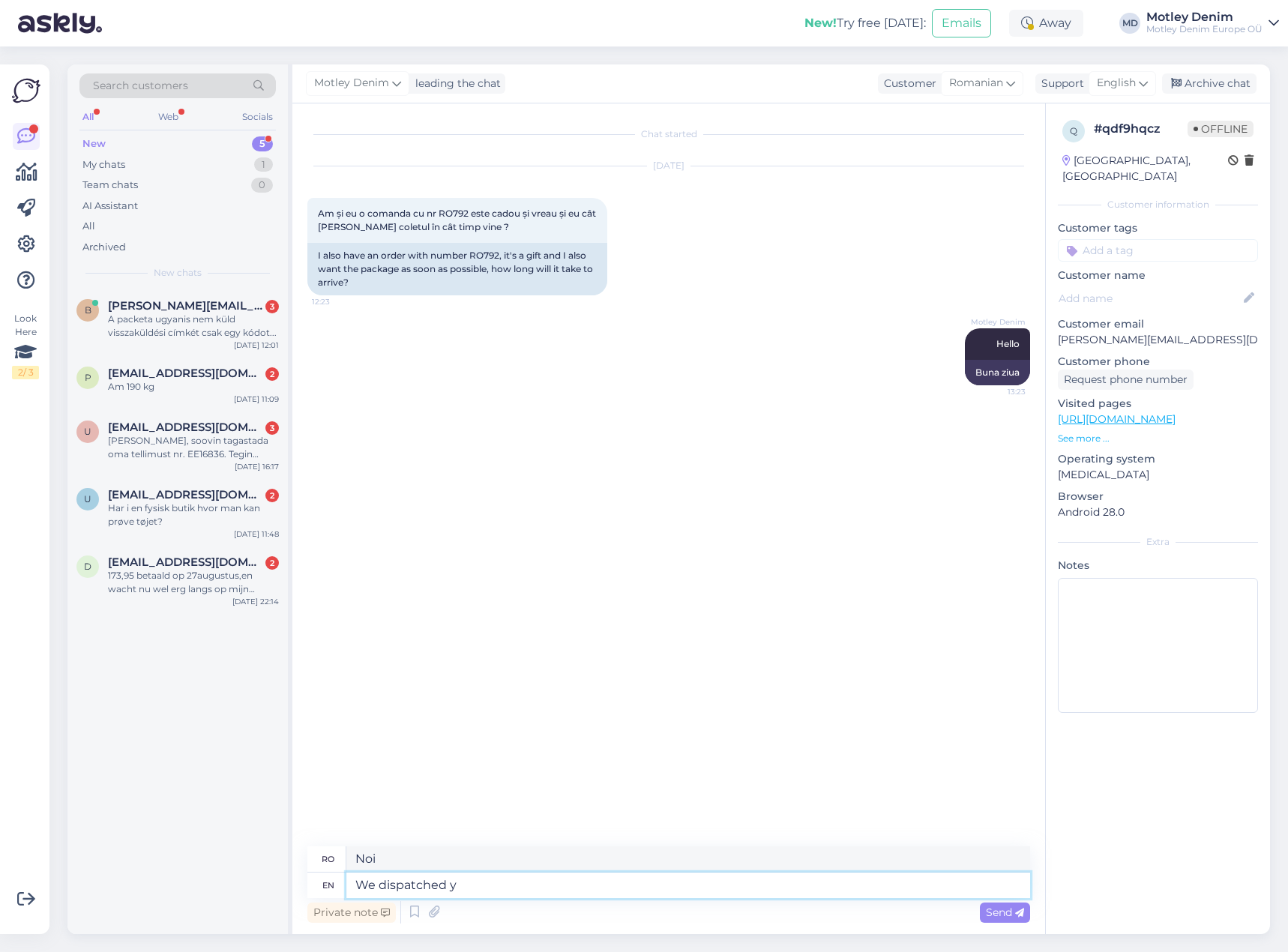
type textarea "Am expediat"
type textarea "We dispatched your order to"
type textarea "Am expediat comanda dumneavoastră"
type textarea "We dispatched your order [DATE]"
type textarea "Am expediat comanda dumneavoastră astăzi"
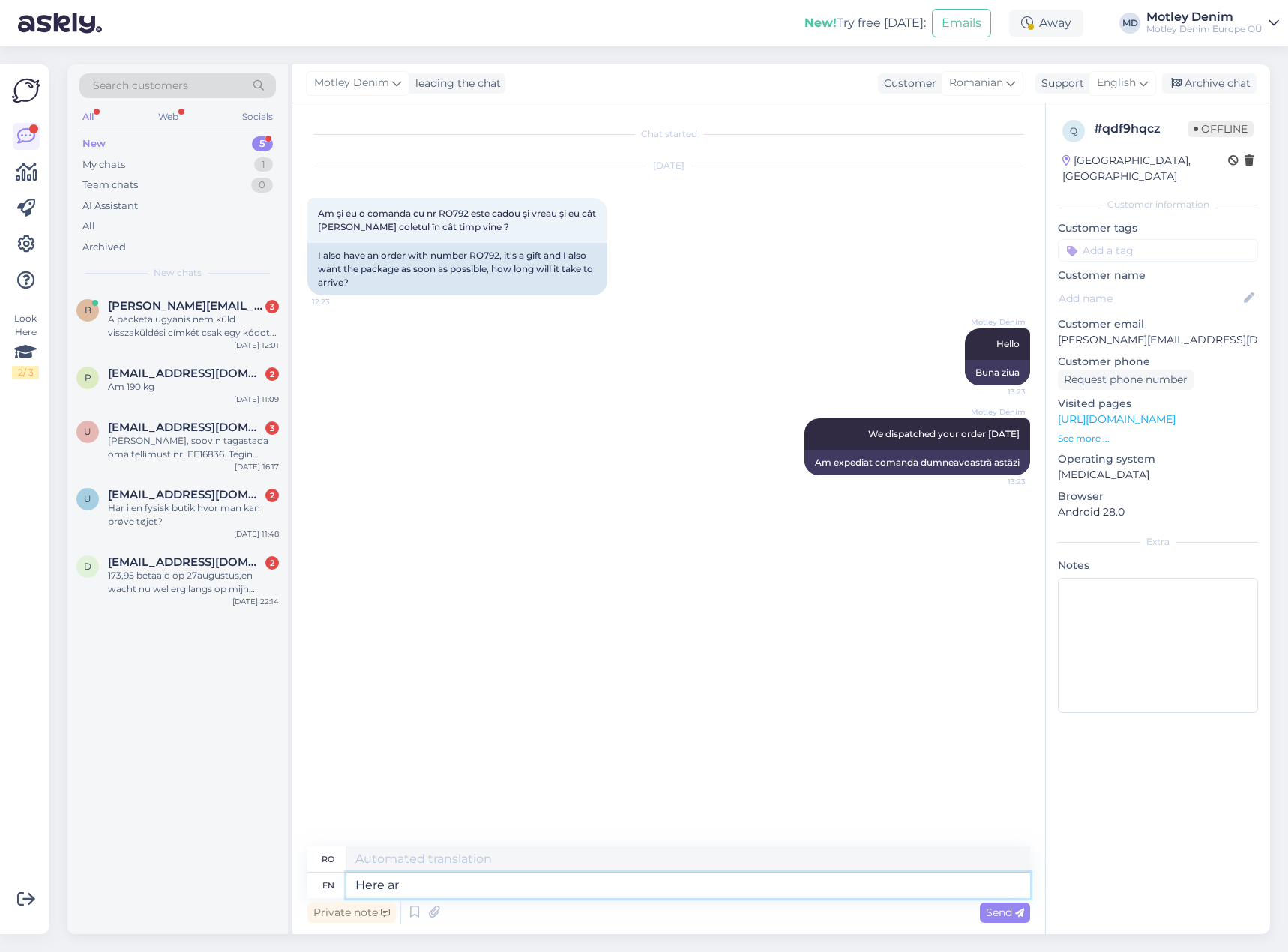
type textarea "Here are"
type textarea "Aici"
type textarea "Here are o"
type textarea "Iată sunt"
type textarea "Here are our"
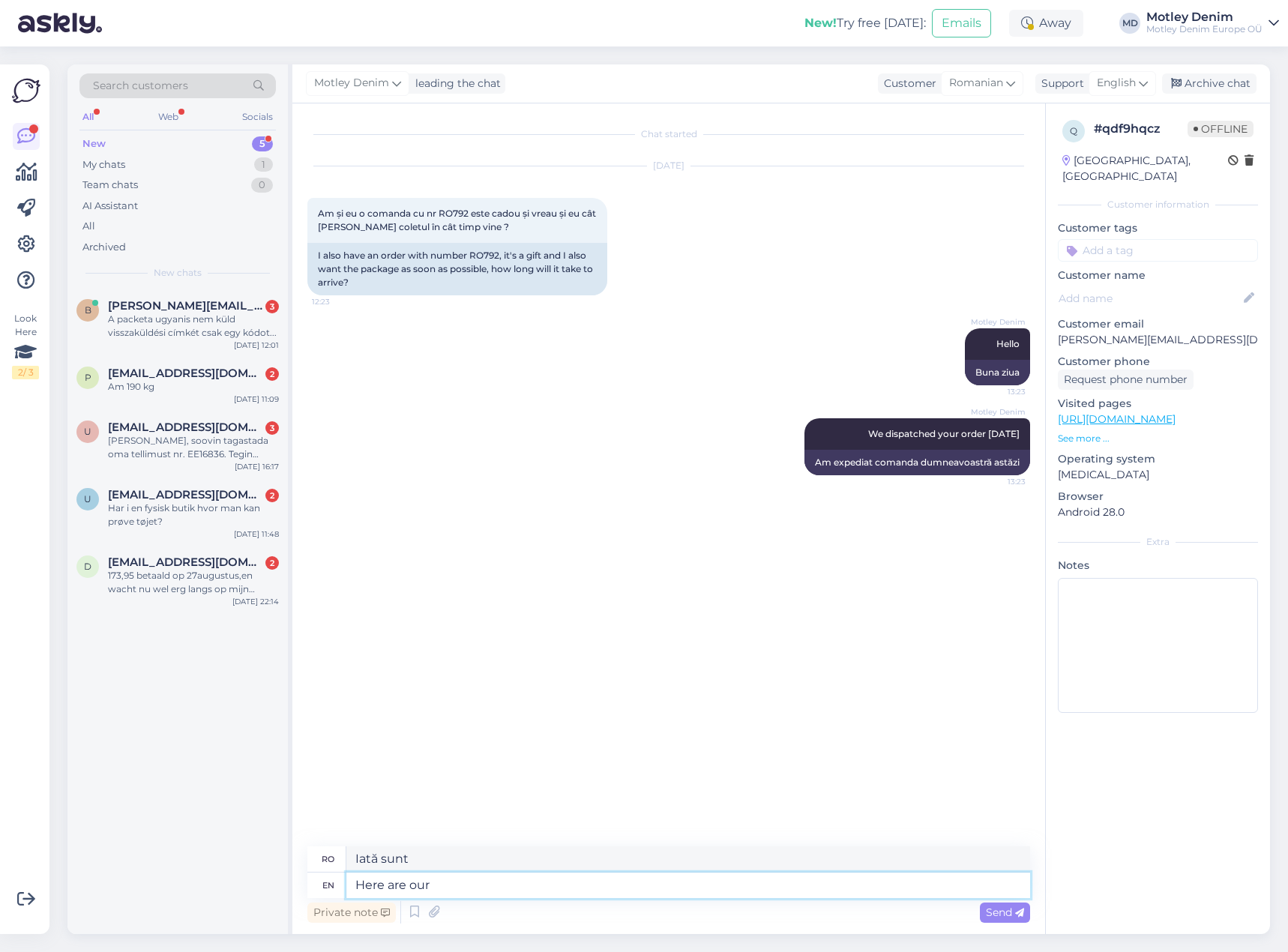
type textarea "Iată-i pe ai noștri"
type textarea "Here are our delivery ti"
type textarea "Iată livrările noastre"
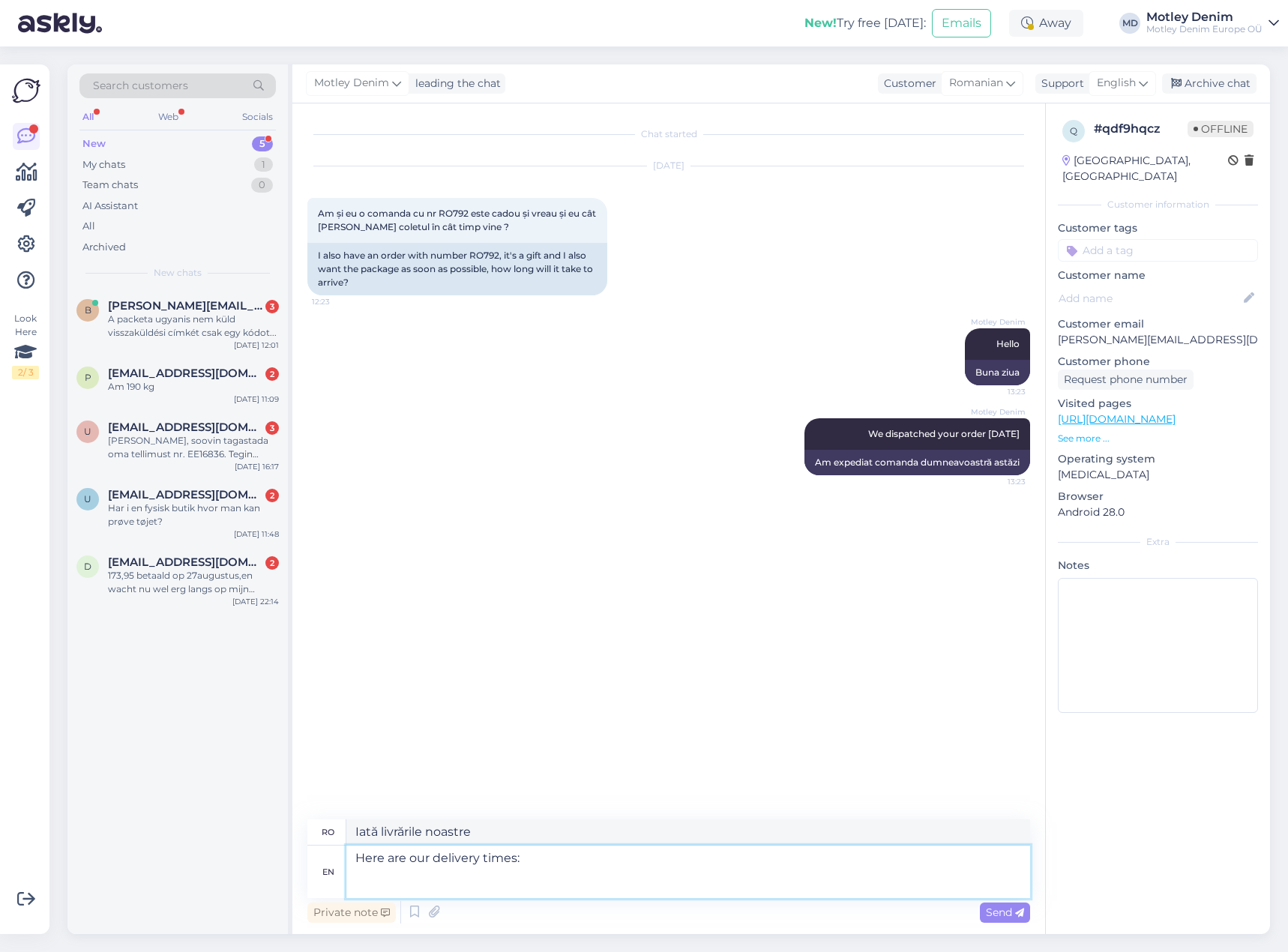
paste textarea "[URL][DOMAIN_NAME]"
type textarea "Here are our delivery times: [URL][DOMAIN_NAME]"
type textarea "Iată orele noastre de livrare: [URL][DOMAIN_NAME]"
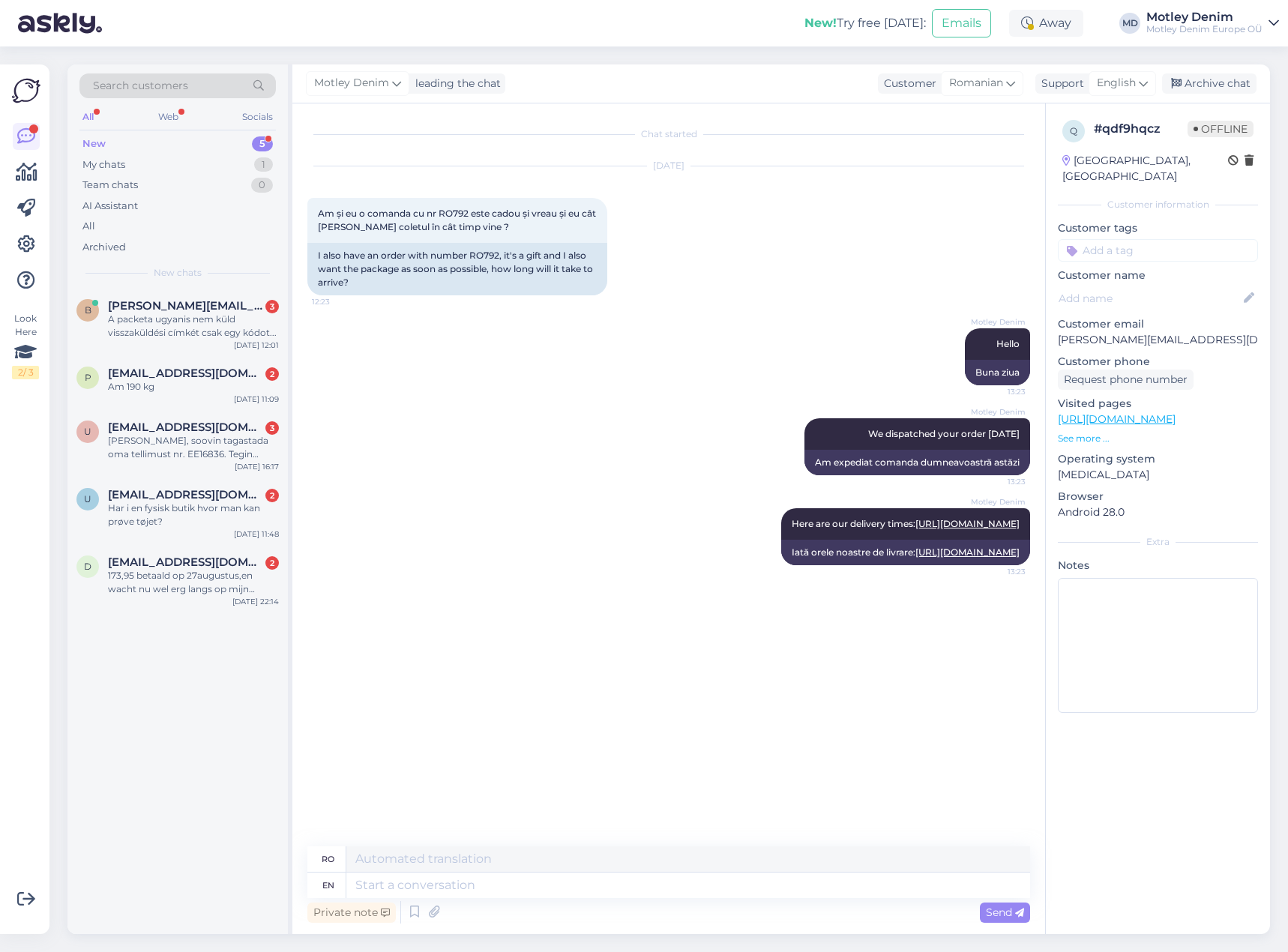
click at [1130, 239] on input at bounding box center [1158, 250] width 200 height 23
type input "where is m"
click at [1140, 319] on div "Where is my order?" at bounding box center [1158, 326] width 103 height 15
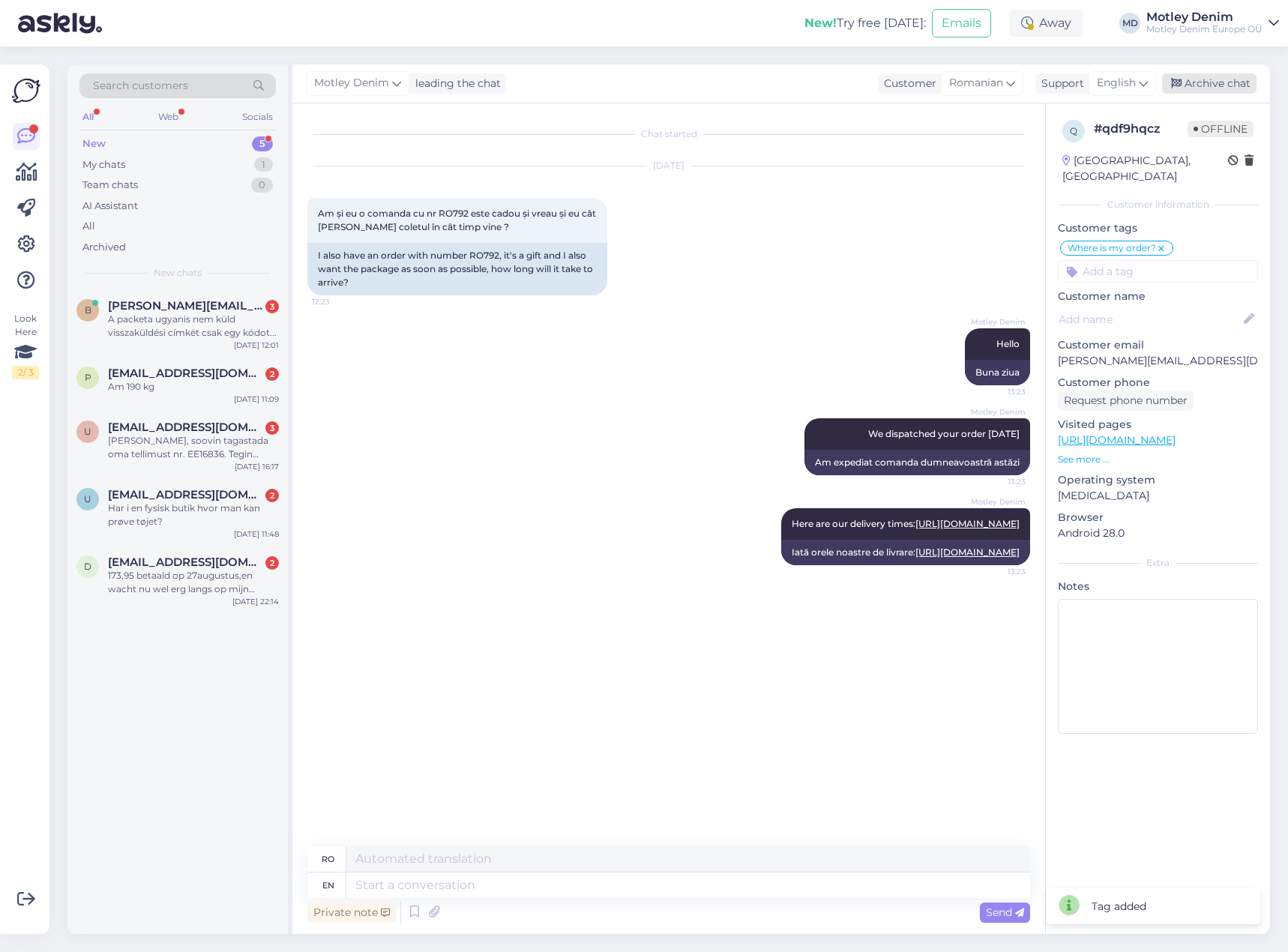
click at [1225, 82] on div "Archive chat" at bounding box center [1210, 83] width 94 height 20
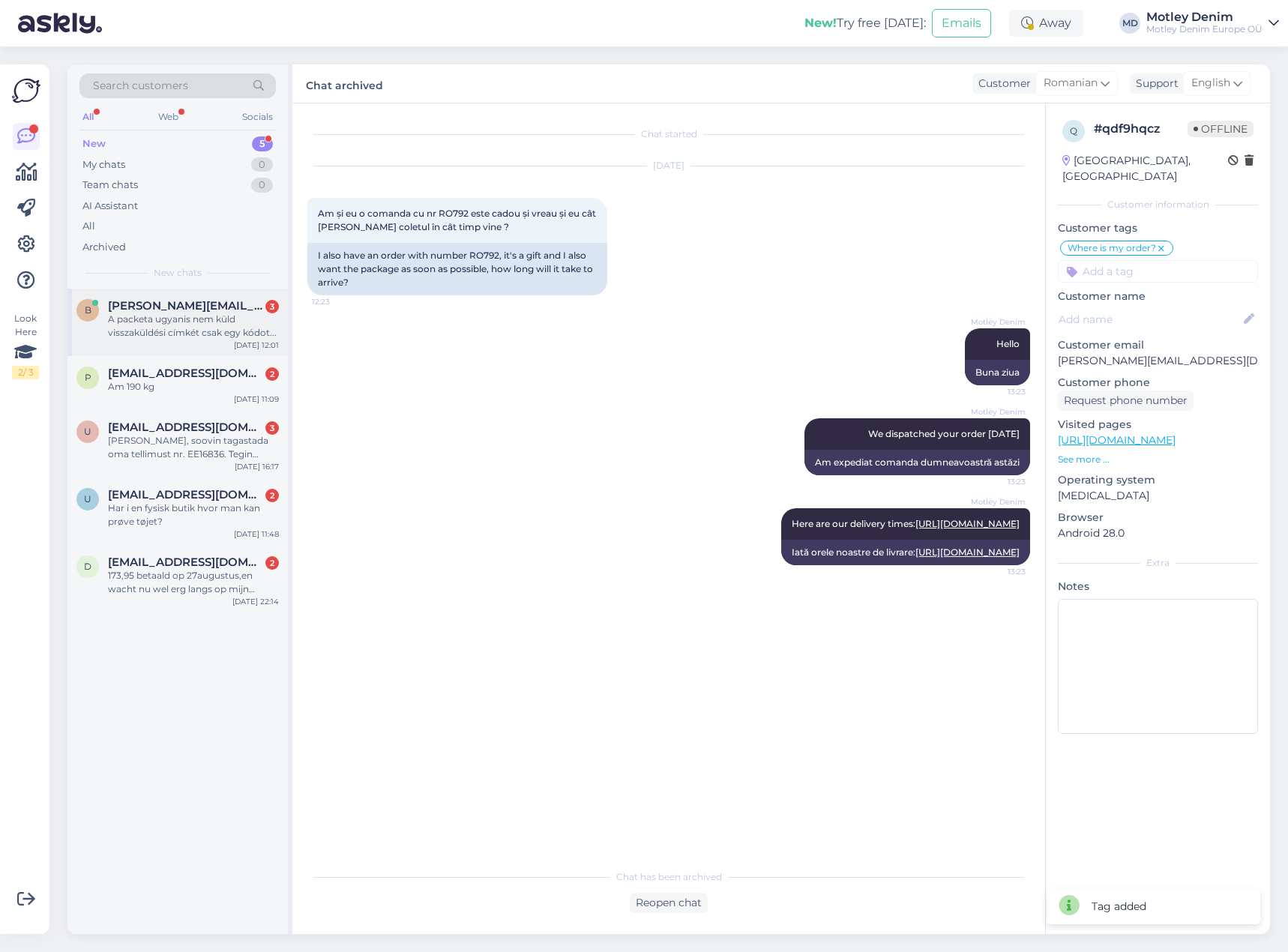
click at [160, 329] on div "A packeta ugyanis nem küld visszaküldési címkét csak egy kódot..." at bounding box center [193, 326] width 171 height 27
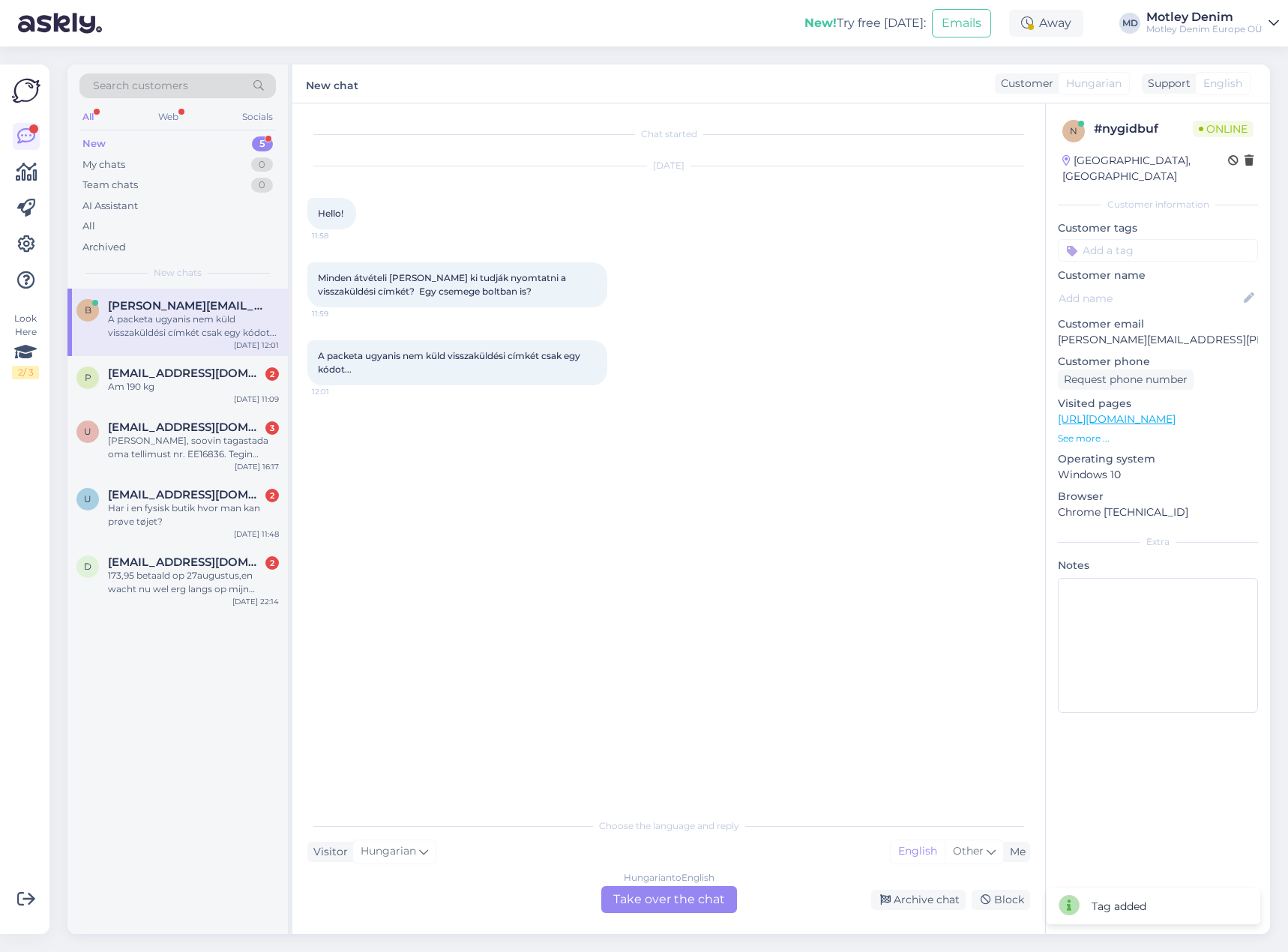
click at [706, 901] on div "Hungarian to English Take over the chat" at bounding box center [669, 900] width 135 height 27
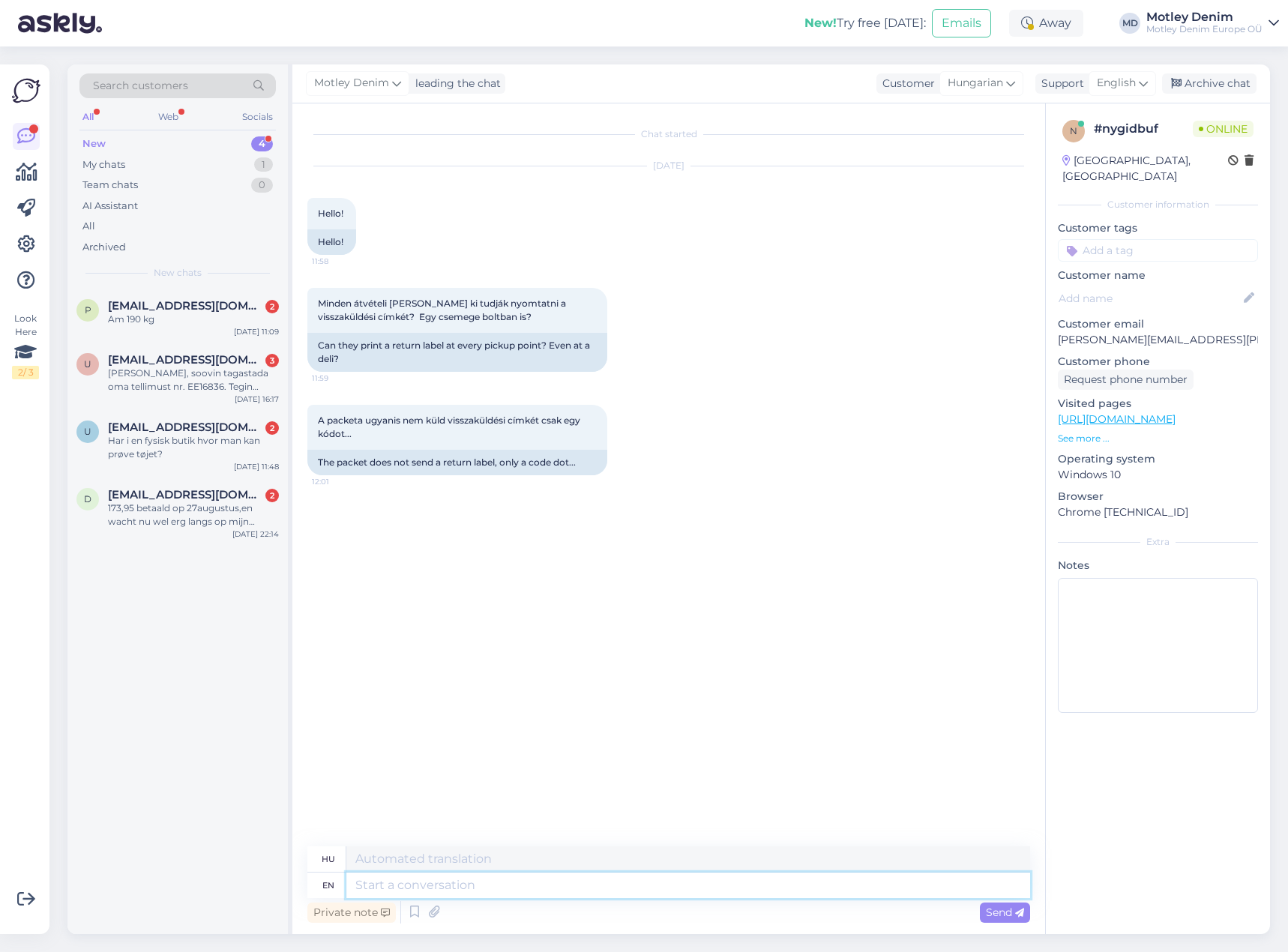
click at [649, 886] on textarea at bounding box center [688, 886] width 684 height 25
type textarea "Hello"
type textarea "Helló"
type textarea "These"
type textarea "Ezek"
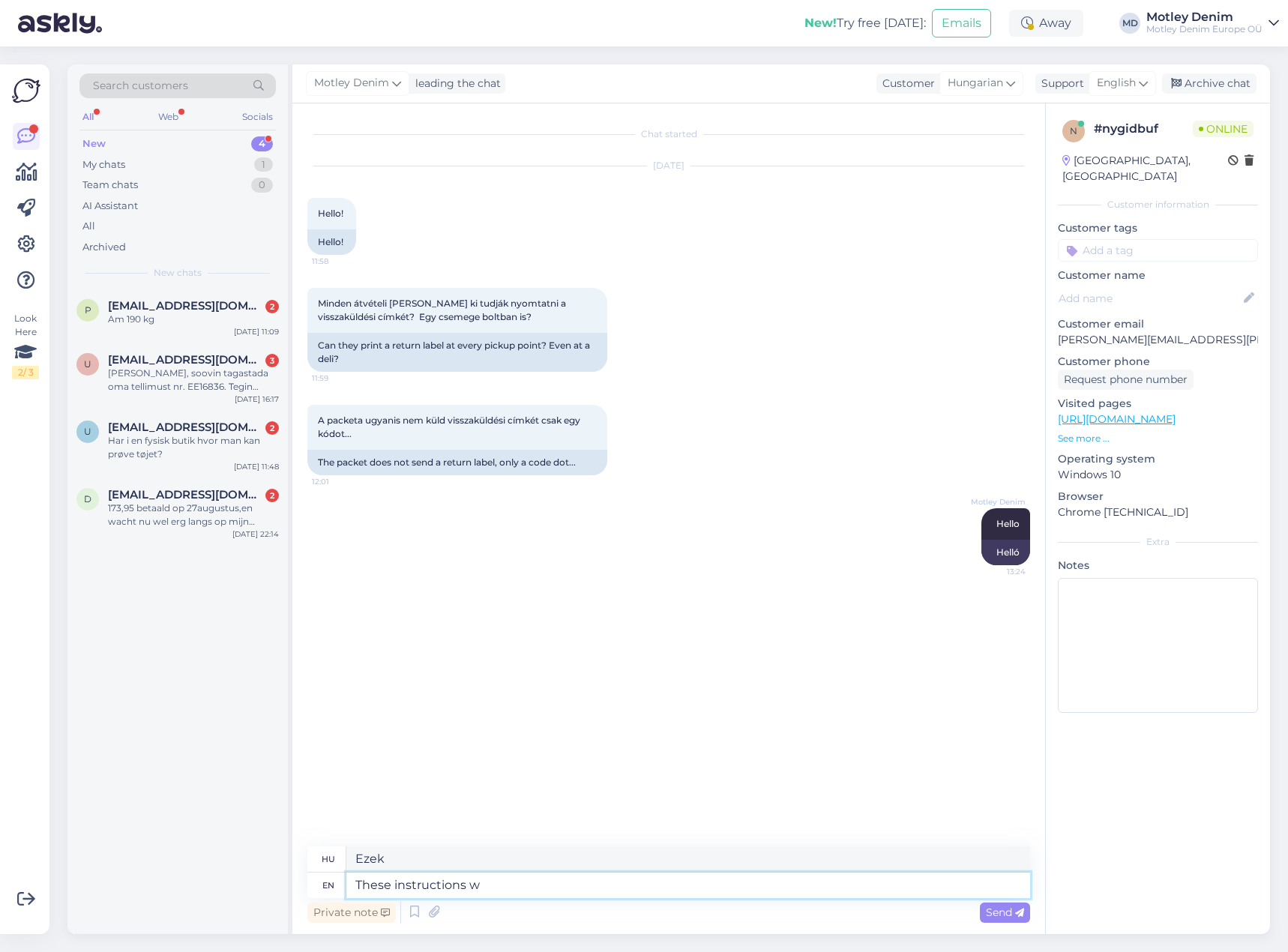
type textarea "These instructions we"
type textarea "Ezek az utasítások"
type textarea "These instructions we re"
type textarea "Ezeket az utasításokat mi"
type textarea "These instructions we received f"
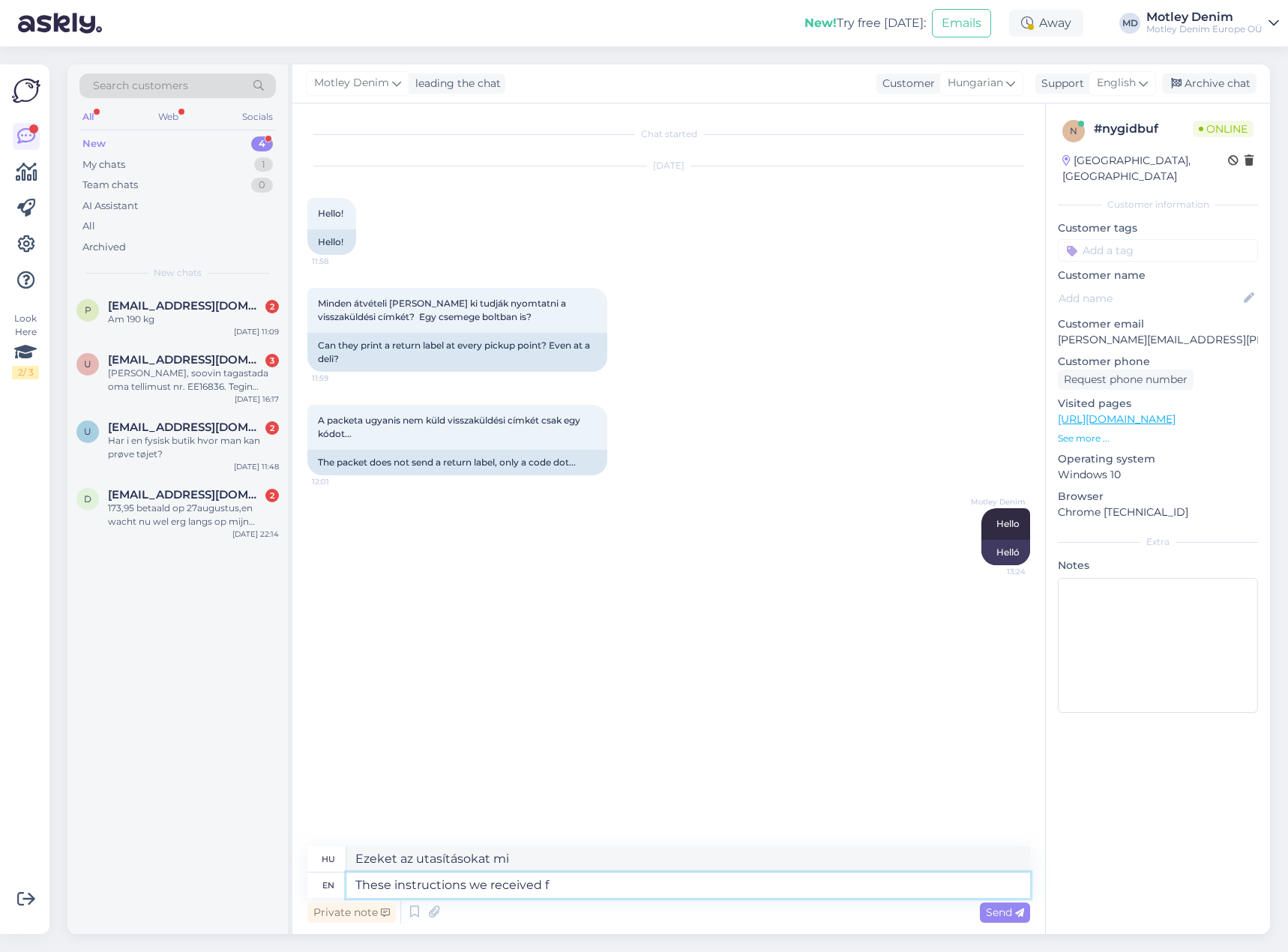
type textarea "Ezeket az utasításokat kaptuk"
type textarea "These instructions we received from"
type textarea "Ezeket az utasításokat [PERSON_NAME]"
type textarea "These instructions we received from Packeta"
type textarea "Ezeket az utasításokat a Packetától kaptuk."
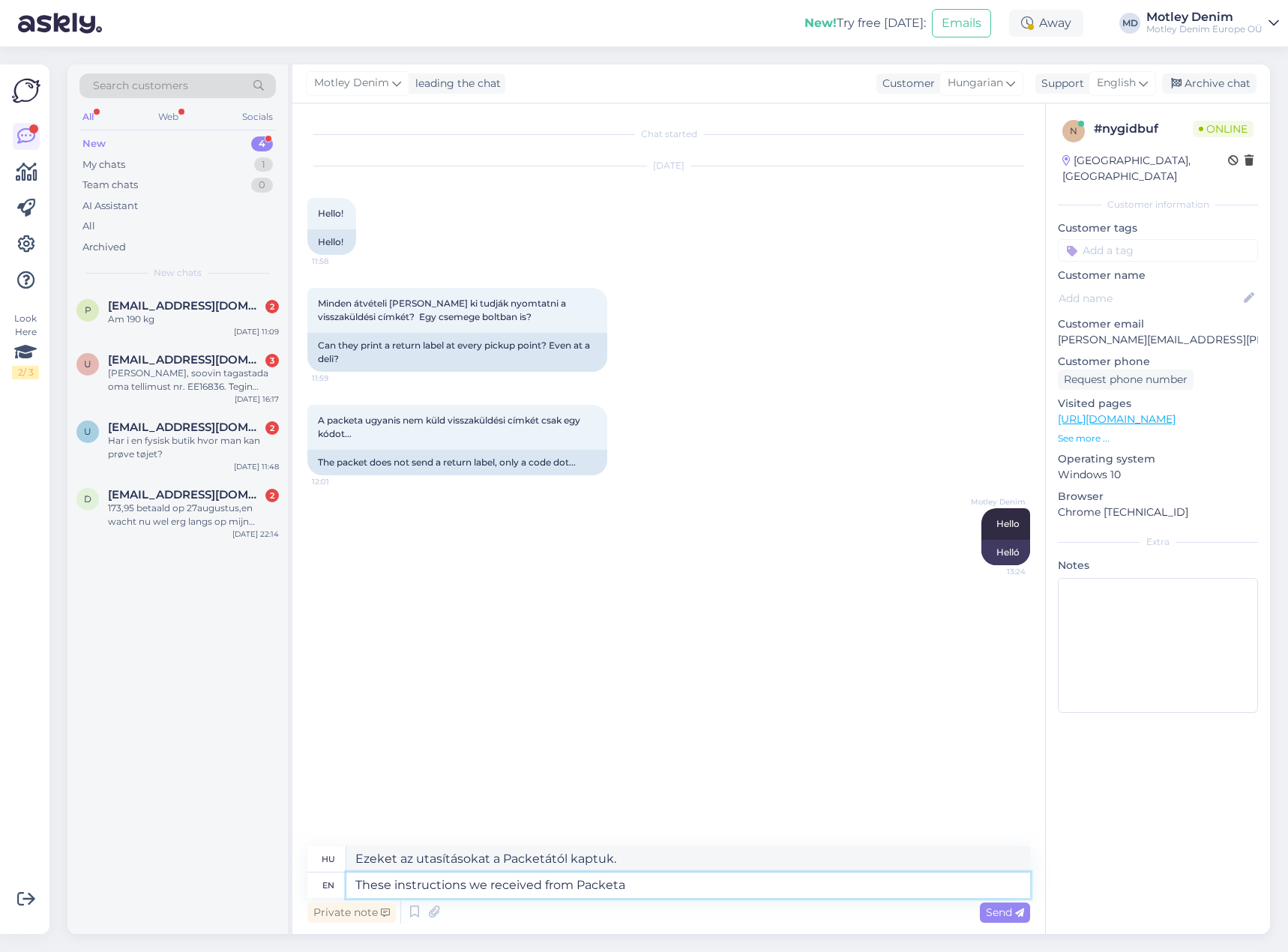
type textarea "These instructions we received from Packeta."
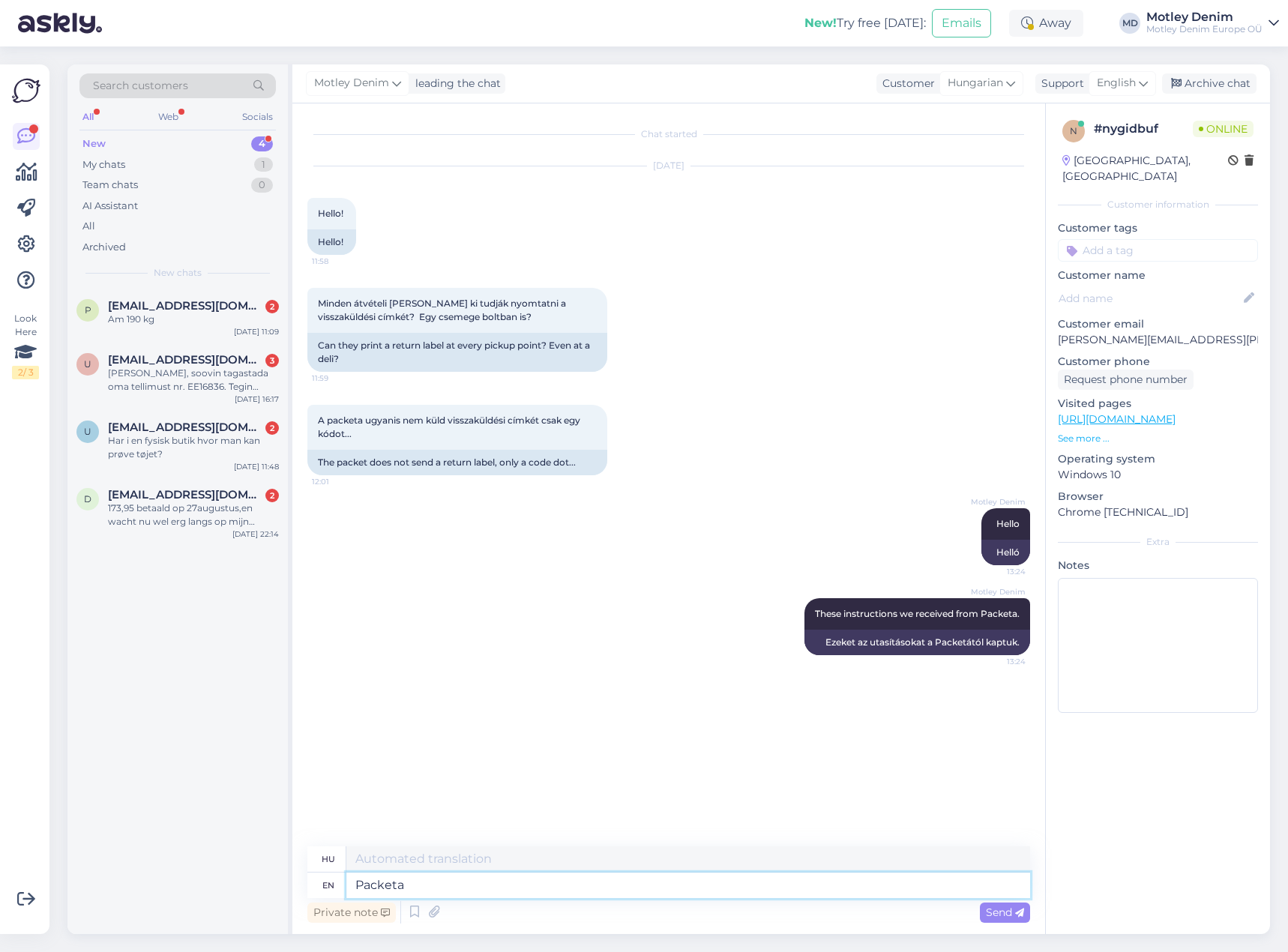
type textarea "Packeta"
type textarea "Csomag"
type textarea "[PERSON_NAME] told us"
type textarea "Packetának mondták"
type textarea "[PERSON_NAME] told us t"
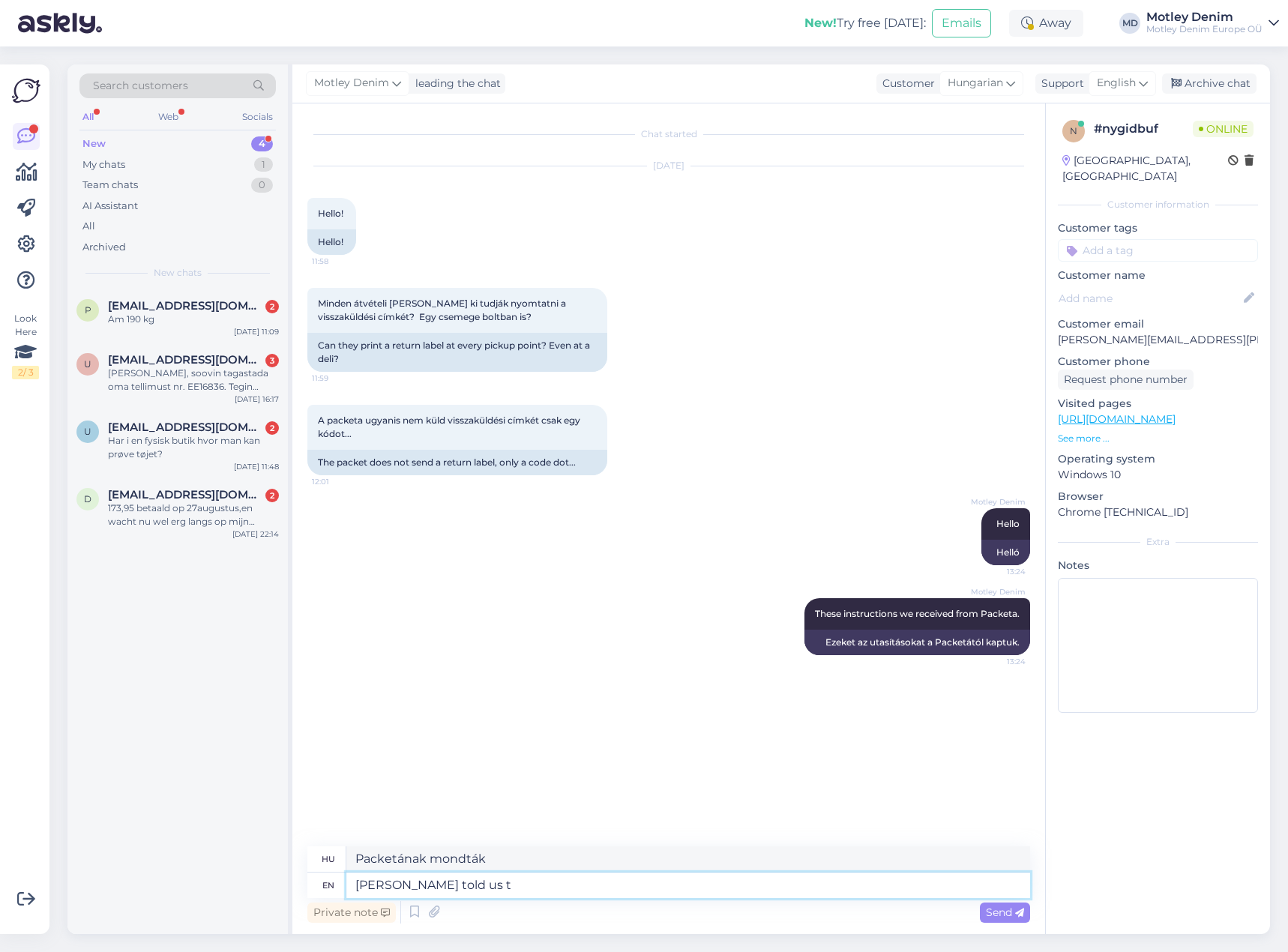
type textarea "Packeta elmondta nekünk"
type textarea "[PERSON_NAME] told us to gi"
type textarea "[PERSON_NAME] azt mondta nekünk, hogy"
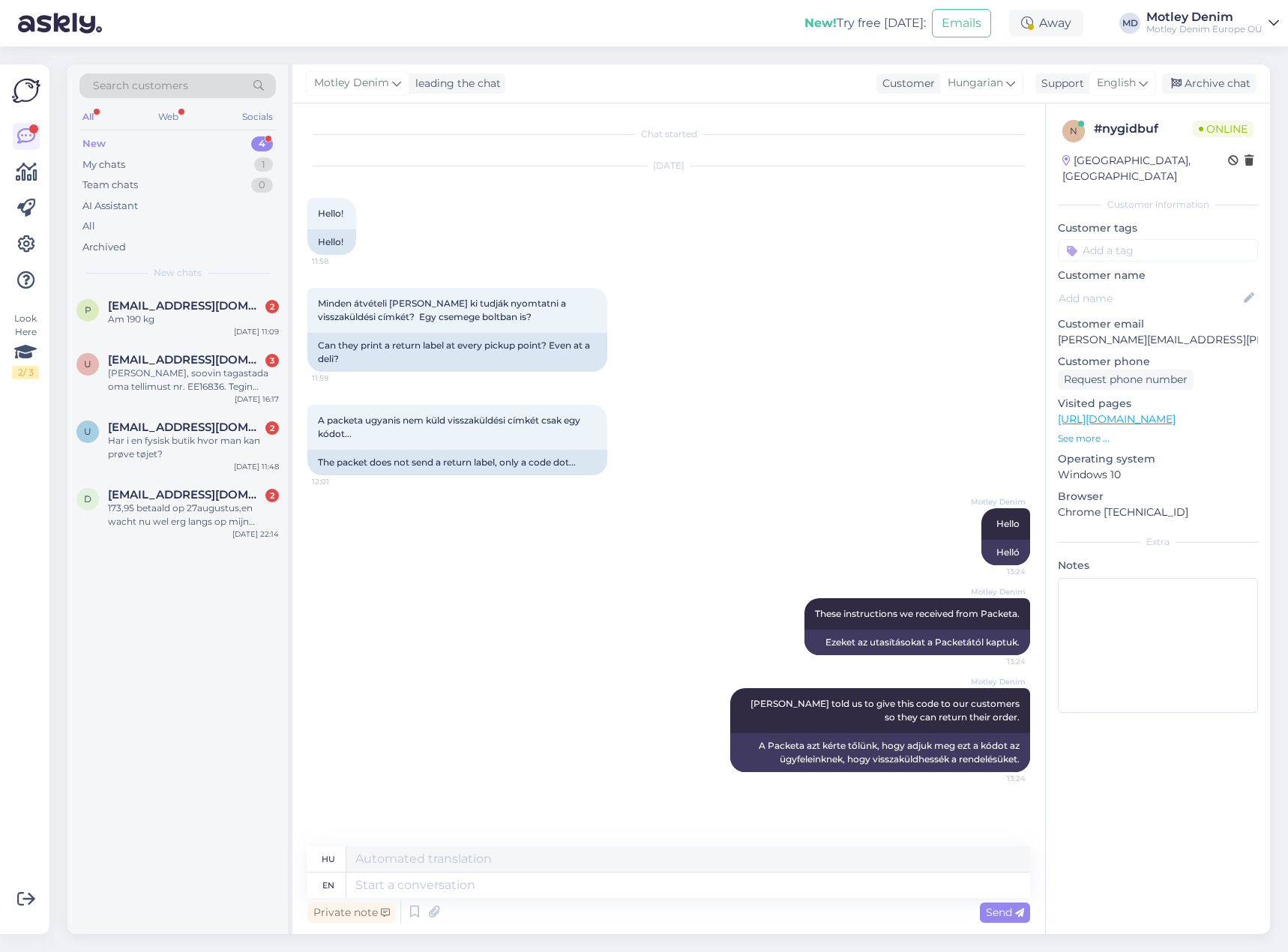
click at [1144, 239] on input at bounding box center [1158, 250] width 200 height 23
click at [1150, 286] on span "Returns" at bounding box center [1158, 290] width 36 height 9
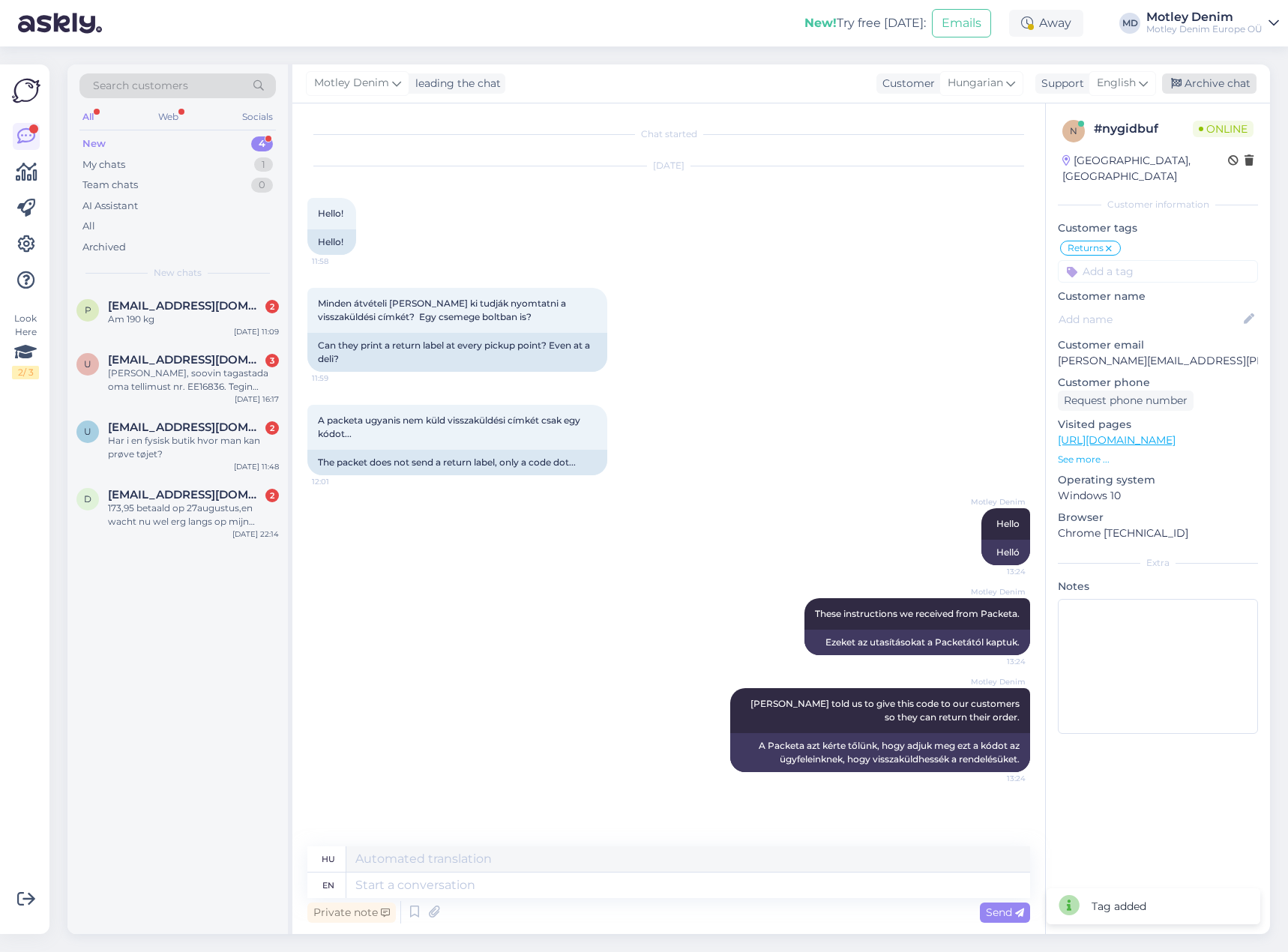
drag, startPoint x: 1206, startPoint y: 83, endPoint x: 1183, endPoint y: 94, distance: 25.5
click at [1206, 83] on div "Archive chat" at bounding box center [1210, 83] width 94 height 20
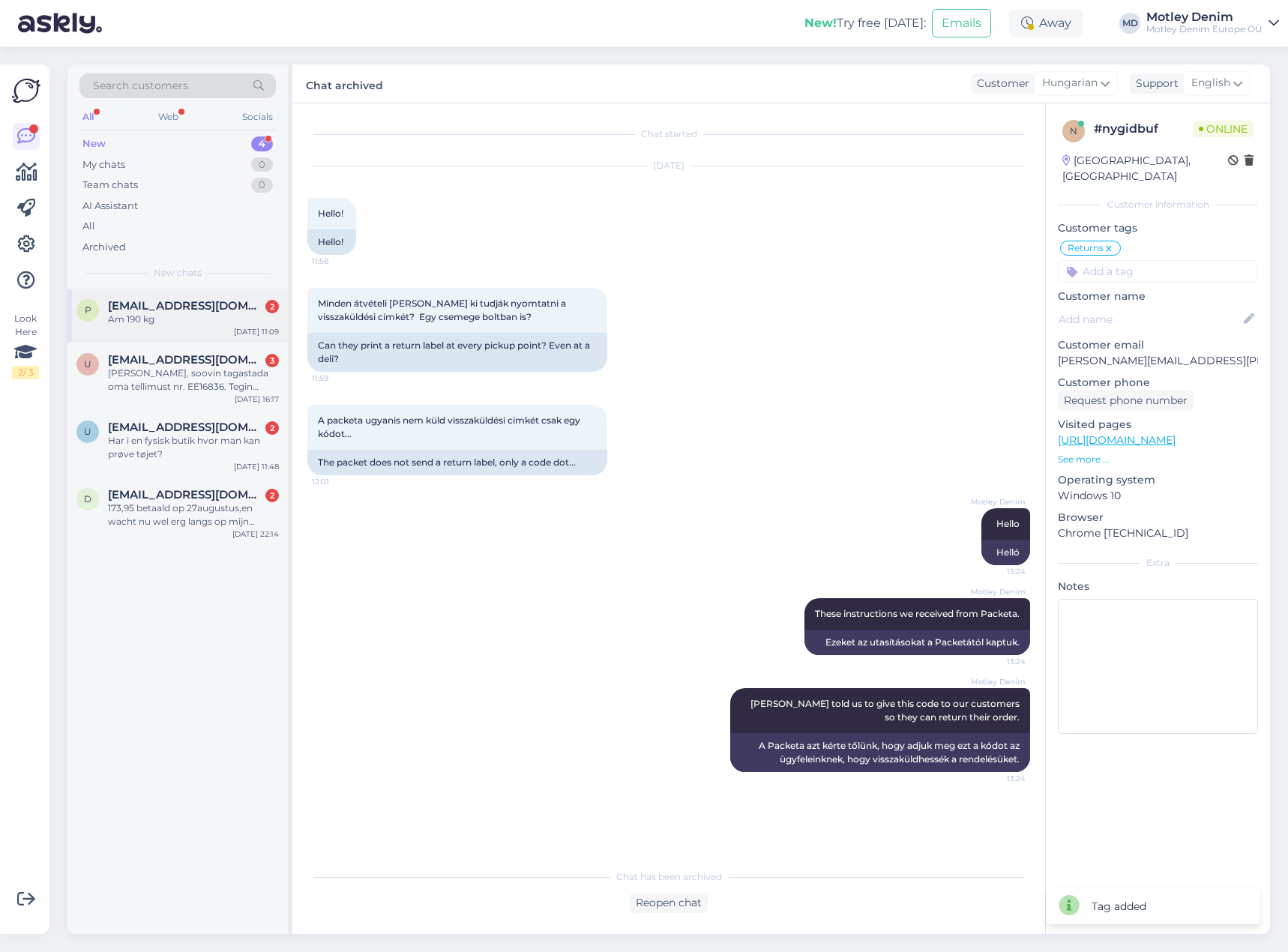
click at [247, 309] on span "[EMAIL_ADDRESS][DOMAIN_NAME]" at bounding box center [185, 306] width 156 height 13
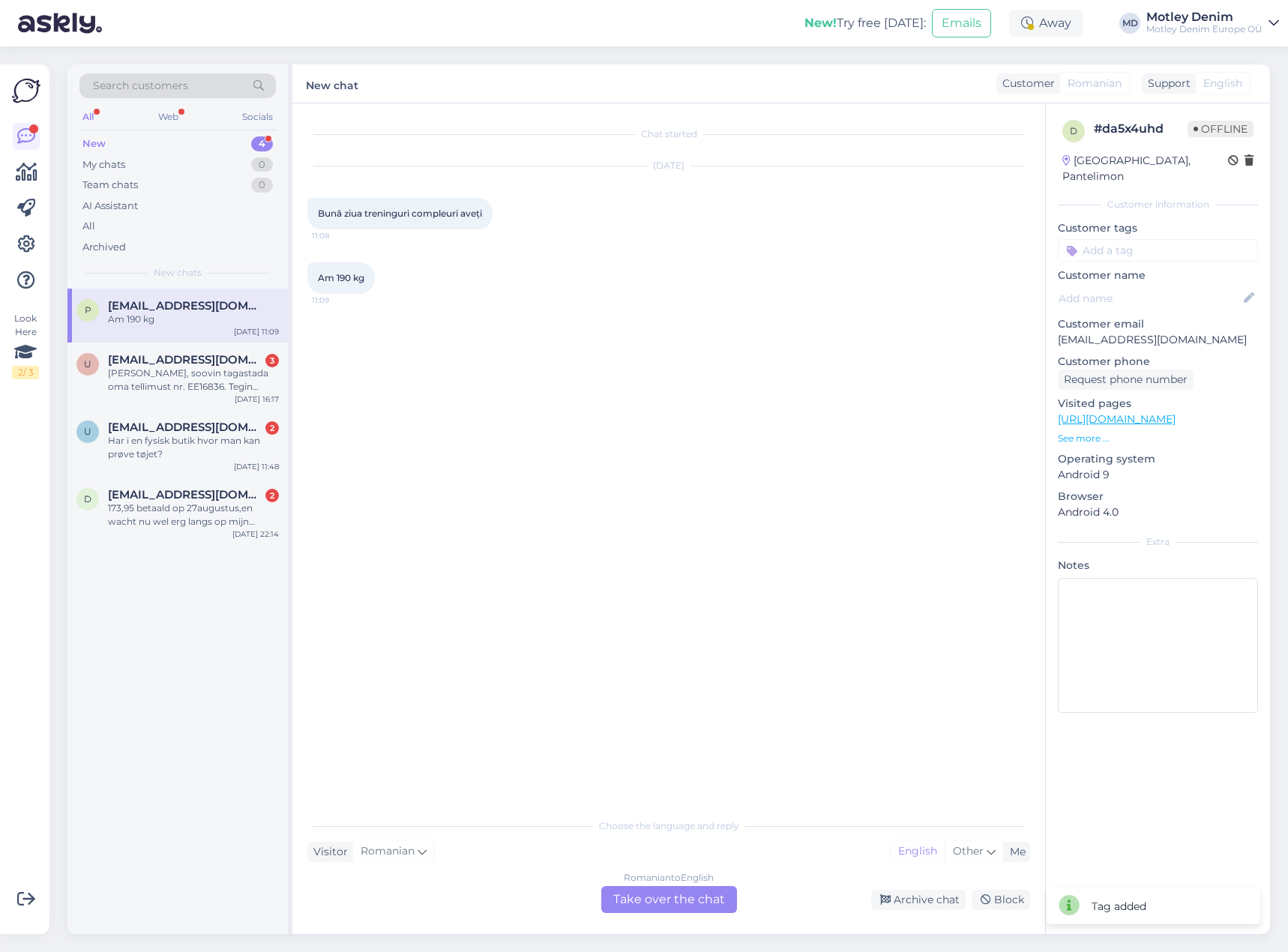
click at [677, 901] on div "Romanian to English Take over the chat" at bounding box center [669, 900] width 135 height 27
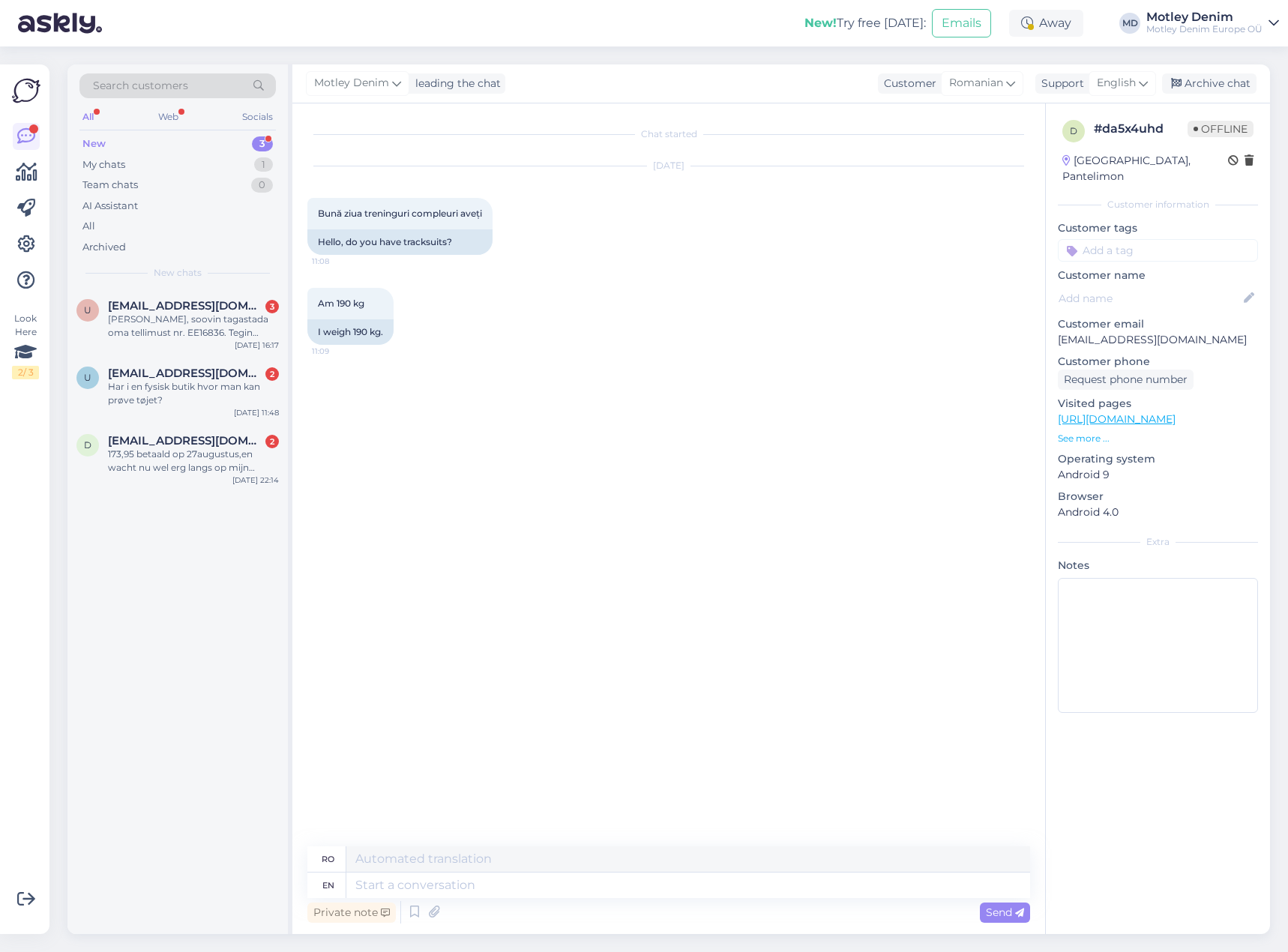
click at [649, 509] on div "Chat started [DATE] Bună ziua treninguri compleuri aveți 11:08 Hello, do you ha…" at bounding box center [675, 475] width 736 height 714
click at [536, 895] on textarea at bounding box center [688, 886] width 684 height 25
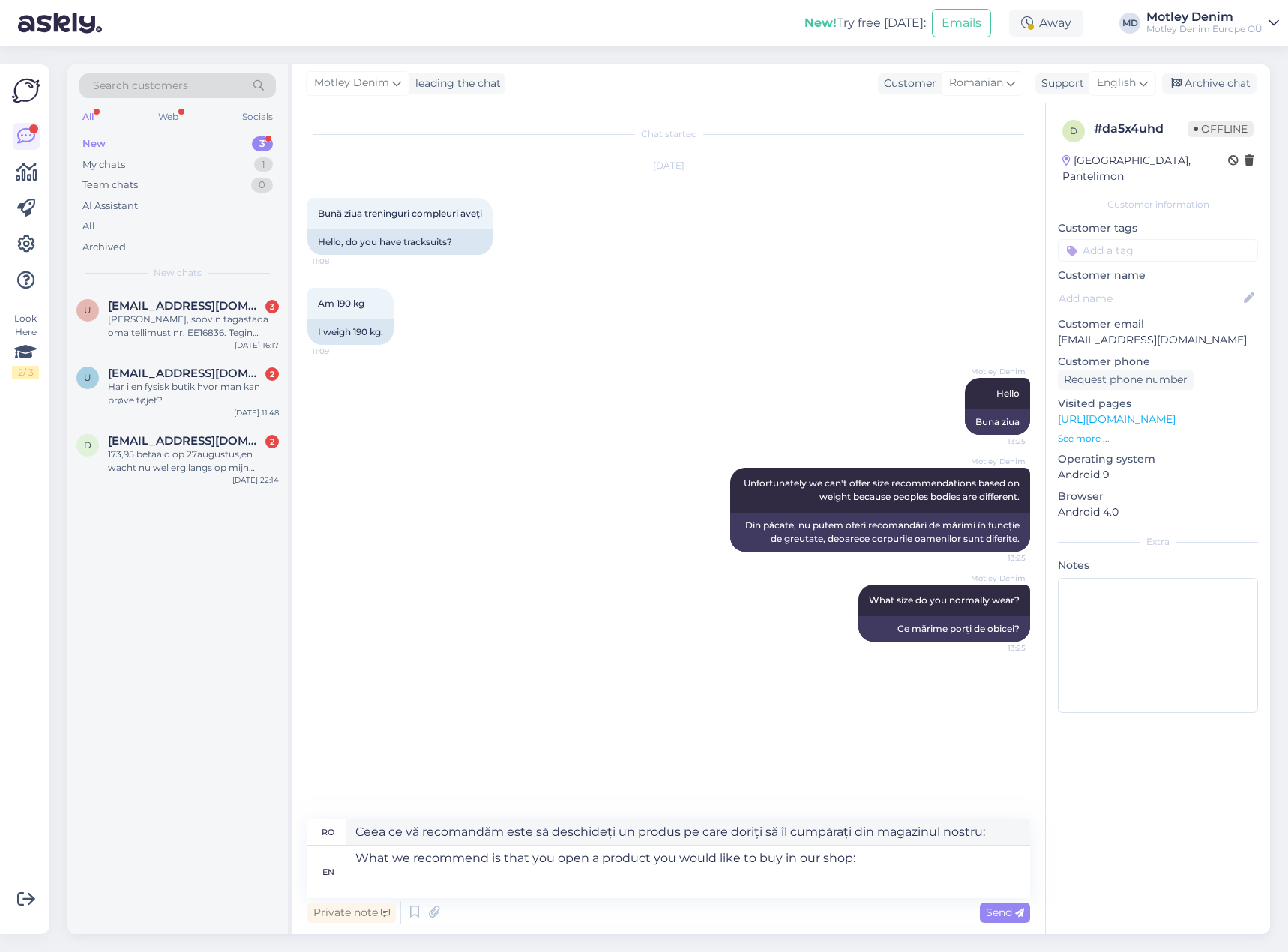
drag, startPoint x: 1283, startPoint y: 66, endPoint x: 1202, endPoint y: 404, distance: 347.6
click at [823, 888] on textarea "What we recommend is that you open a product you would like to buy in our shop:" at bounding box center [688, 871] width 684 height 52
paste textarea "[URL][DOMAIN_NAME]"
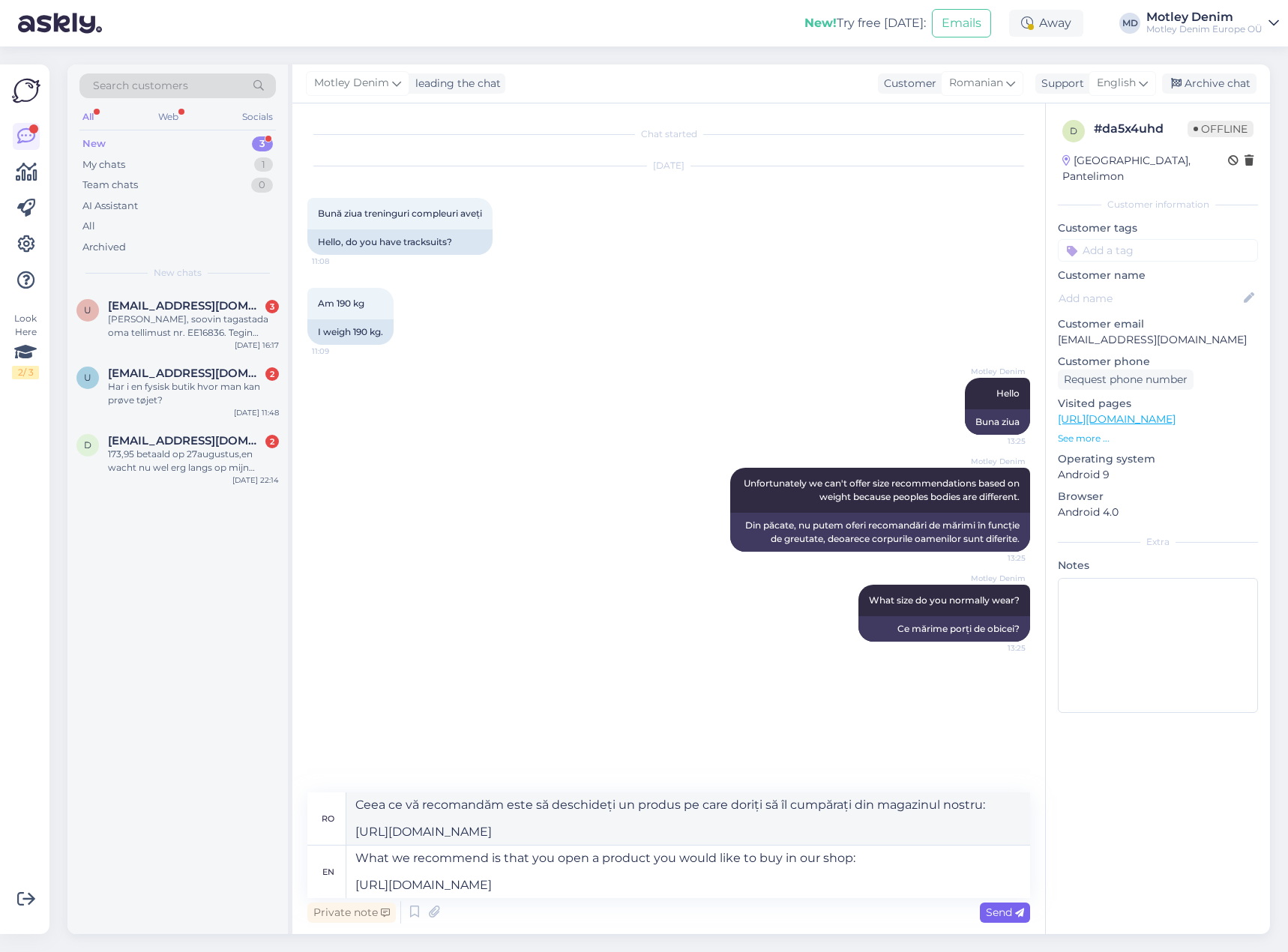
click at [1004, 915] on span "Send" at bounding box center [1004, 912] width 38 height 13
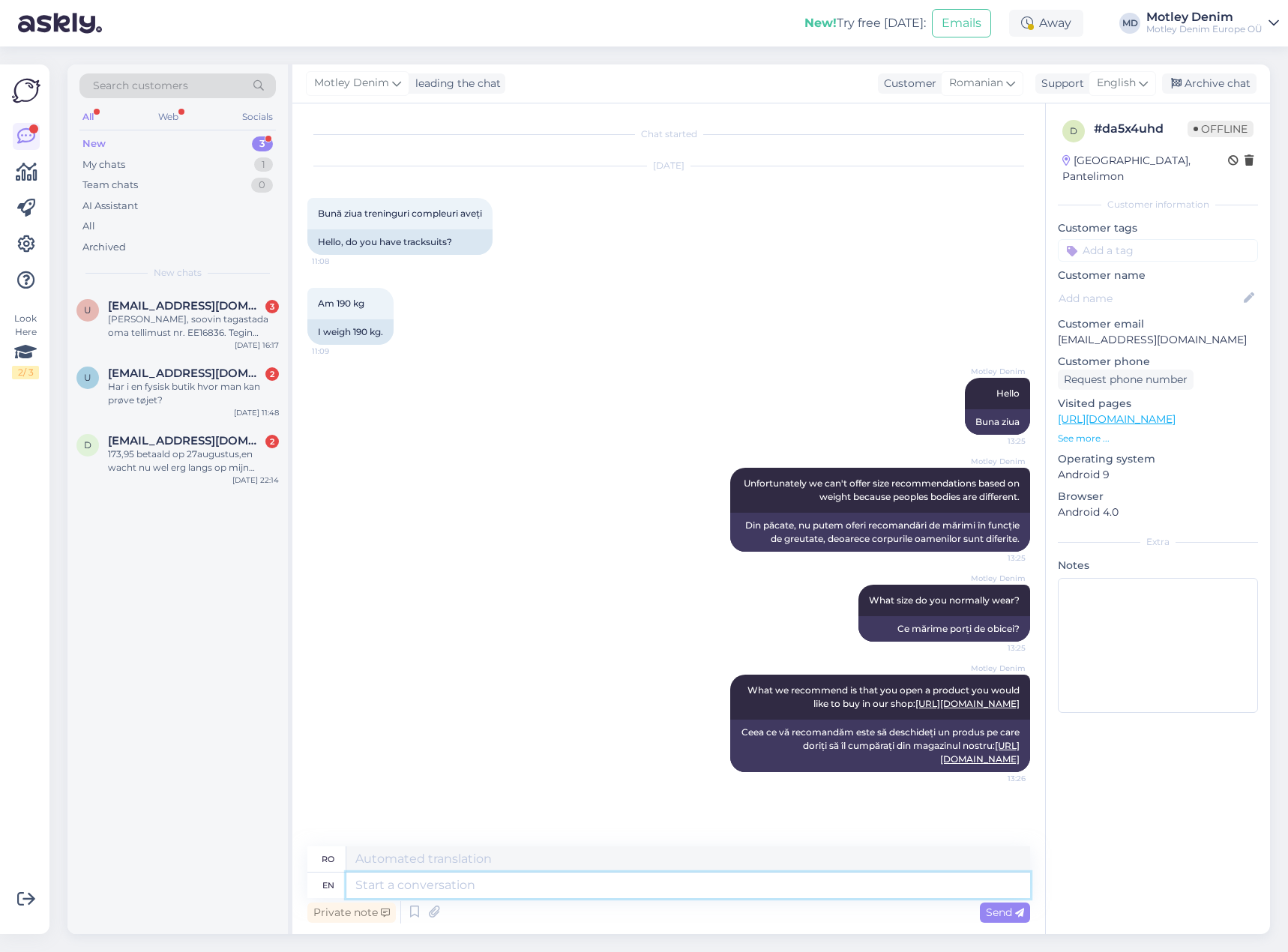
click at [937, 892] on textarea at bounding box center [688, 886] width 684 height 25
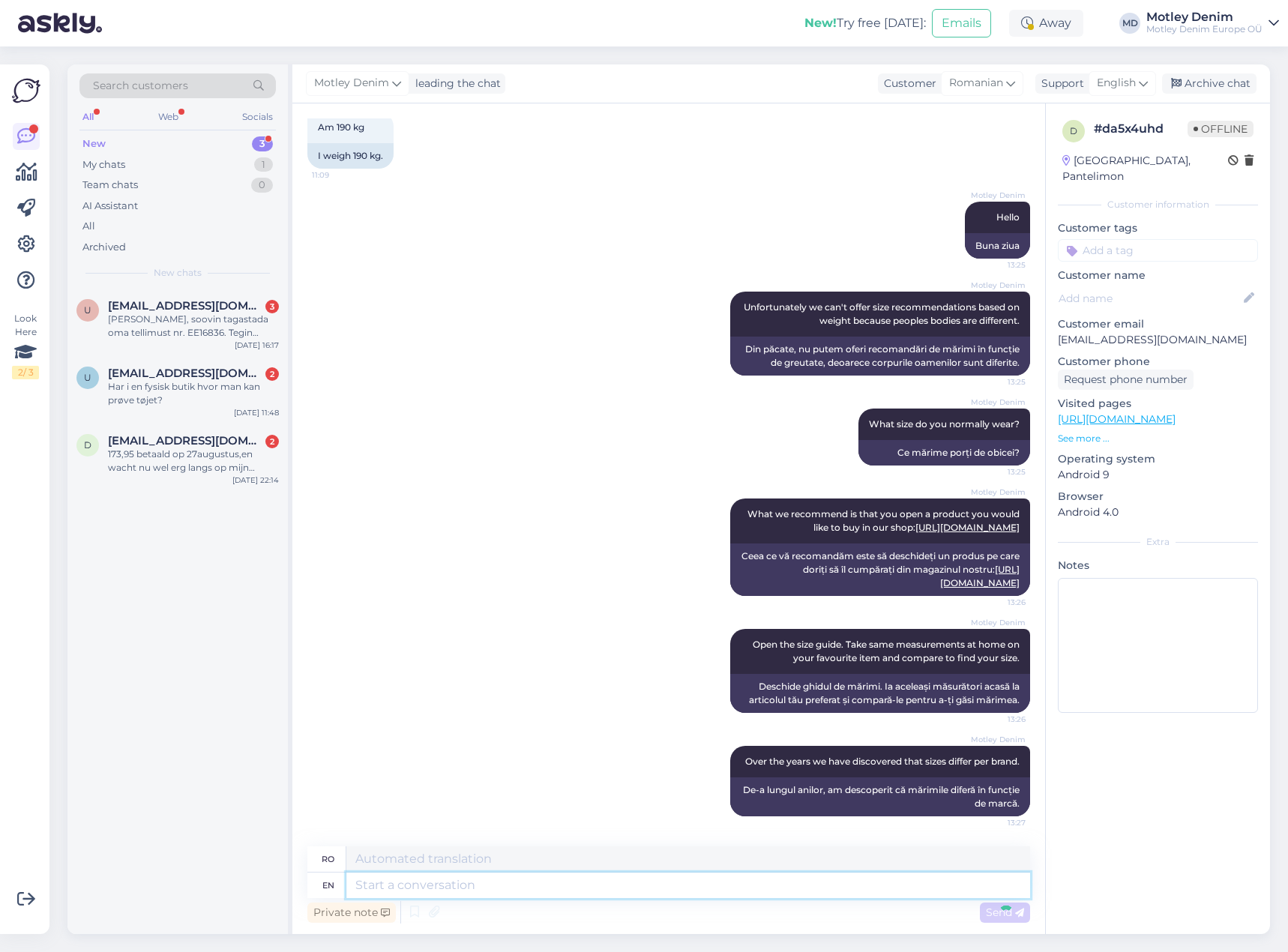
scroll to position [334, 0]
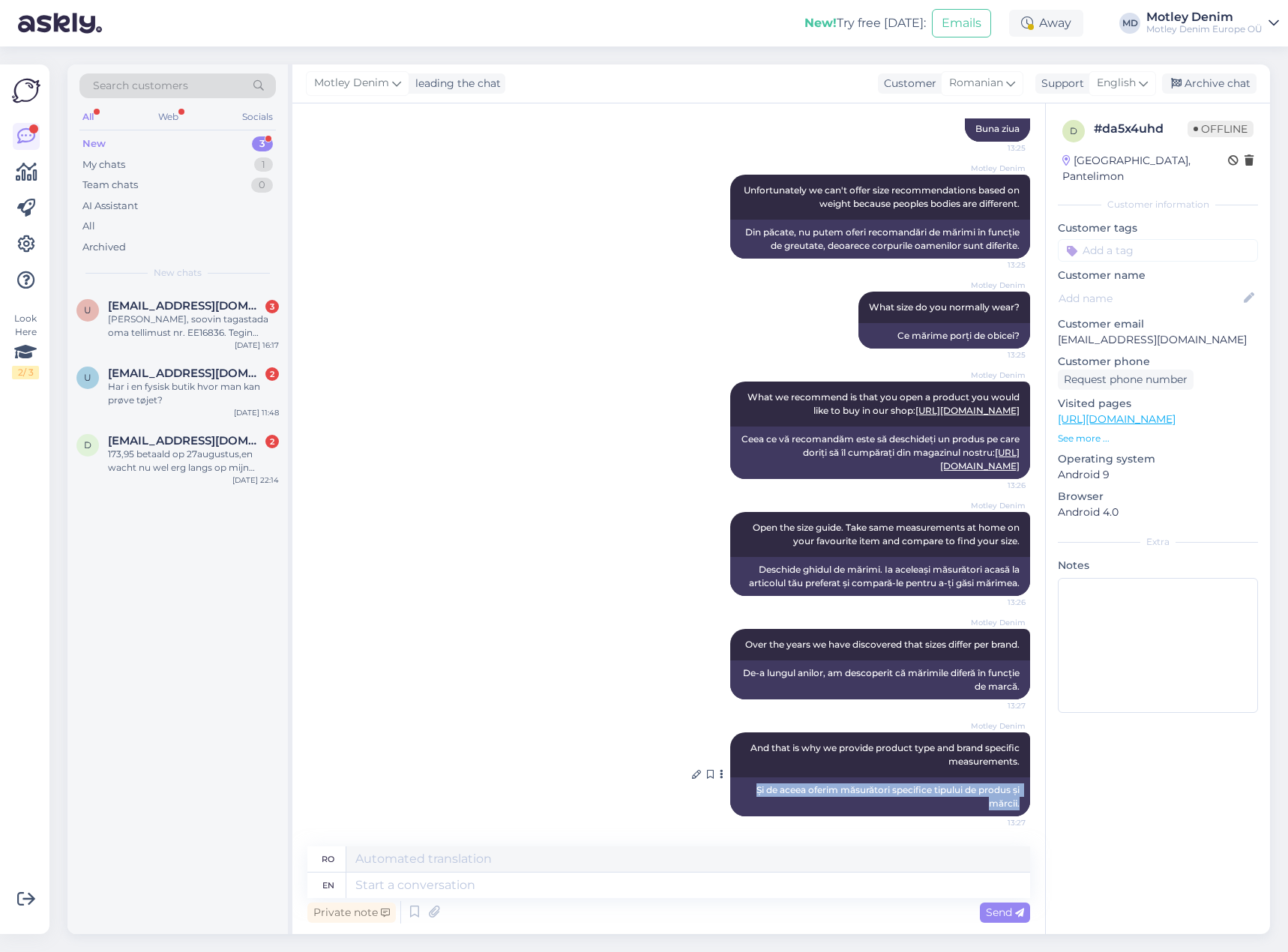
drag, startPoint x: 739, startPoint y: 790, endPoint x: 1011, endPoint y: 801, distance: 272.2
click at [1011, 801] on div "Și de aceea oferim măsurători specifice tipului de produs și mărcii." at bounding box center [880, 796] width 300 height 39
copy div "Și de aceea oferim măsurători specifice tipului de produs și mărcii."
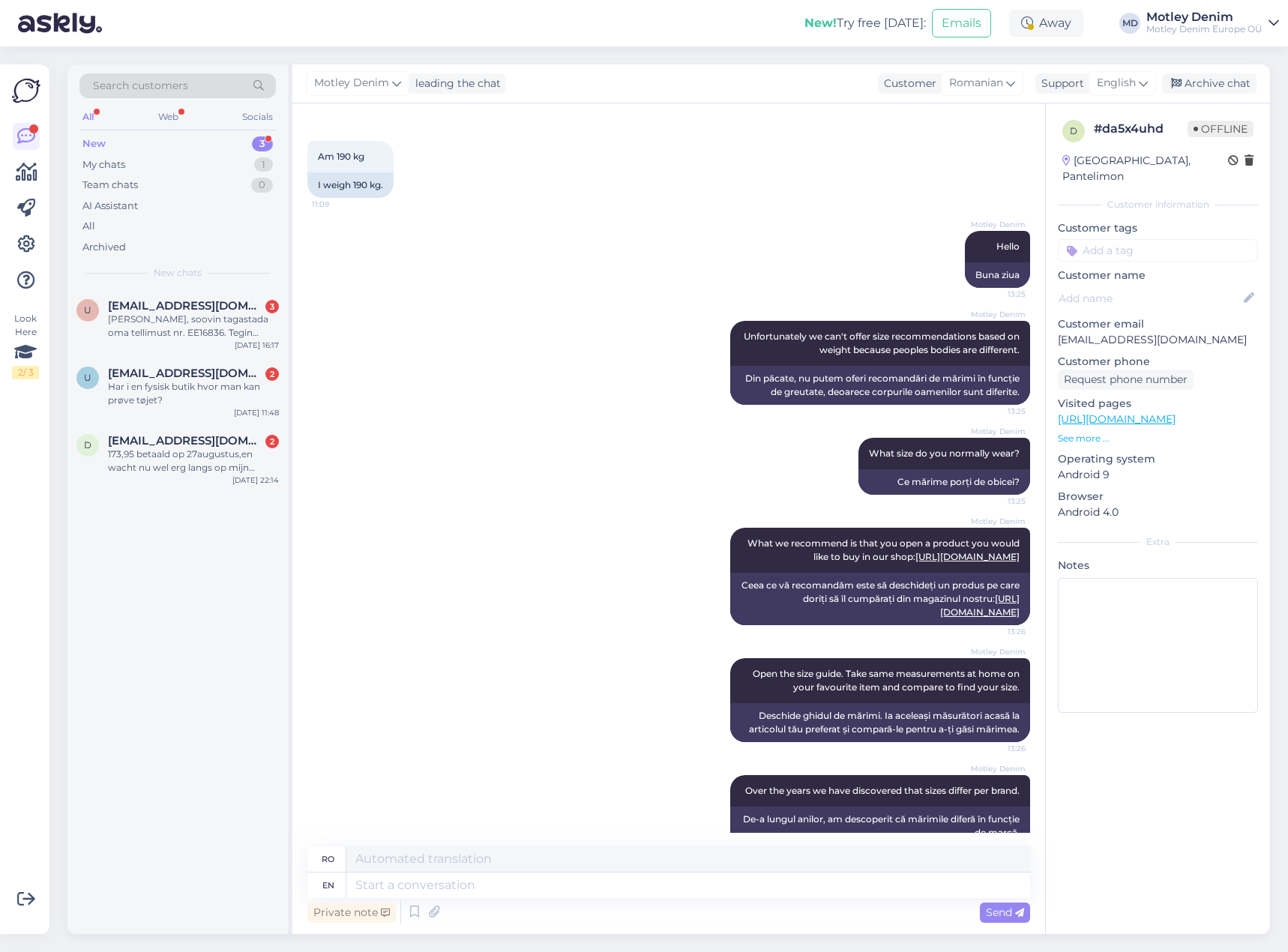
scroll to position [0, 0]
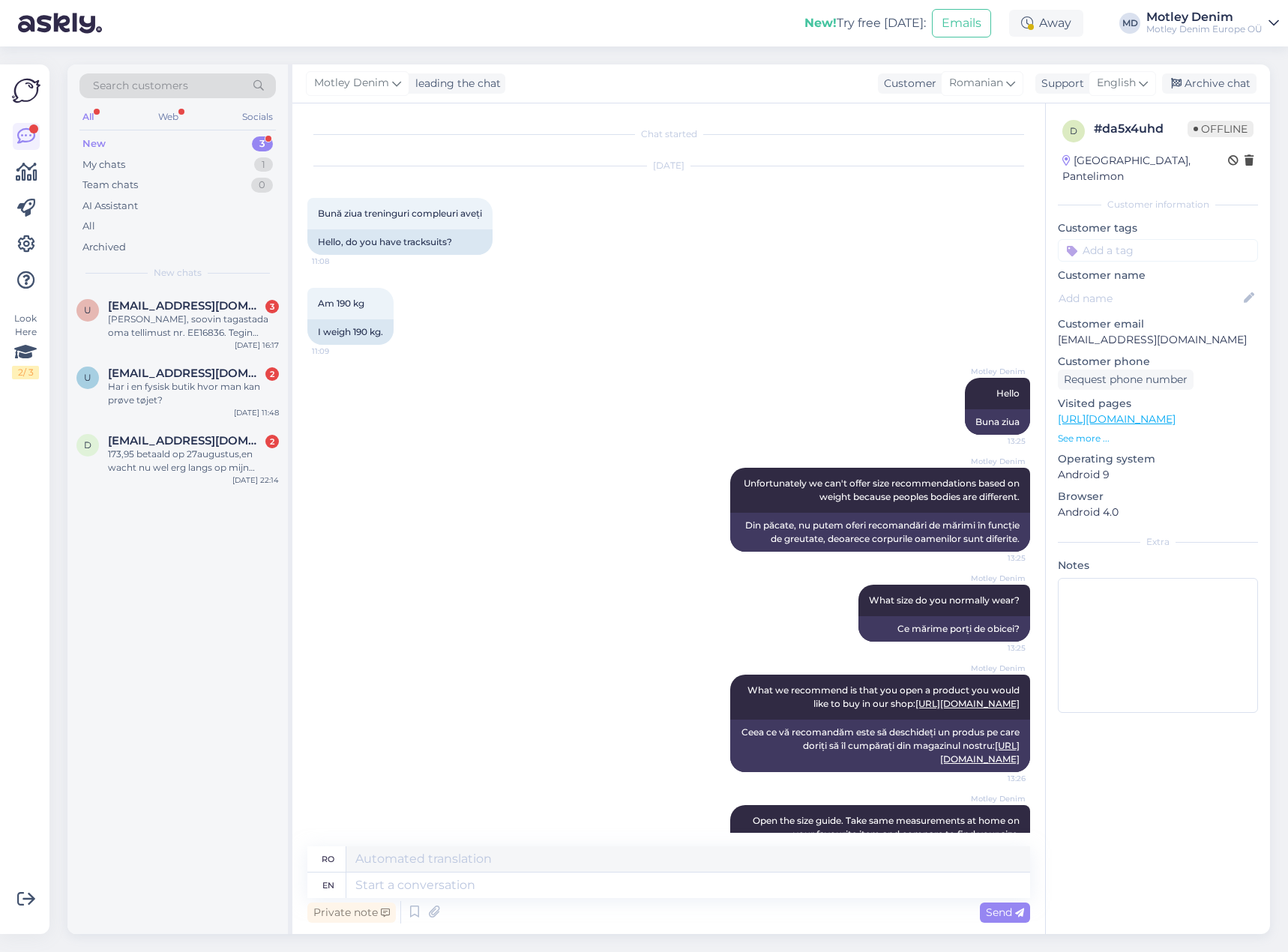
click at [1145, 240] on input at bounding box center [1158, 250] width 200 height 23
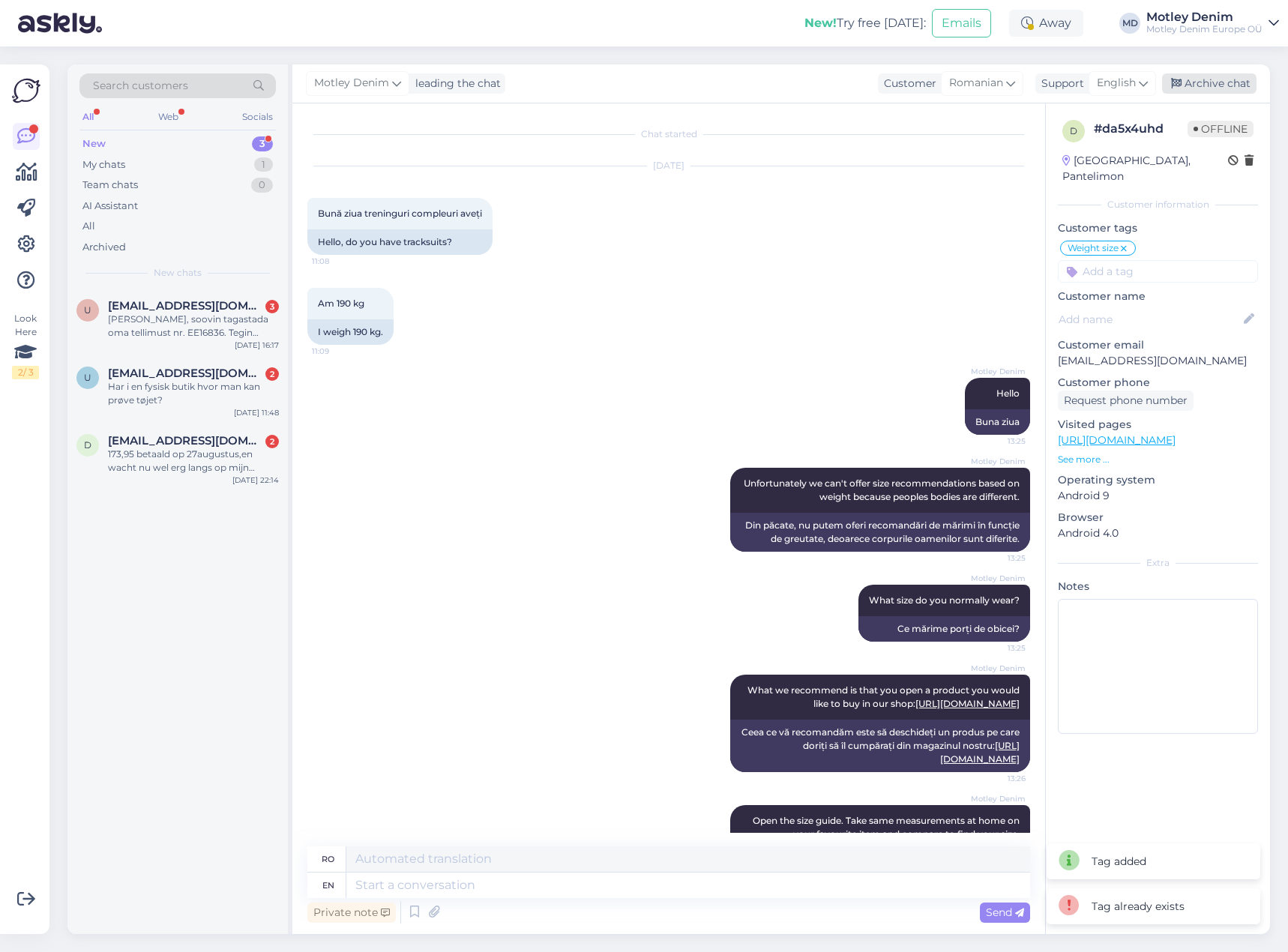
click at [1200, 87] on div "Archive chat" at bounding box center [1210, 83] width 94 height 20
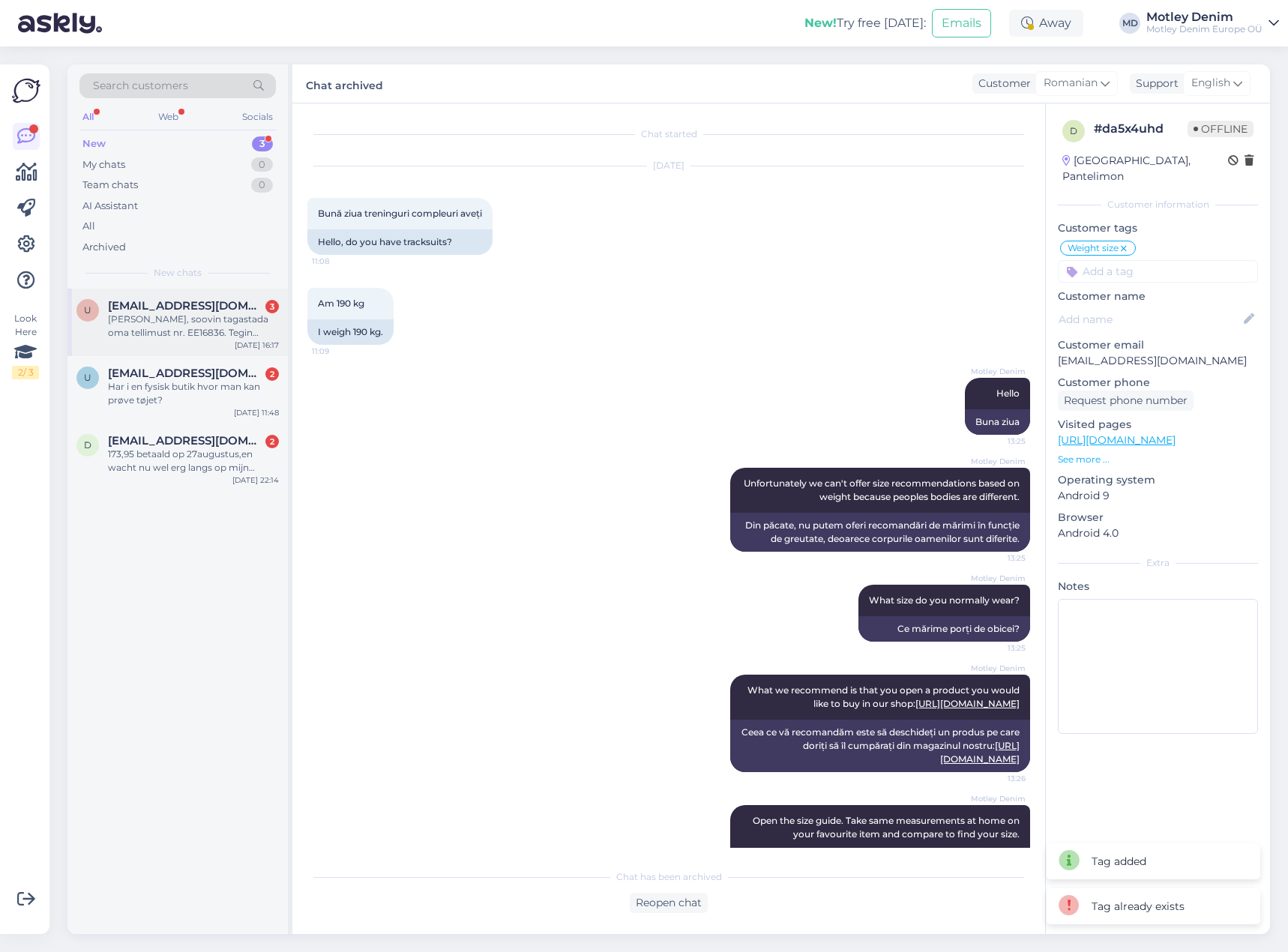
click at [252, 328] on div "[PERSON_NAME], soovin tagastada oma tellimust nr. EE16836. Tegin veebis tagastu…" at bounding box center [193, 326] width 171 height 27
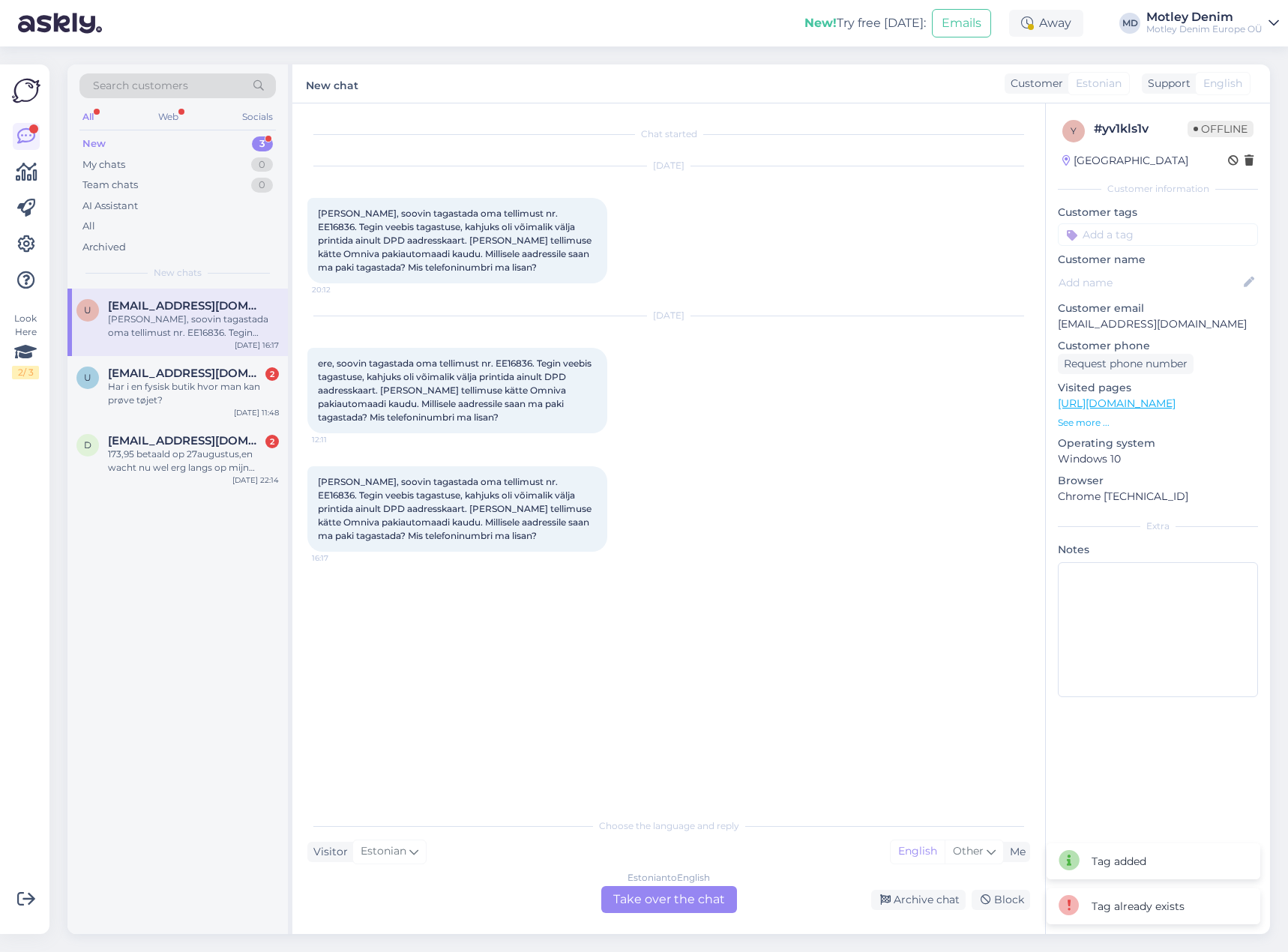
drag, startPoint x: 683, startPoint y: 892, endPoint x: 679, endPoint y: 885, distance: 8.1
click at [683, 893] on div "Estonian to English Take over the chat" at bounding box center [669, 900] width 135 height 27
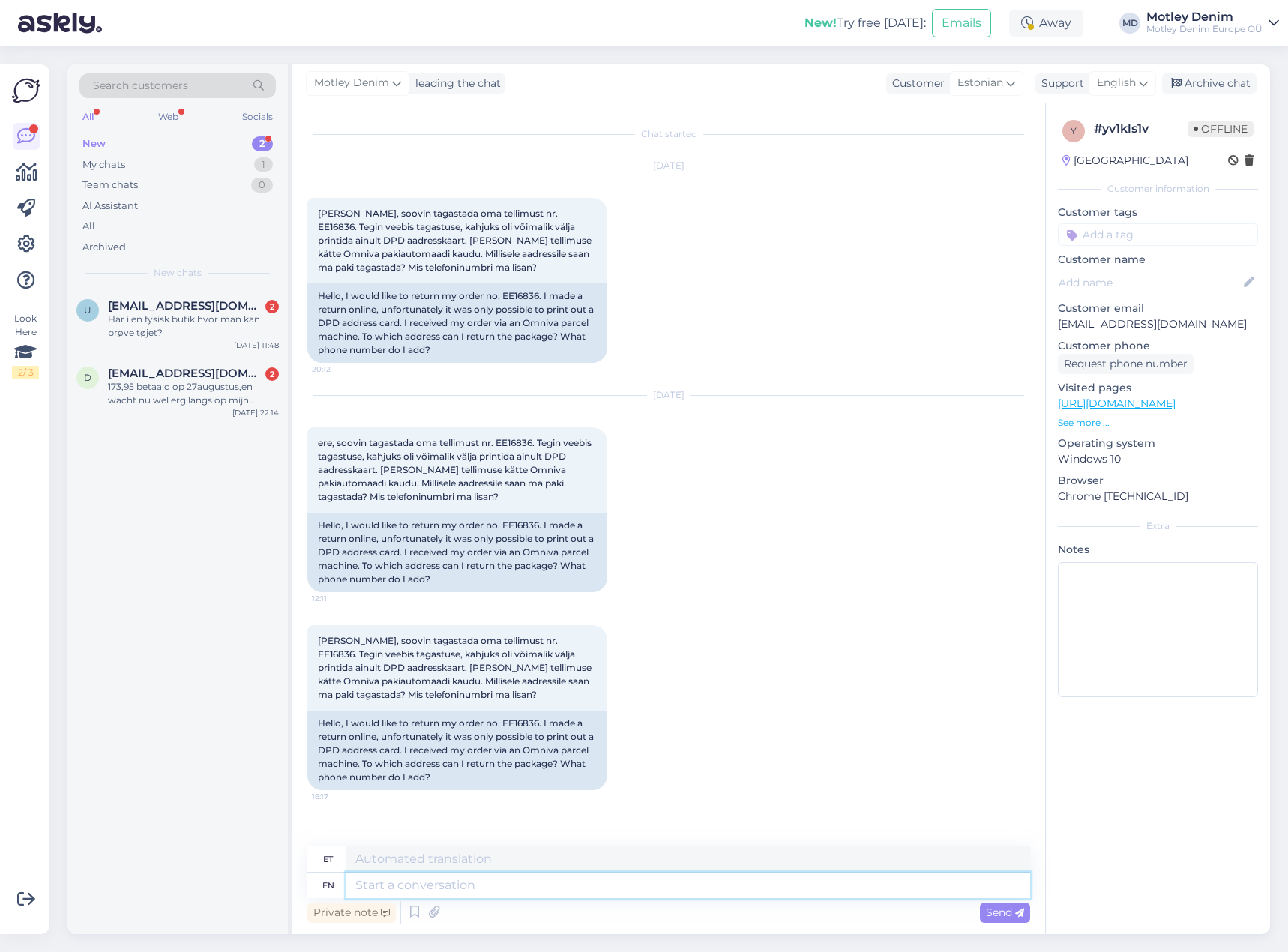
click at [523, 896] on textarea at bounding box center [688, 886] width 684 height 25
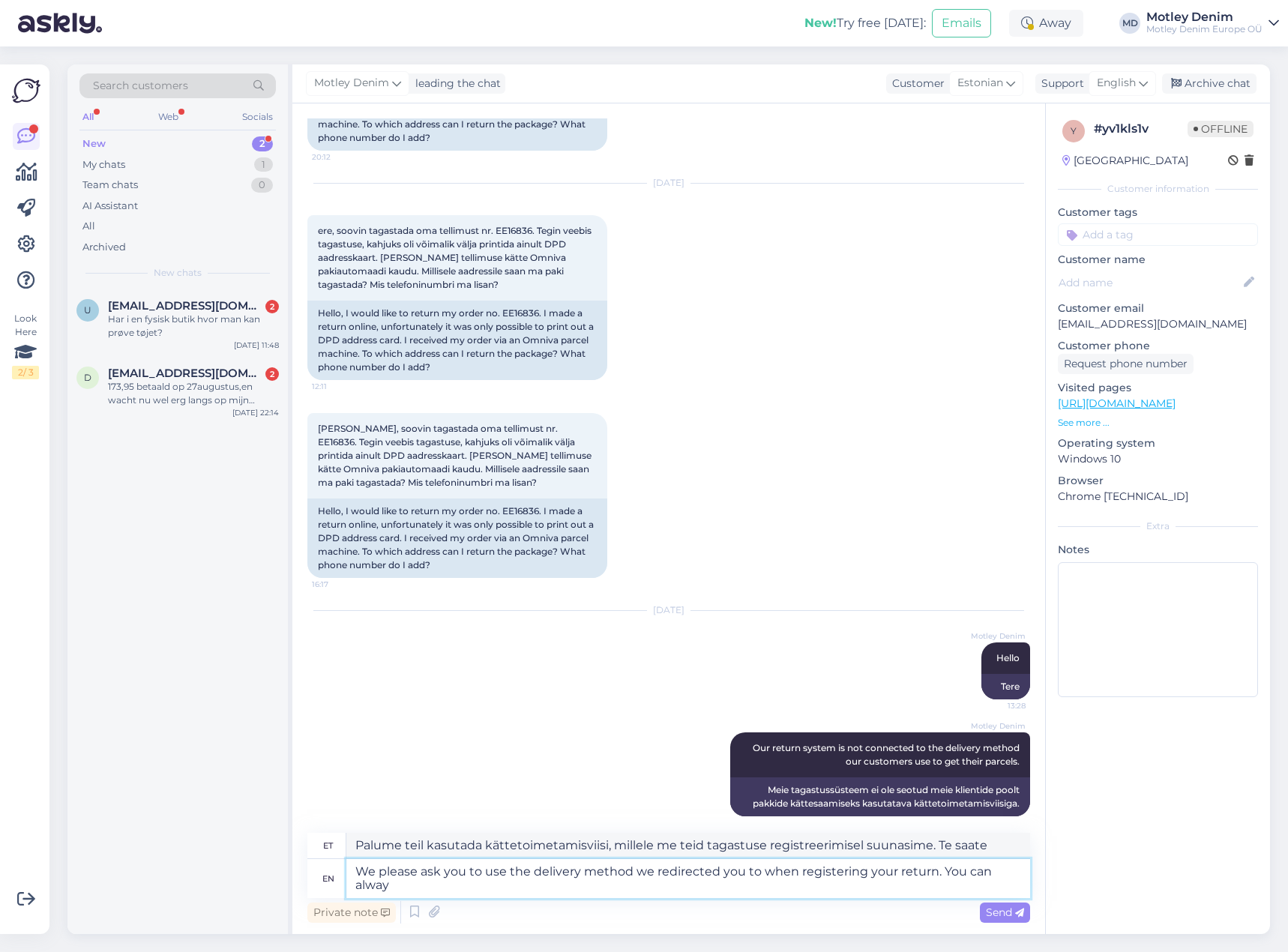
scroll to position [225, 0]
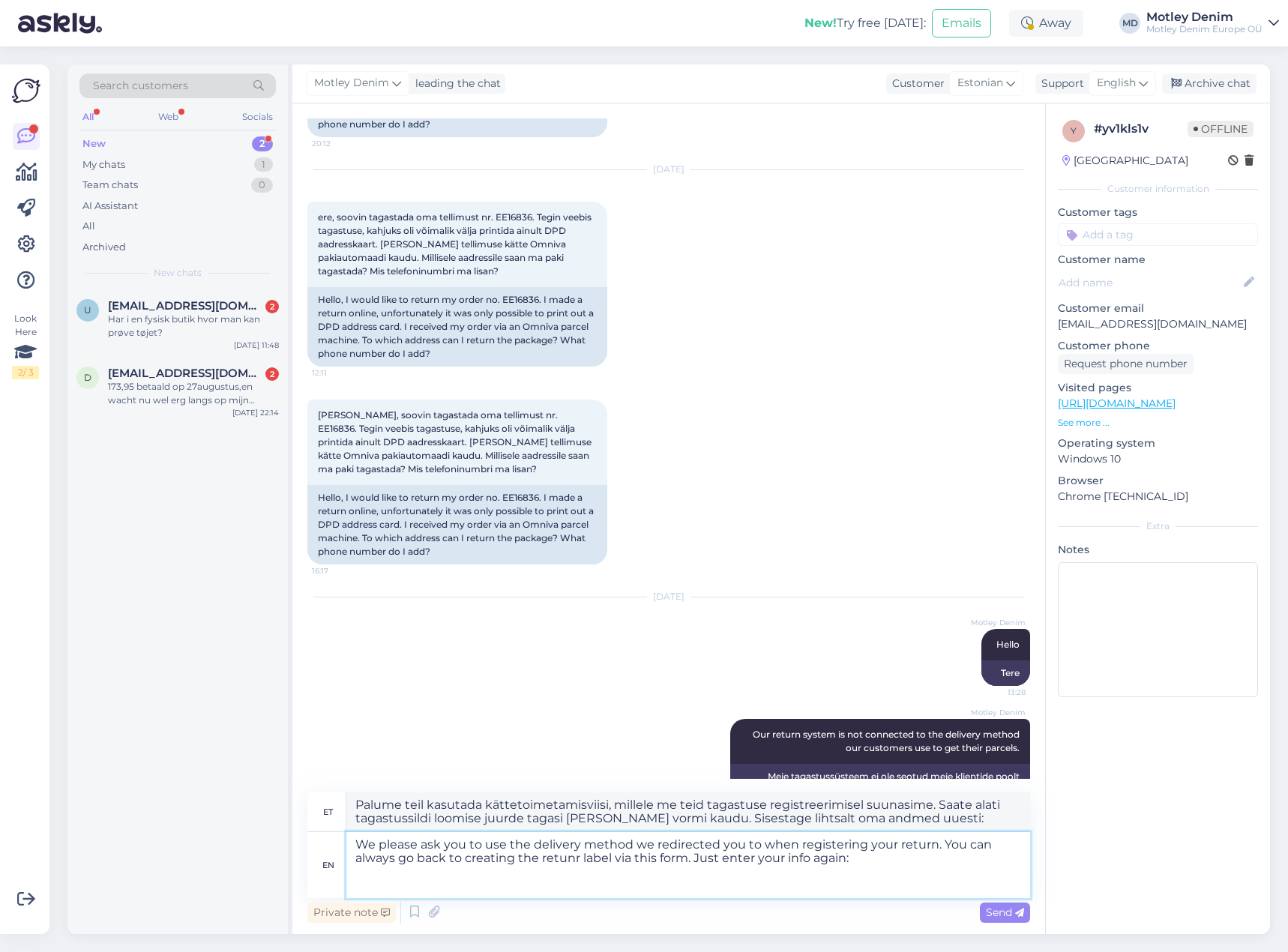
click at [714, 889] on textarea "We please ask you to use the delivery method we redirected you to when register…" at bounding box center [688, 865] width 684 height 66
paste textarea "[URL][DOMAIN_NAME]"
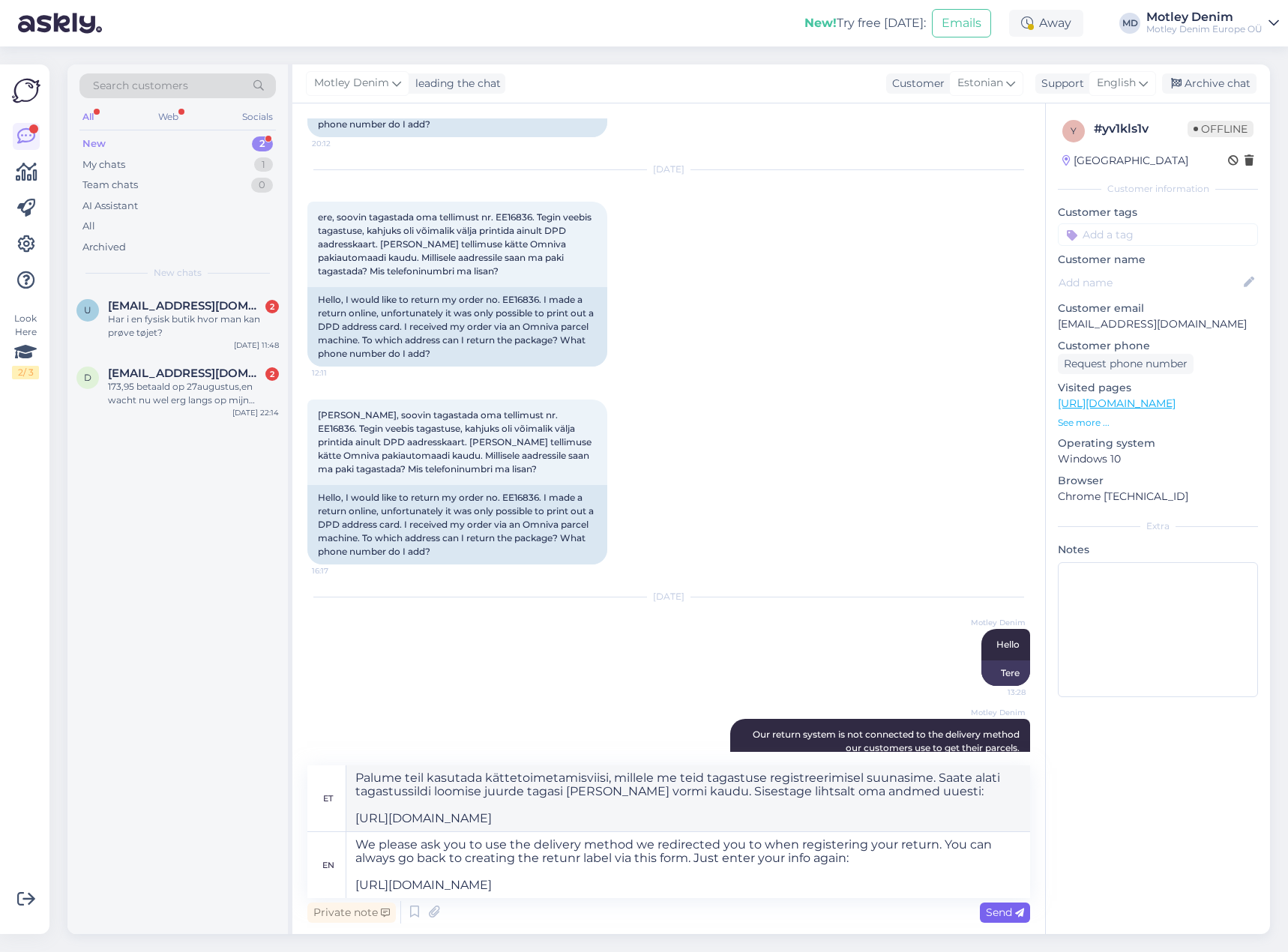
click at [1007, 914] on span "Send" at bounding box center [1004, 912] width 38 height 13
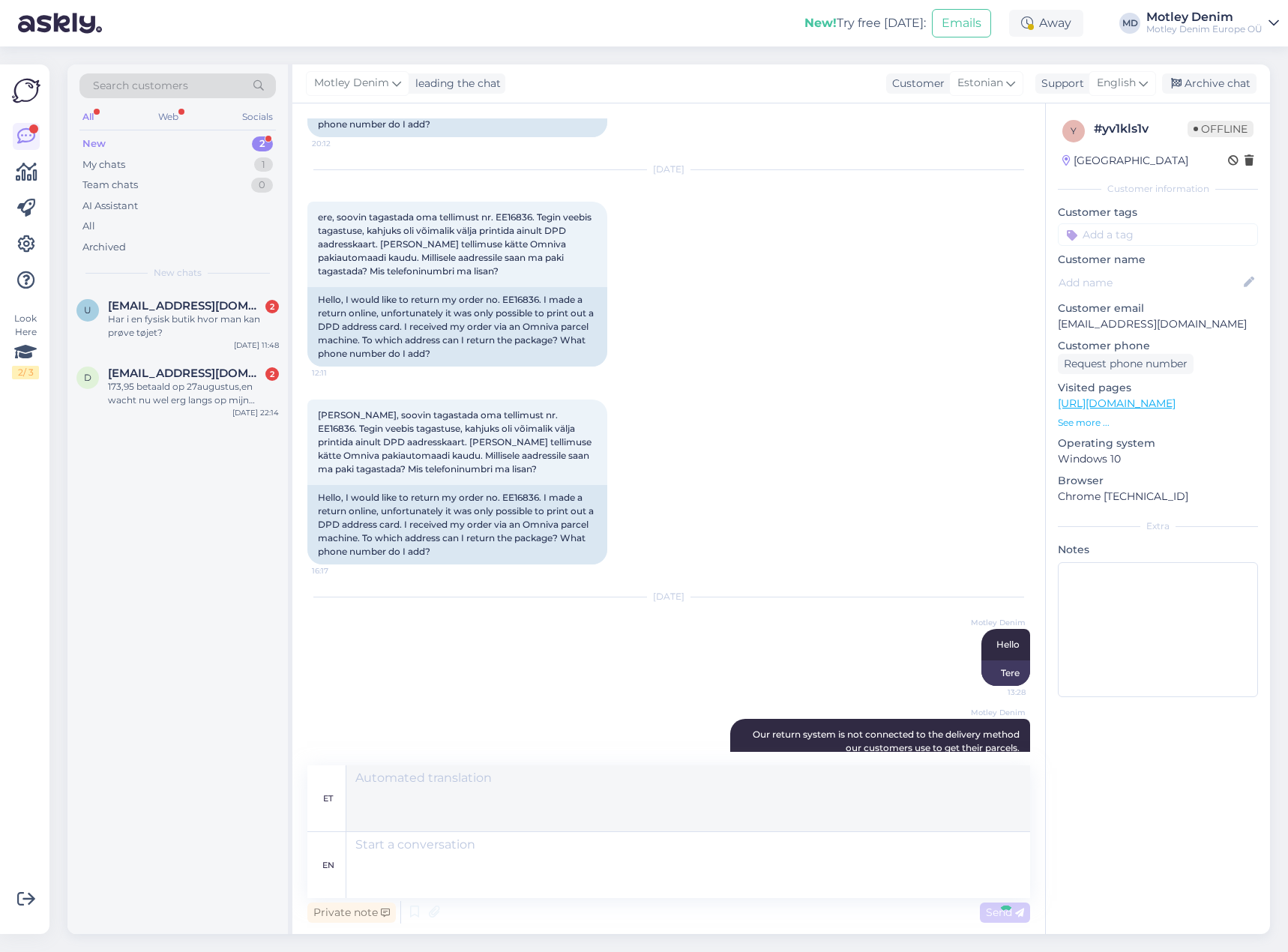
scroll to position [437, 0]
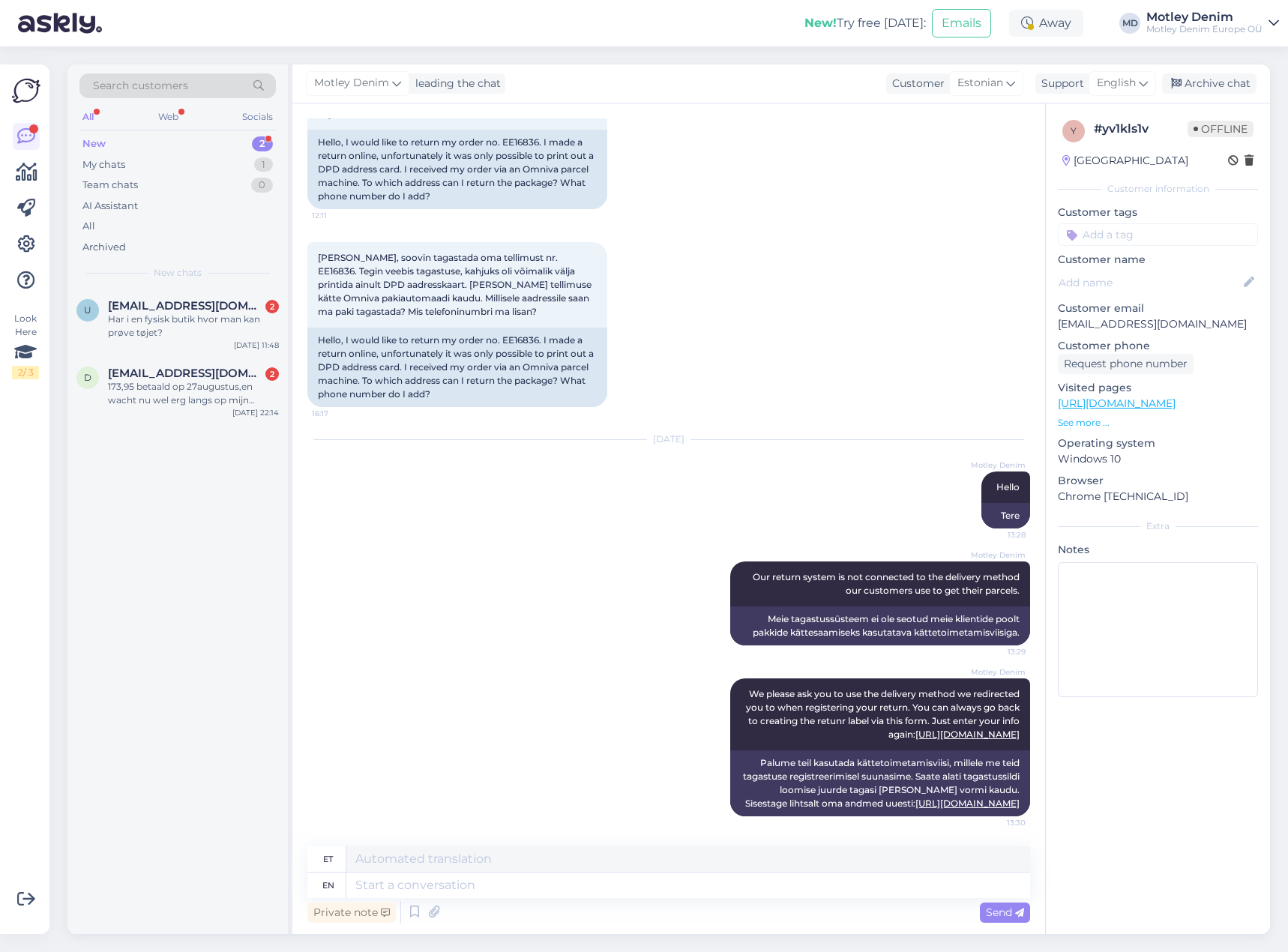
click at [1132, 246] on div "y # yv1kls1v Offline [GEOGRAPHIC_DATA] Customer information Customer tags Weigh…" at bounding box center [1158, 411] width 225 height 616
click at [1132, 245] on input at bounding box center [1158, 235] width 200 height 23
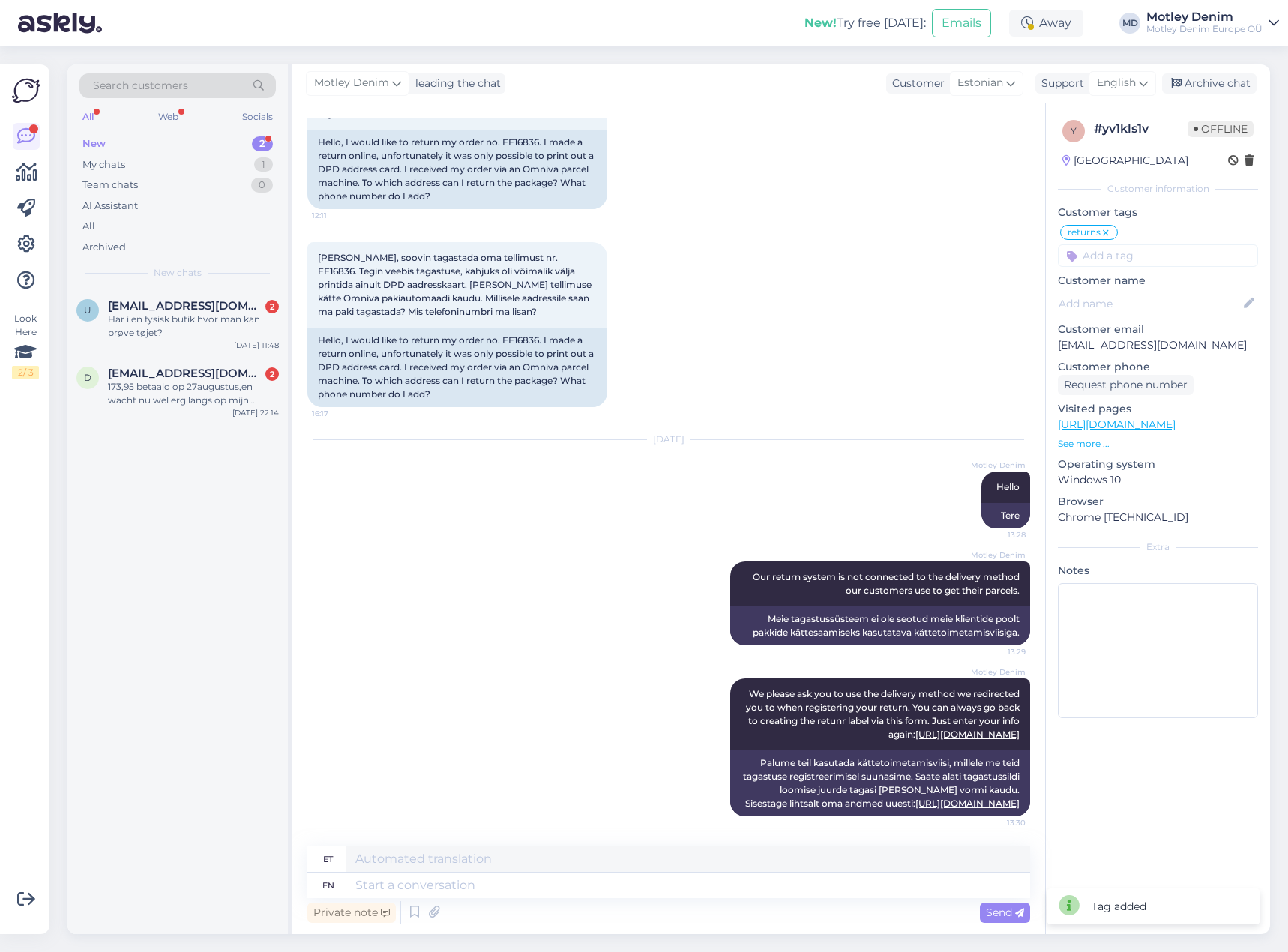
click at [1105, 232] on icon at bounding box center [1105, 233] width 9 height 12
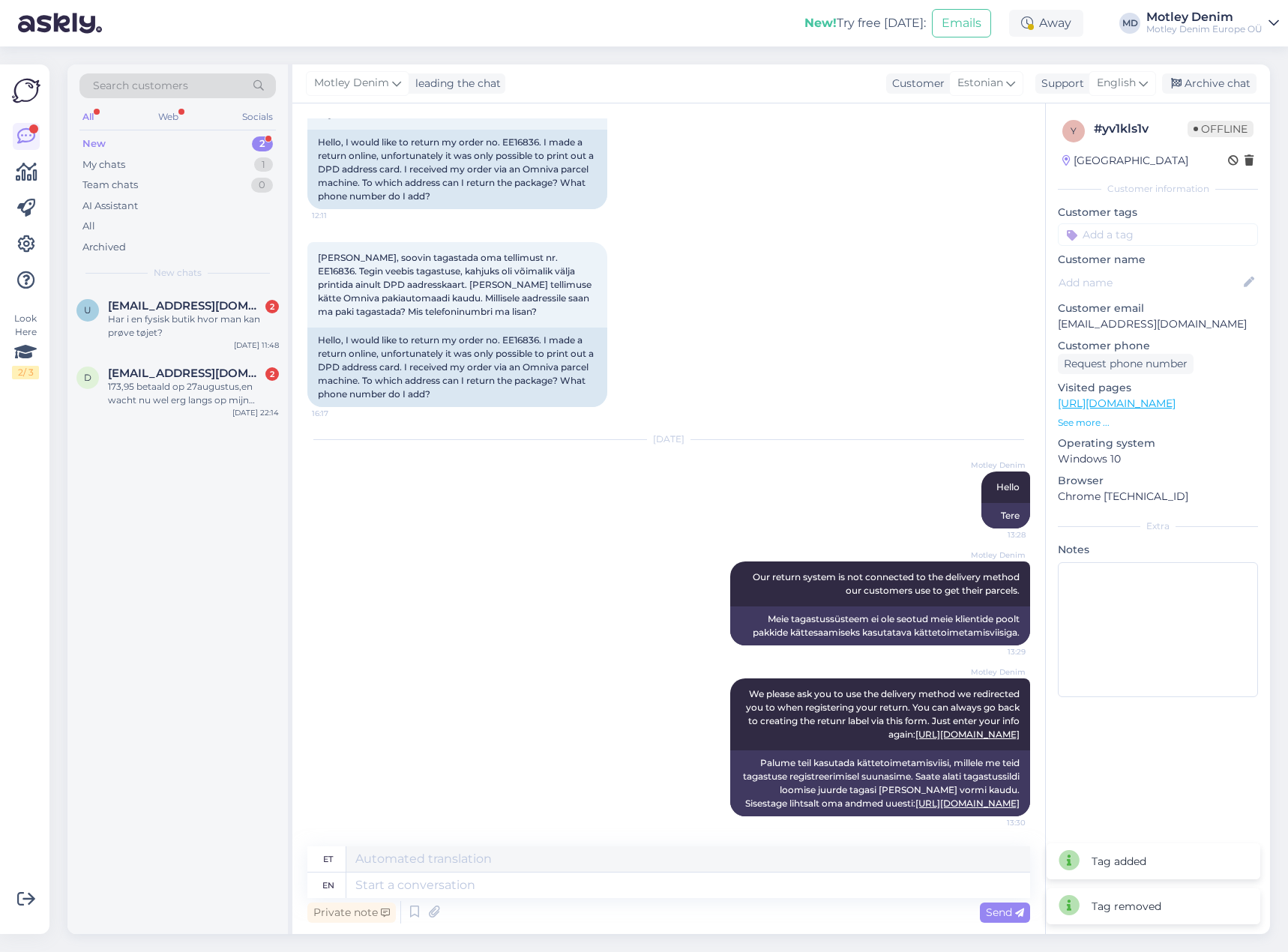
click at [1107, 249] on div "y # yv1kls1v Offline [GEOGRAPHIC_DATA] Customer information Customer tags retur…" at bounding box center [1158, 411] width 225 height 616
click at [1115, 239] on input at bounding box center [1158, 235] width 200 height 23
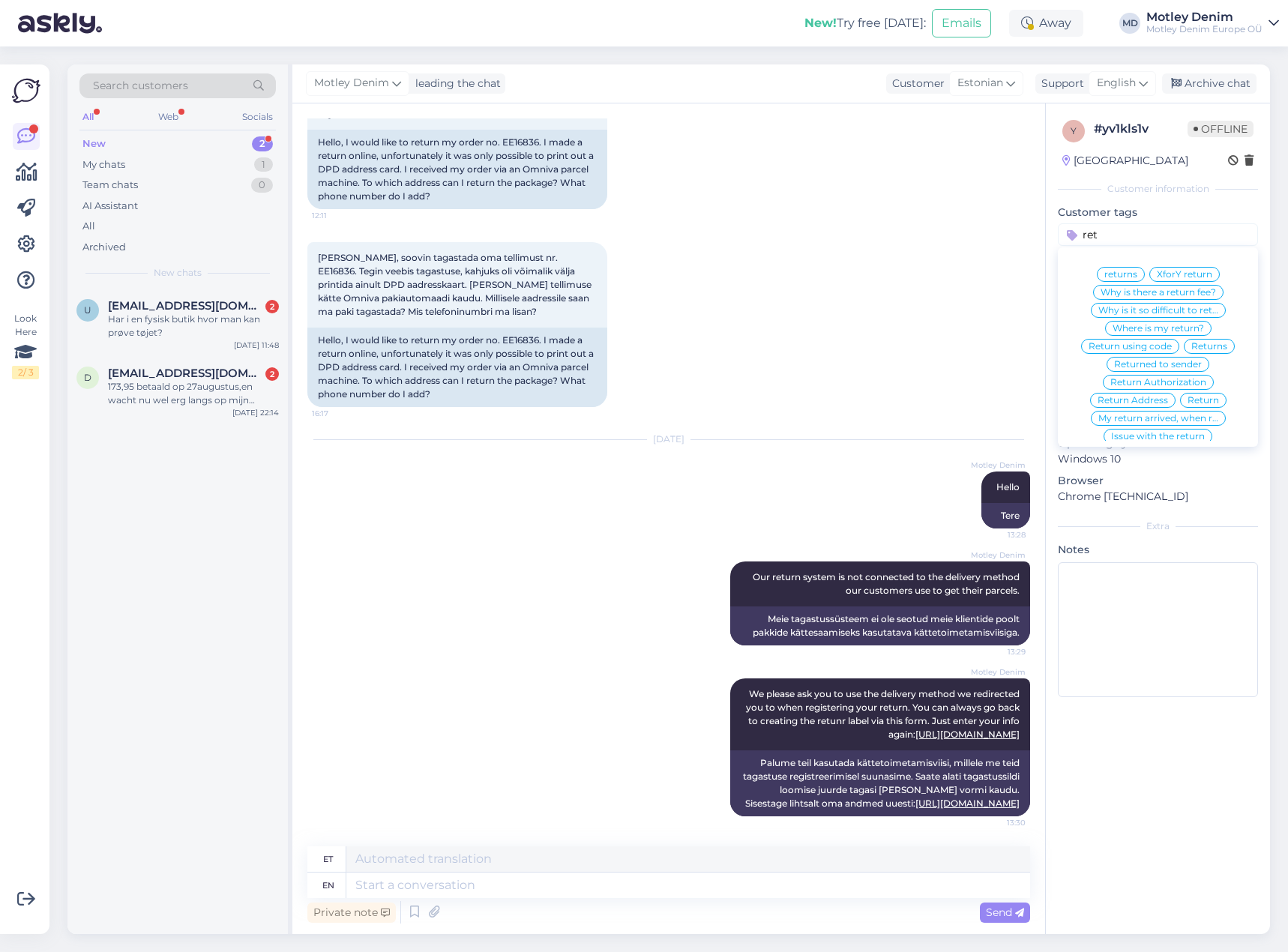
click at [1206, 348] on span "Returns" at bounding box center [1209, 346] width 36 height 9
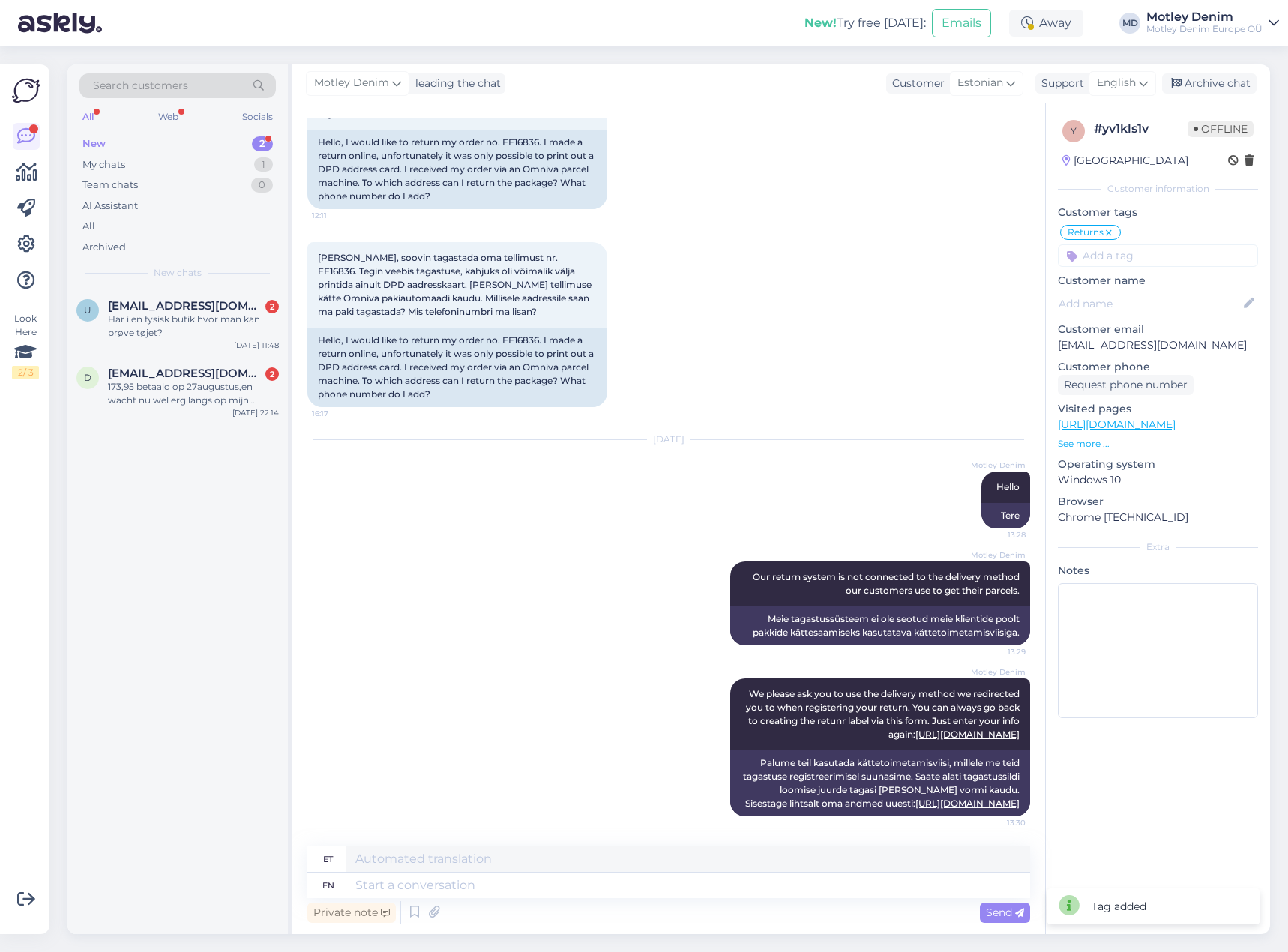
click at [1109, 259] on input at bounding box center [1158, 256] width 200 height 23
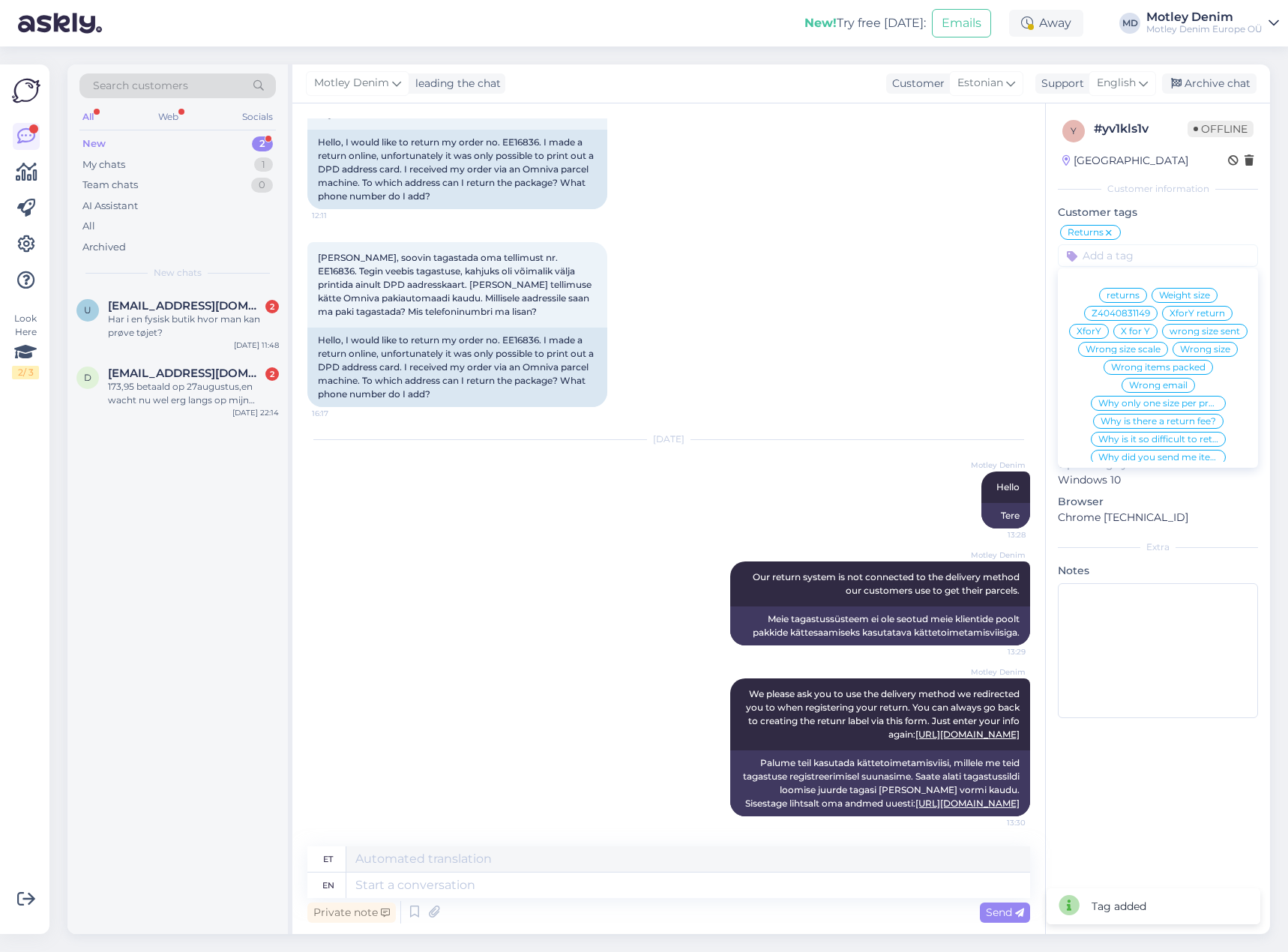
click at [1174, 228] on div "Returns returns Weight size Z4040831149 XforY return XforY X for Y wrong size s…" at bounding box center [1158, 246] width 200 height 44
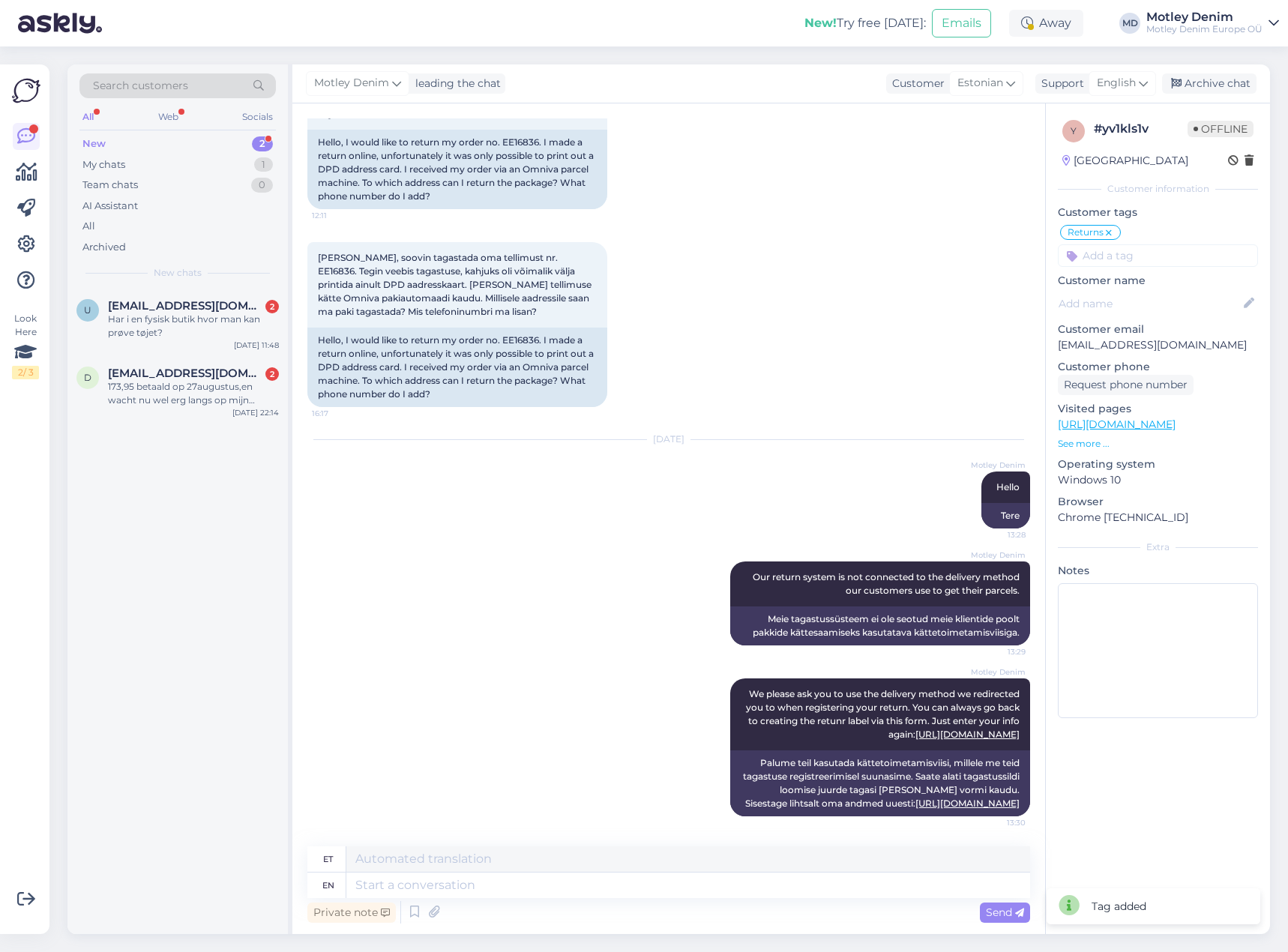
click at [1158, 259] on input at bounding box center [1158, 256] width 200 height 23
click at [1169, 314] on span "I don't have Omniva code" at bounding box center [1158, 313] width 115 height 9
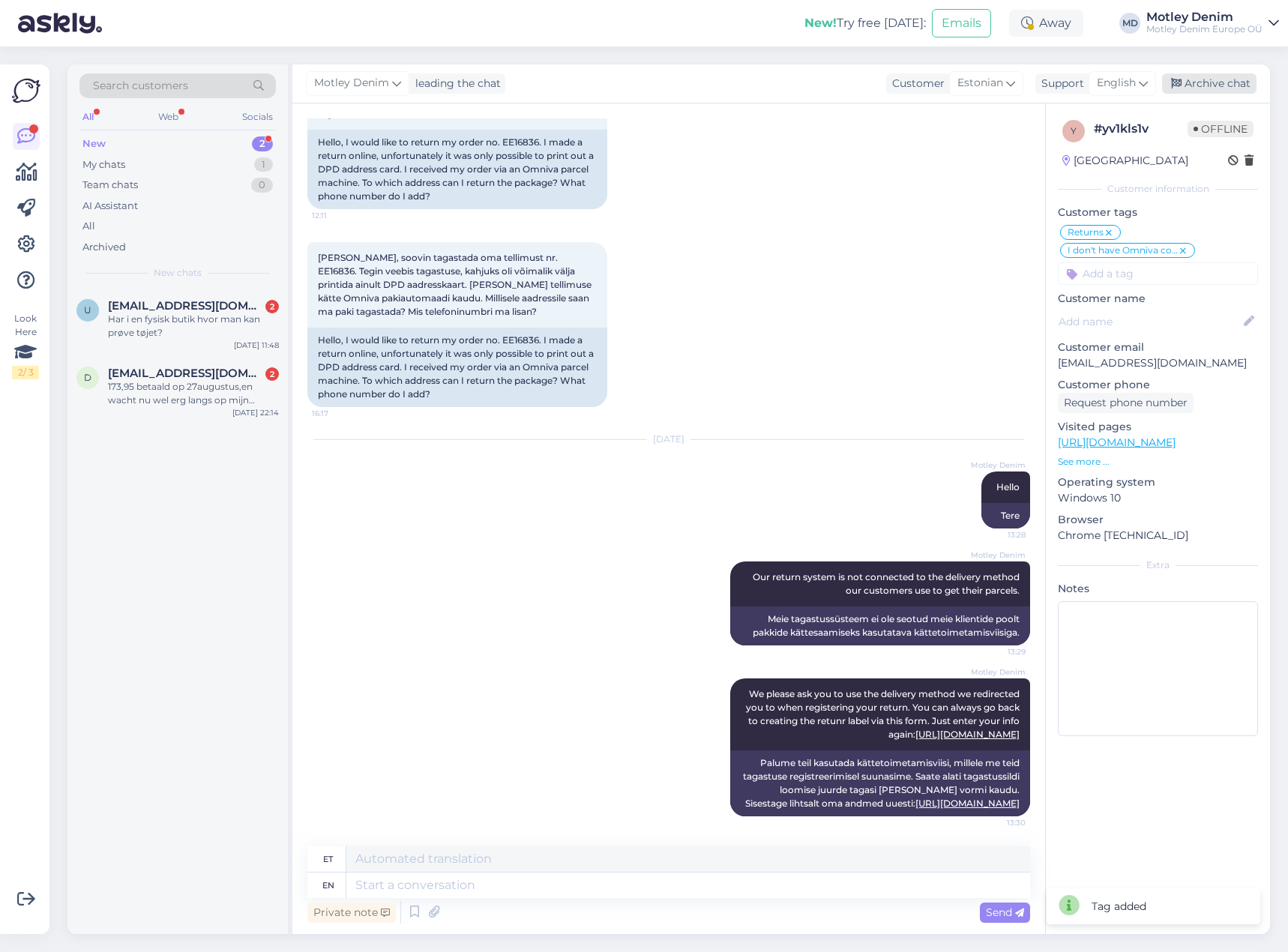
click at [1218, 87] on div "Archive chat" at bounding box center [1210, 83] width 94 height 20
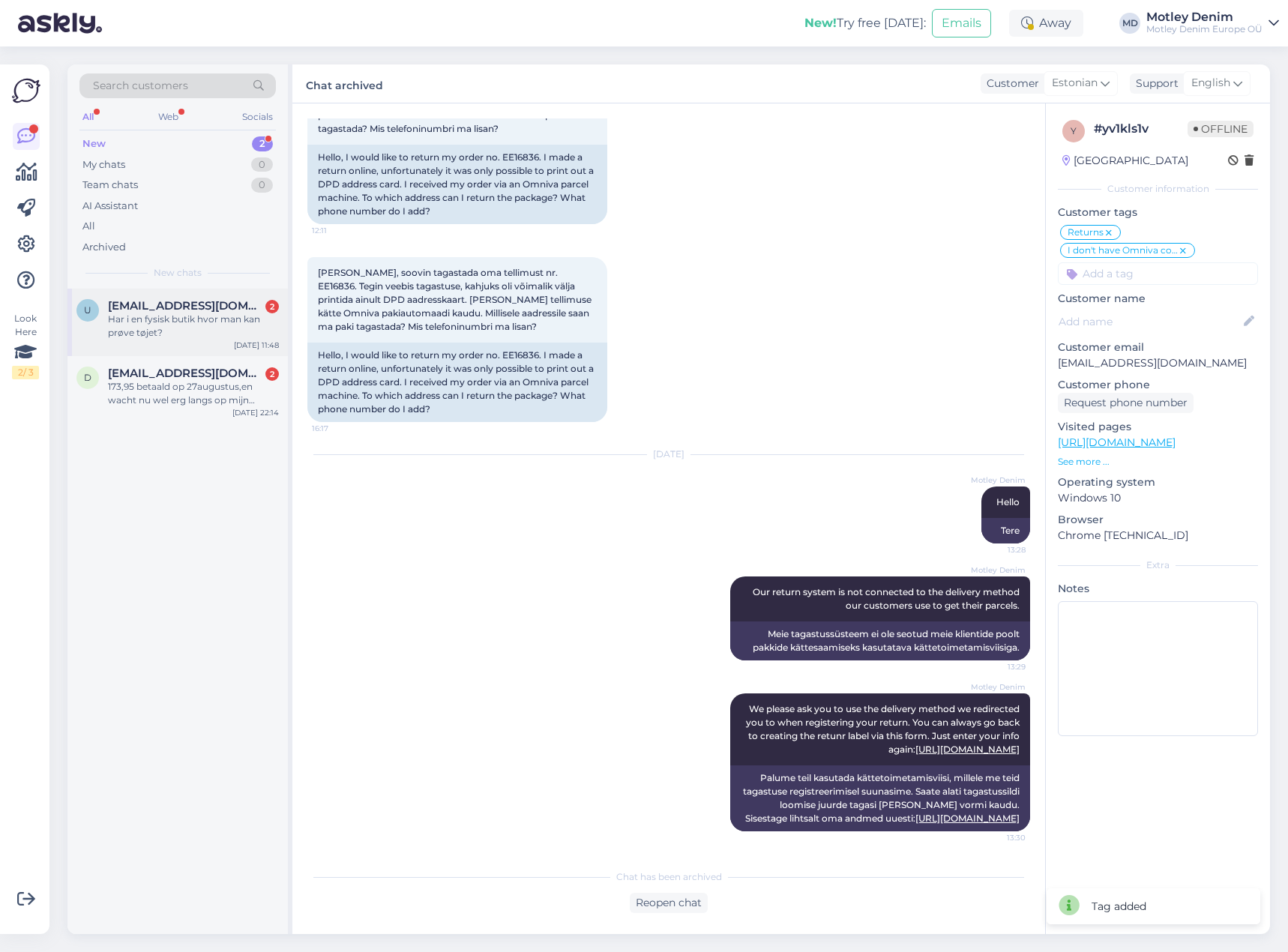
click at [131, 335] on div "Har i en fysisk butik hvor man kan prøve tøjet?" at bounding box center [193, 326] width 171 height 27
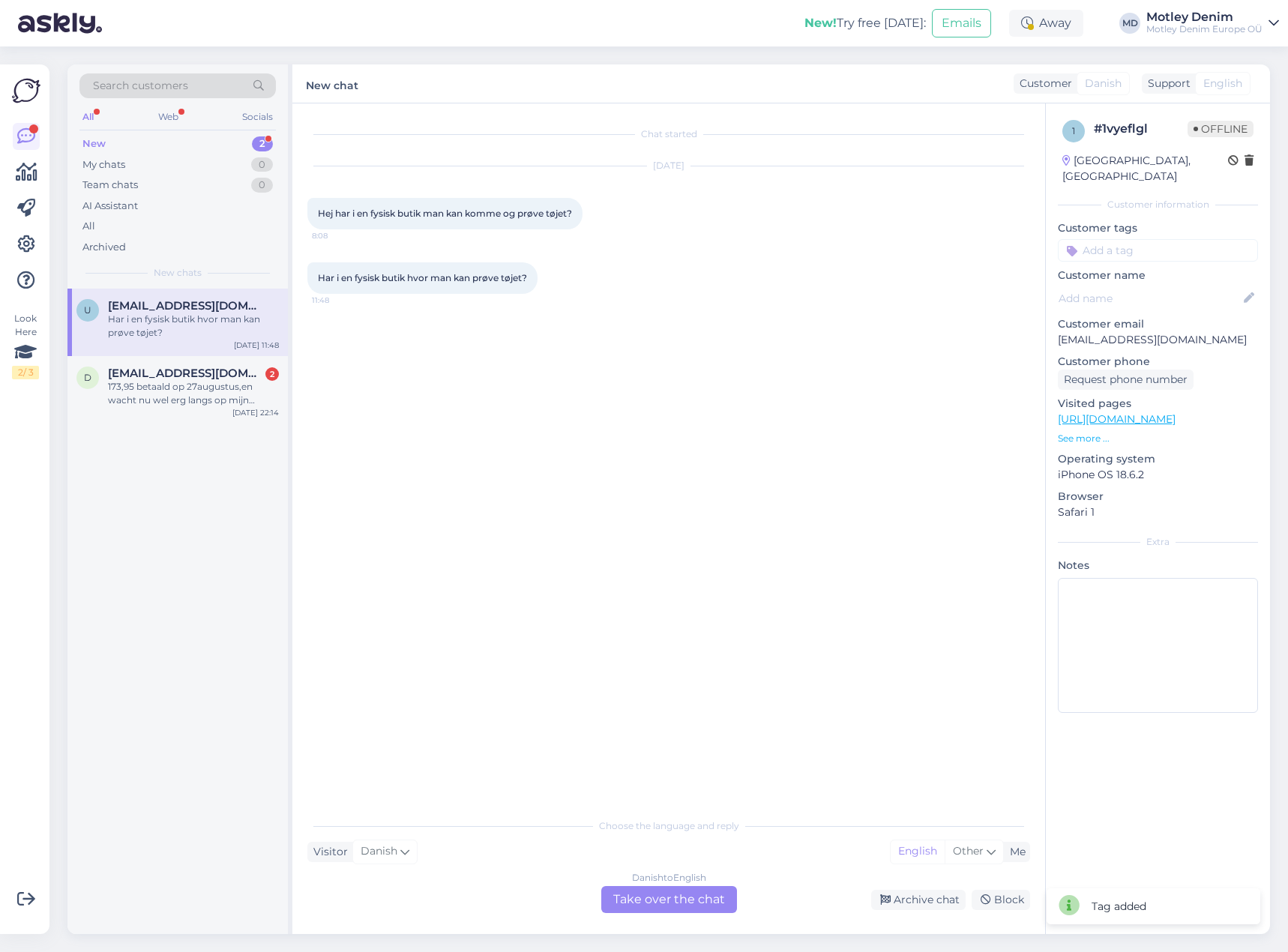
click at [652, 896] on div "Danish to English Take over the chat" at bounding box center [669, 900] width 135 height 27
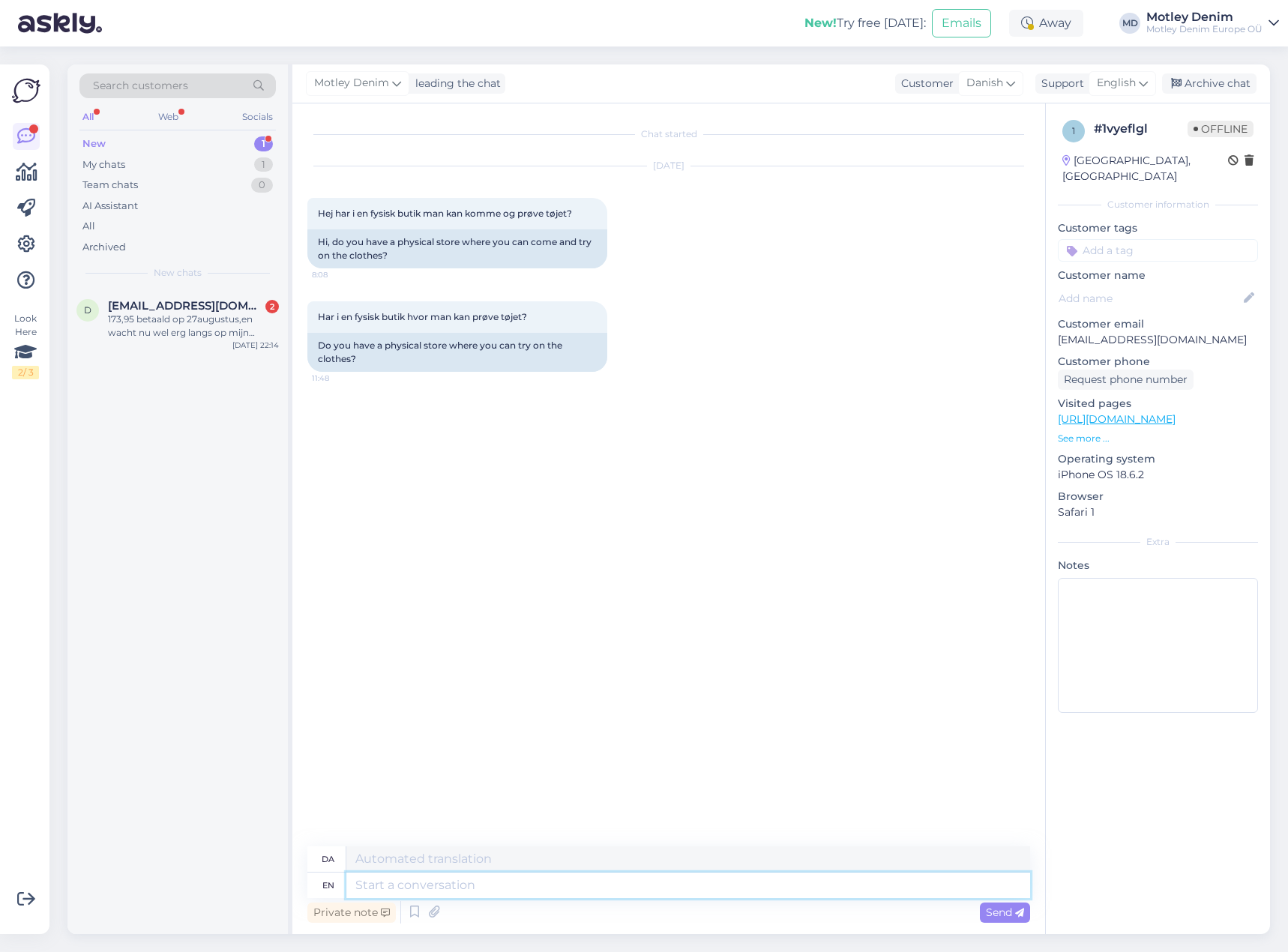
click at [602, 895] on textarea at bounding box center [688, 886] width 684 height 25
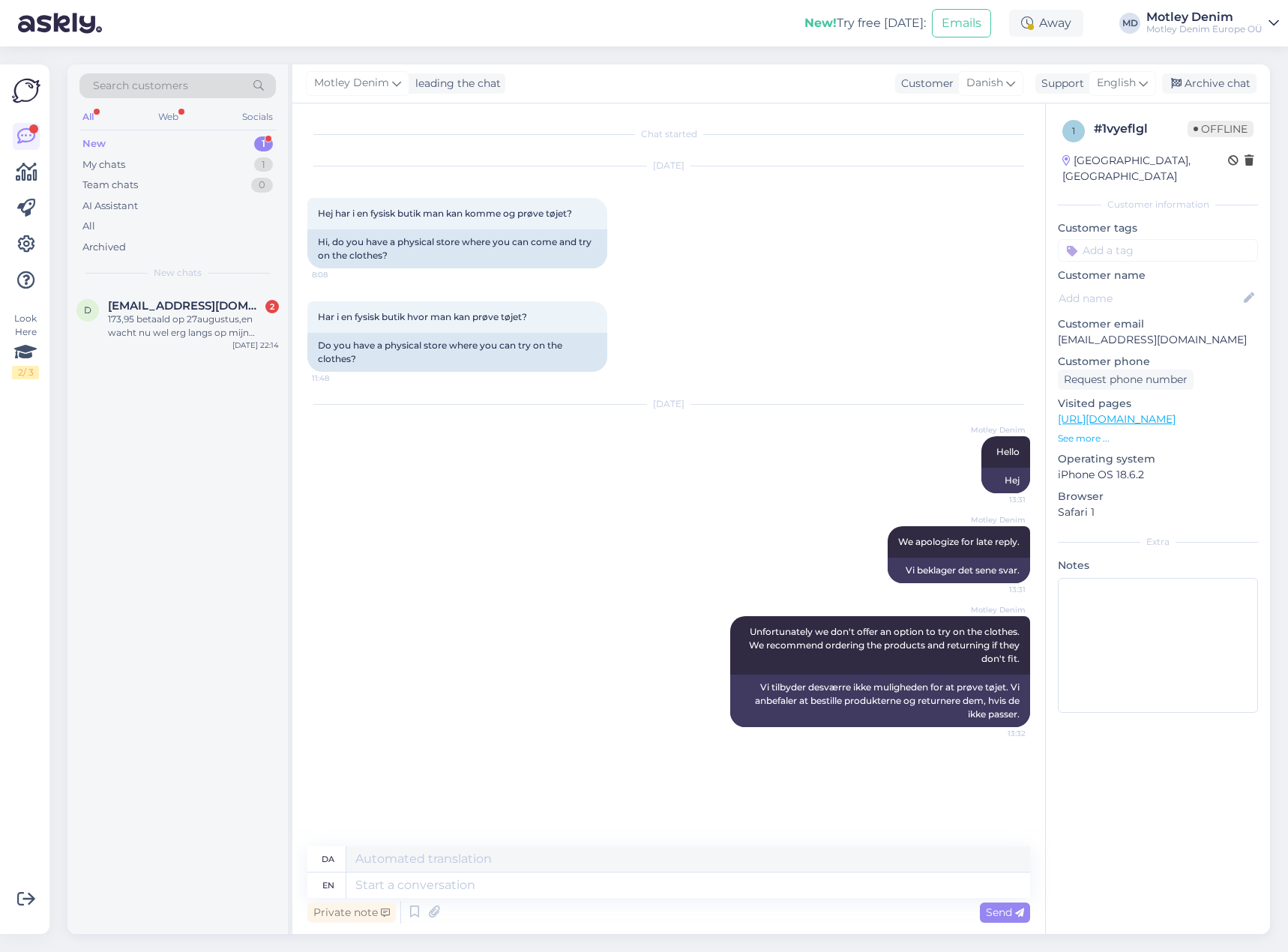
click at [1110, 239] on input at bounding box center [1158, 250] width 200 height 23
click at [1154, 286] on span "Physical store" at bounding box center [1158, 290] width 63 height 9
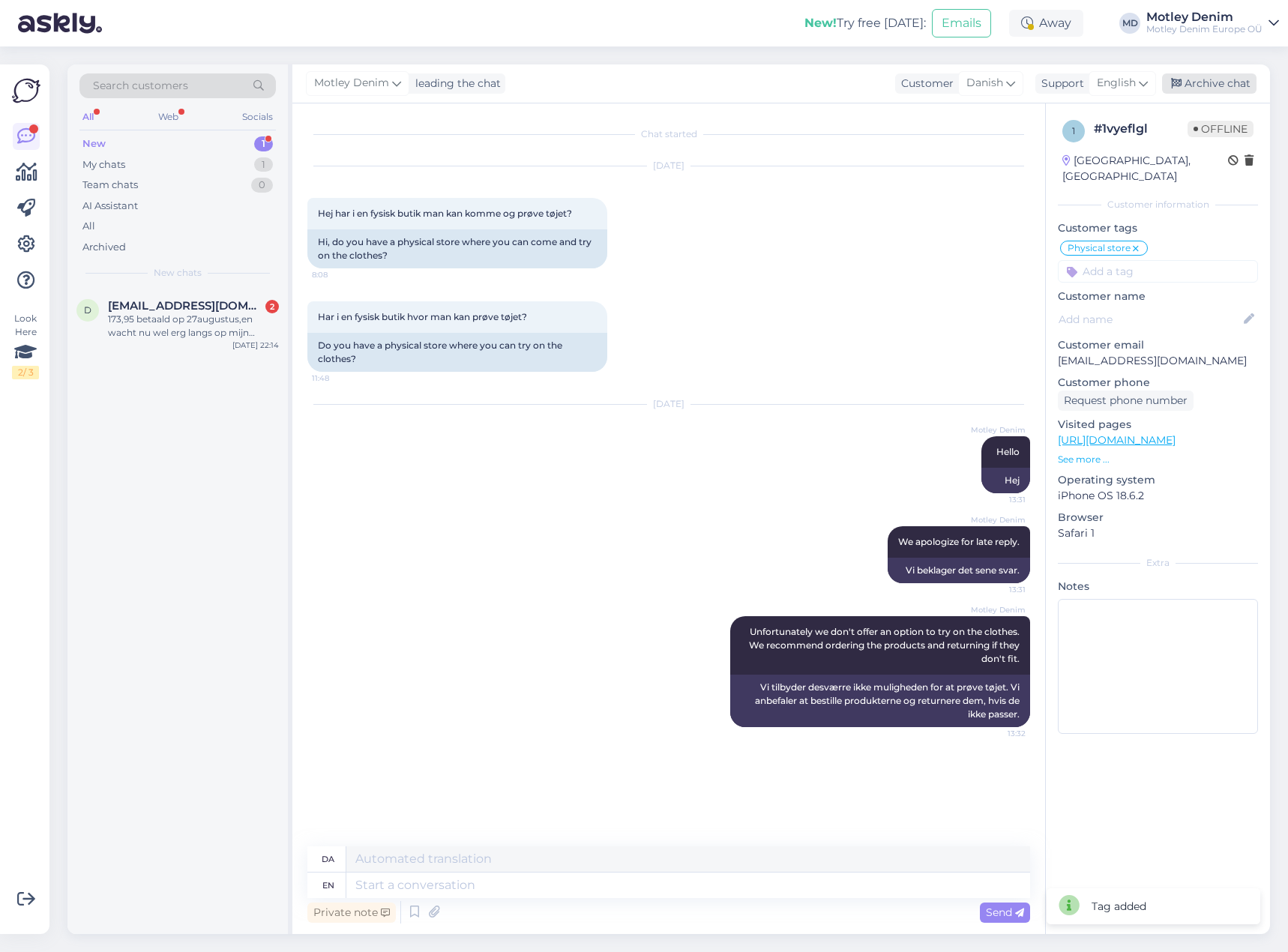
click at [1211, 85] on div "Archive chat" at bounding box center [1210, 83] width 94 height 20
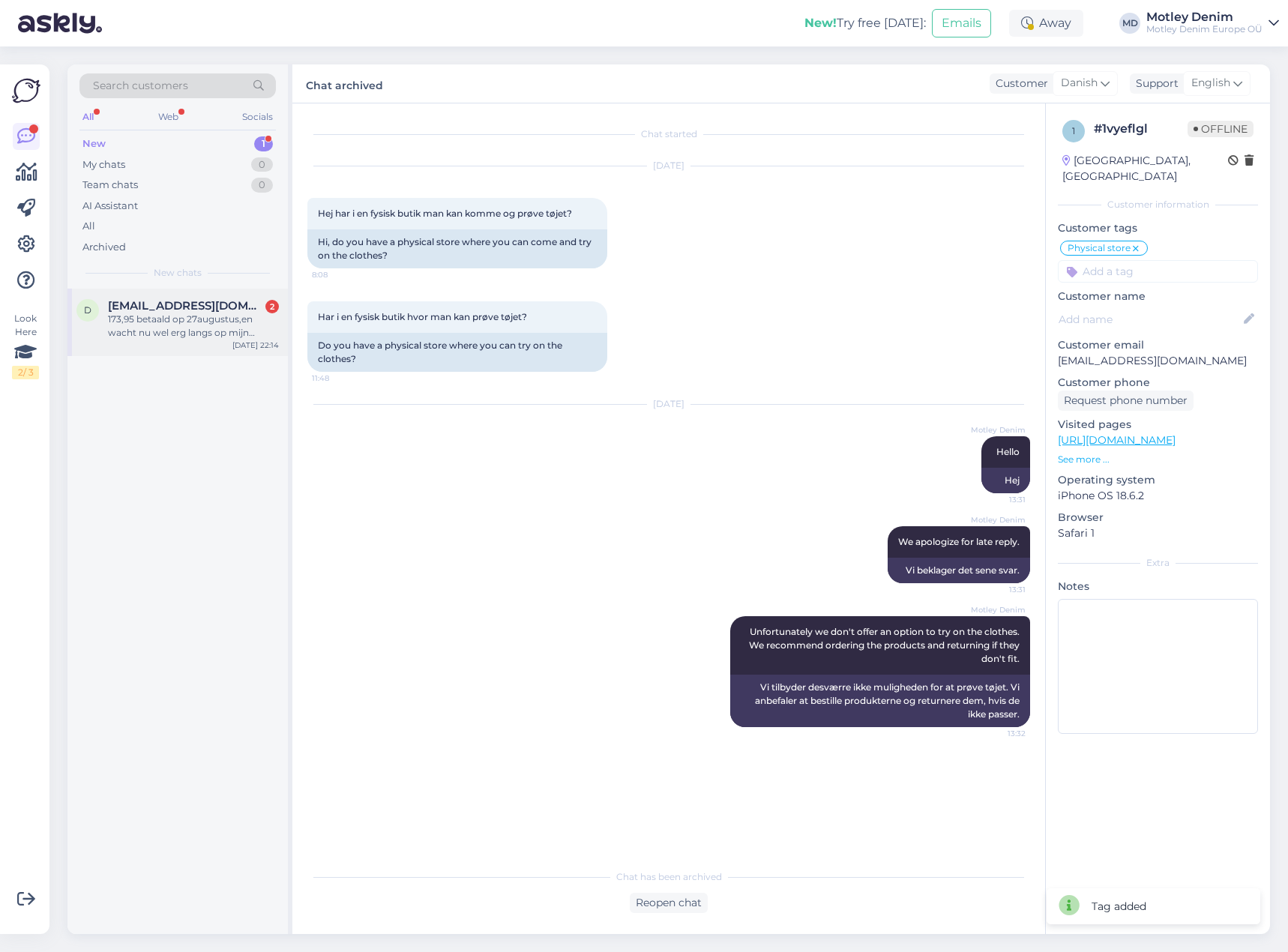
click at [222, 335] on div "173,95 betaald op 27augustus,en wacht nu wel erg langs op mijn bestelling" at bounding box center [193, 326] width 171 height 27
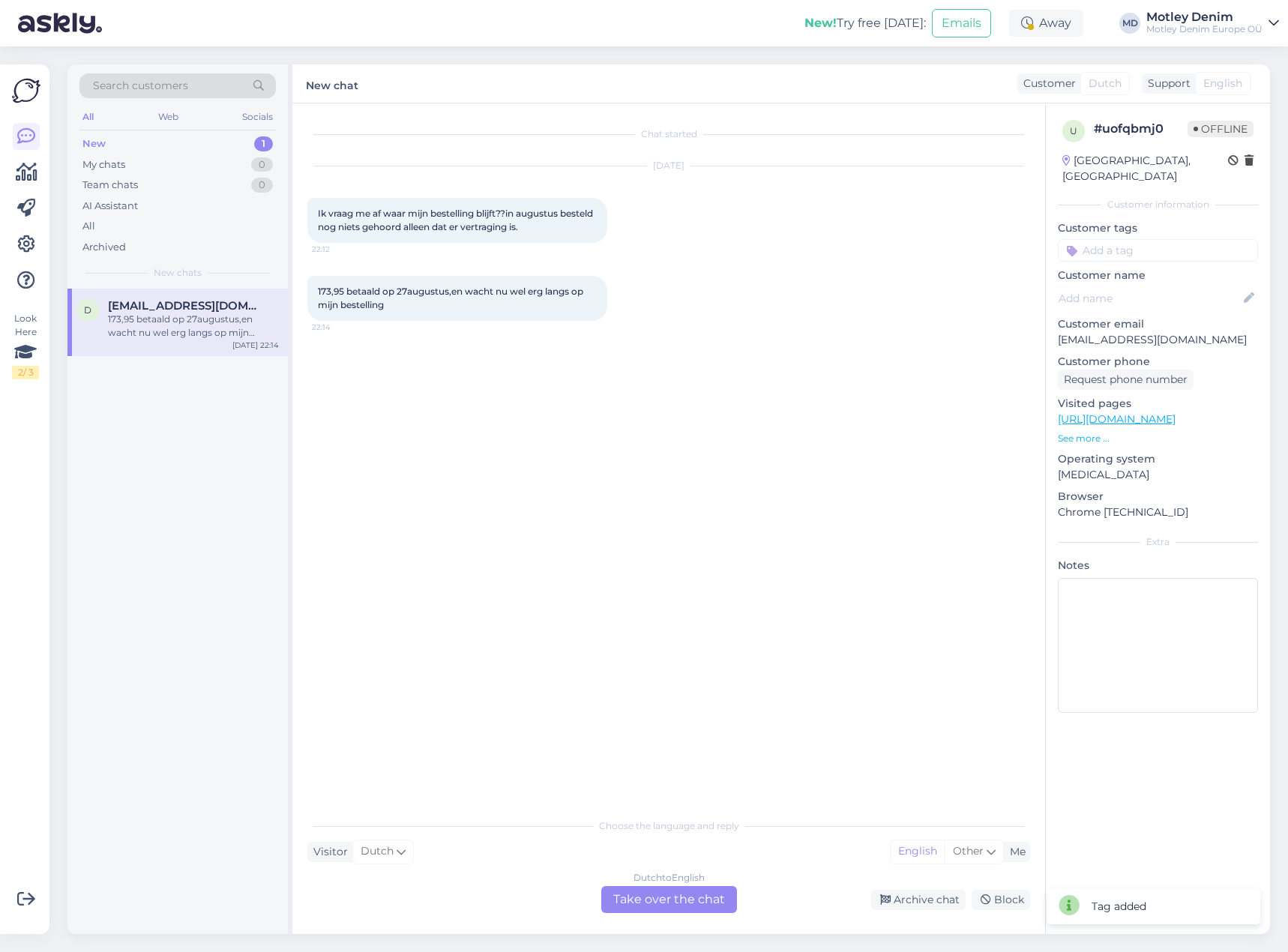
click at [692, 906] on div "Dutch to English Take over the chat" at bounding box center [669, 900] width 135 height 27
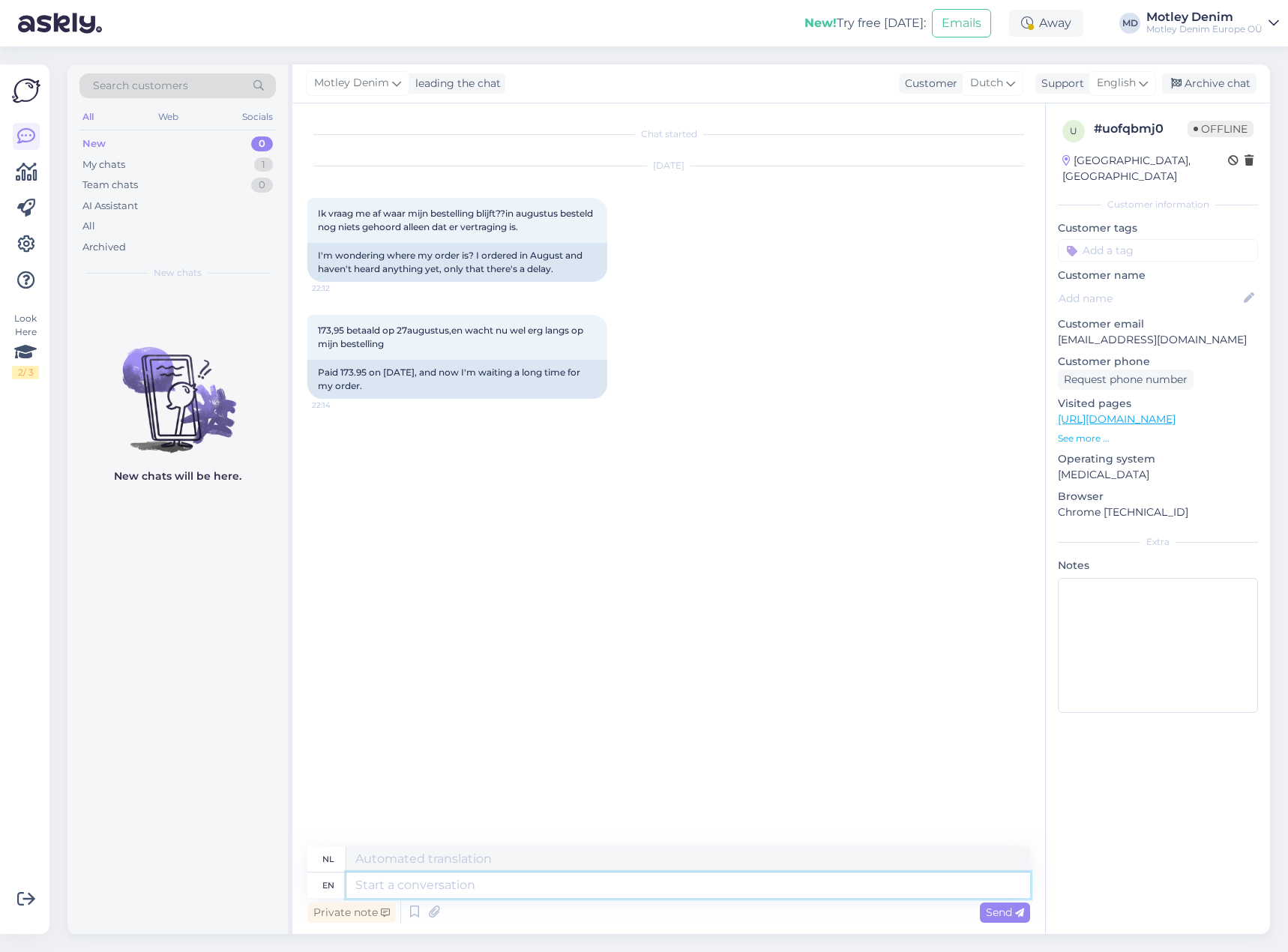
click at [602, 886] on textarea at bounding box center [688, 886] width 684 height 25
click at [557, 658] on div "Chat started [DATE] Ik vraag me af waar mijn bestelling blijft??in augustus bes…" at bounding box center [675, 475] width 736 height 714
click at [461, 881] on textarea "Can" at bounding box center [688, 886] width 684 height 25
click at [417, 912] on icon at bounding box center [414, 912] width 18 height 23
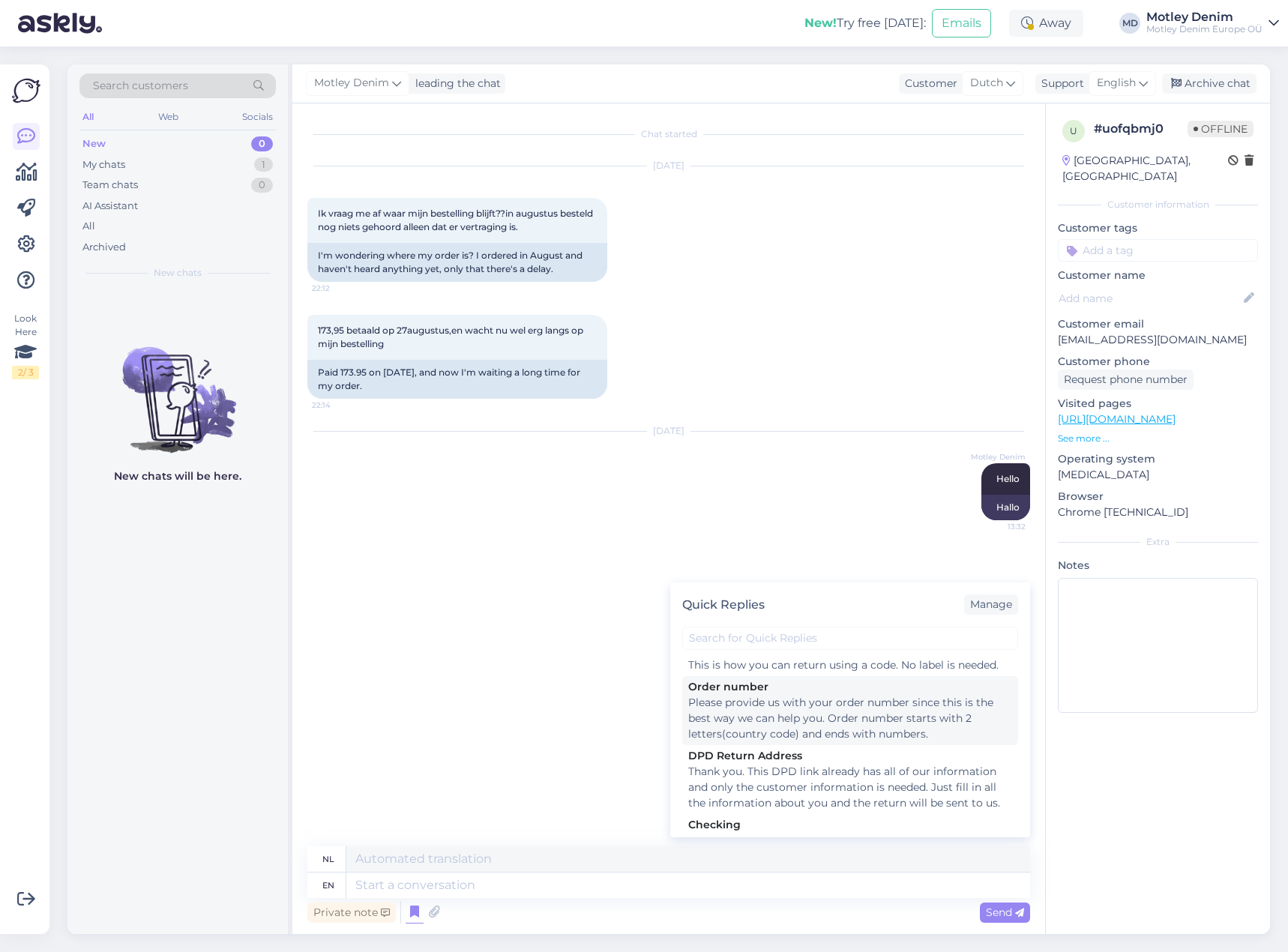
scroll to position [225, 0]
click at [814, 722] on div "Please provide us with your order number since this is the best way we can help…" at bounding box center [850, 711] width 324 height 47
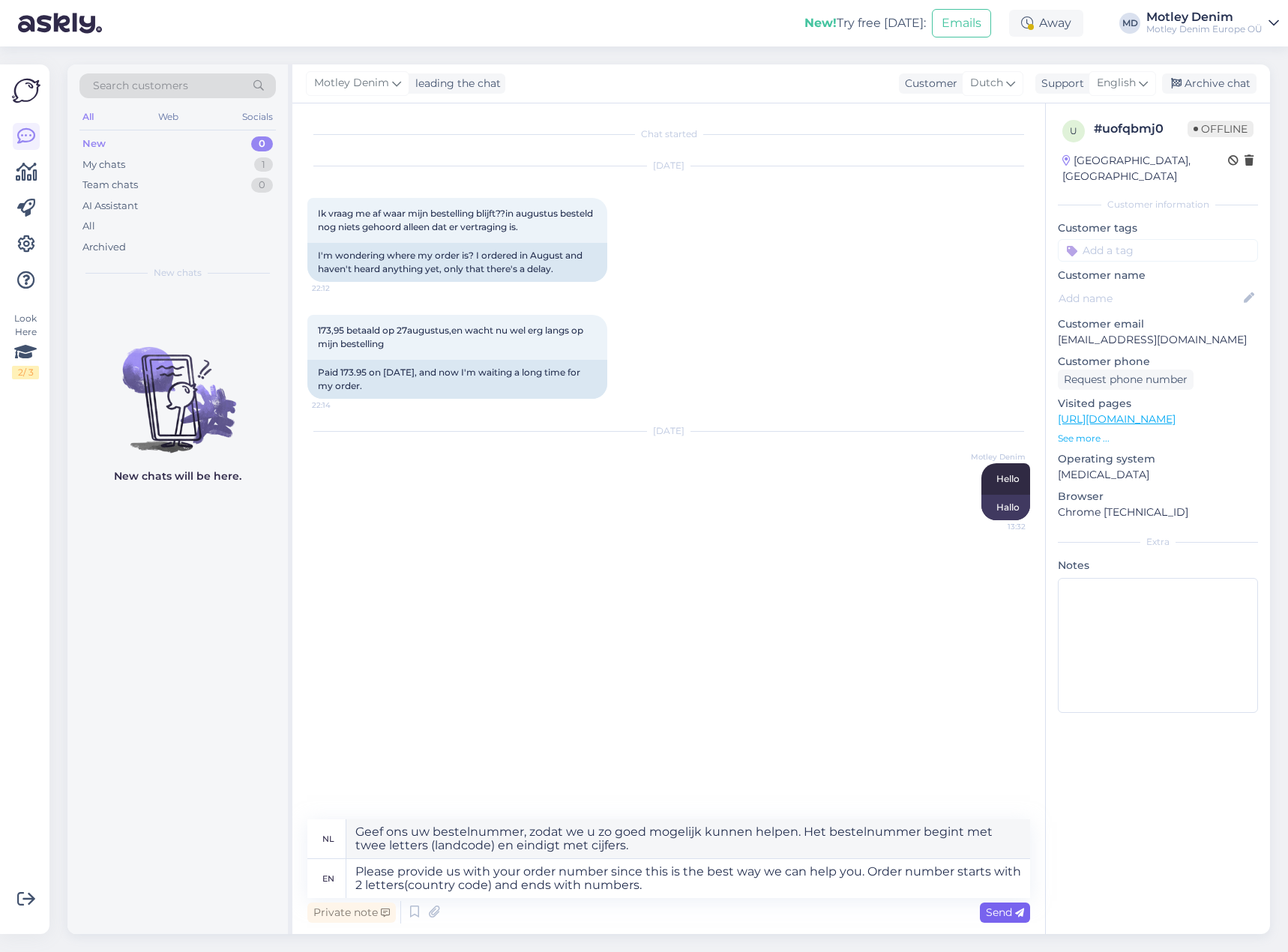
click at [1000, 912] on span "Send" at bounding box center [1004, 912] width 38 height 13
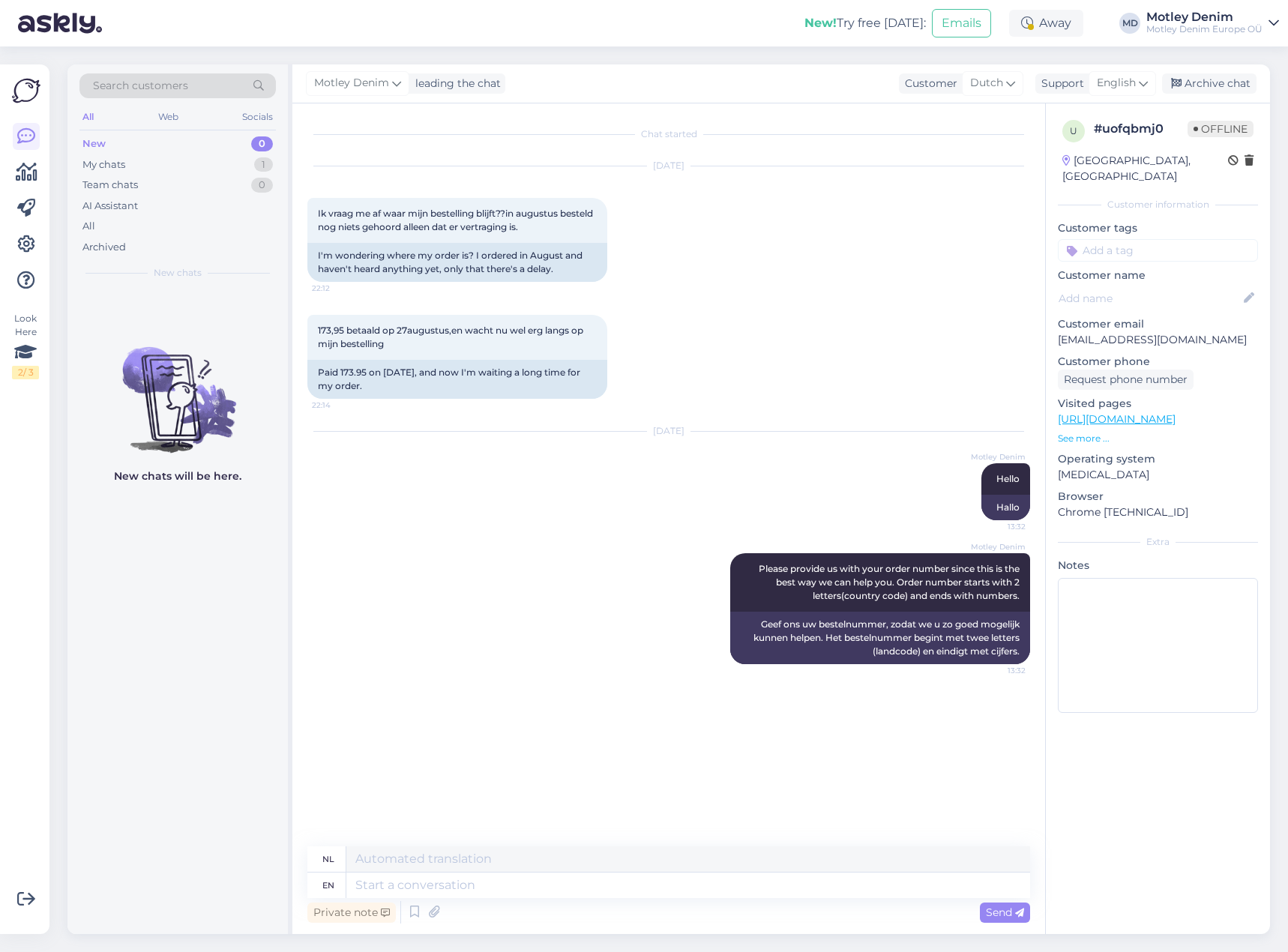
click at [1146, 241] on input at bounding box center [1158, 250] width 200 height 23
click at [1177, 340] on span "Where is my order?" at bounding box center [1158, 344] width 88 height 9
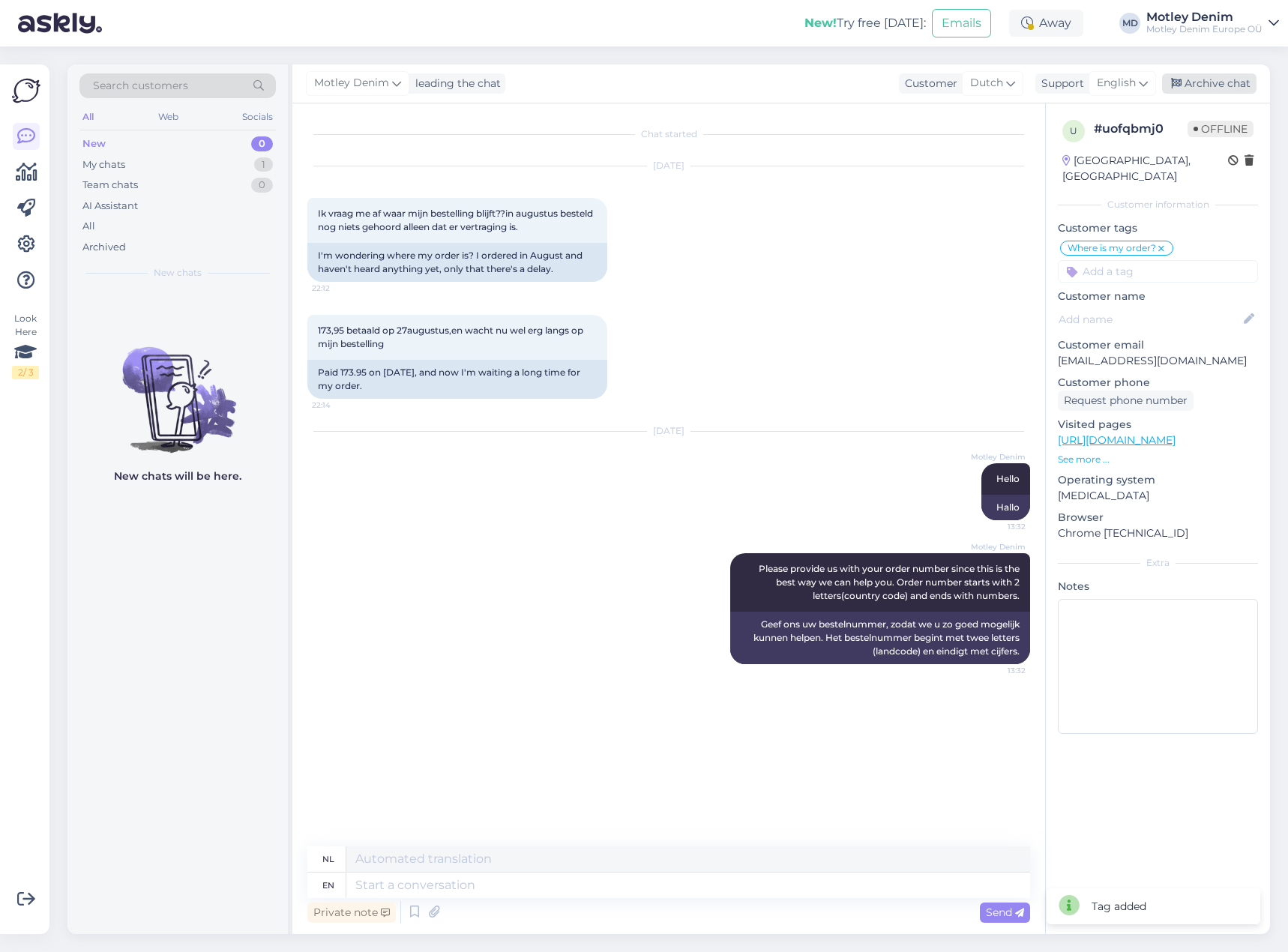
click at [1222, 81] on div "Archive chat" at bounding box center [1210, 83] width 94 height 20
